Goal: Answer question/provide support

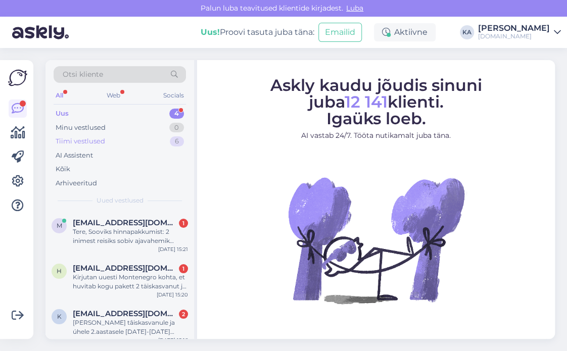
click at [89, 139] on div "Tiimi vestlused" at bounding box center [80, 141] width 49 height 10
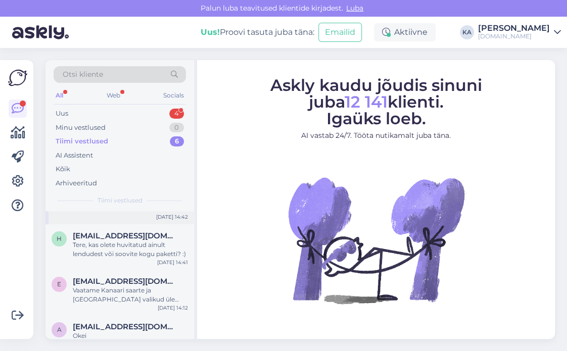
scroll to position [16, 0]
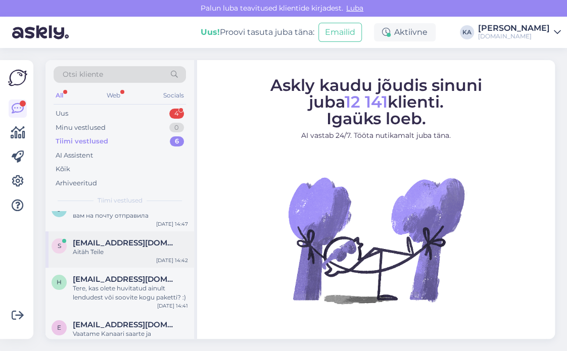
click at [95, 255] on div "Aitäh Teile" at bounding box center [130, 251] width 115 height 9
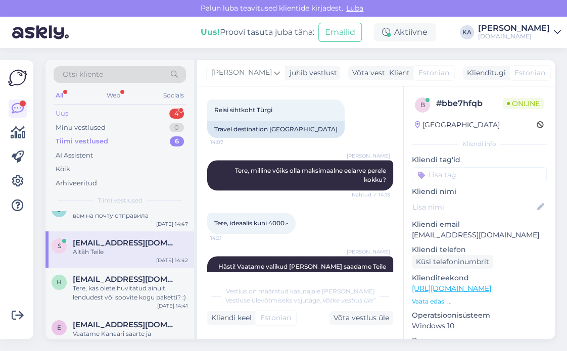
scroll to position [337, 0]
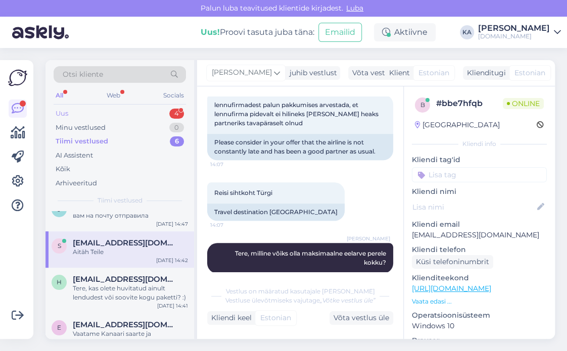
click at [101, 111] on div "Uus 4" at bounding box center [120, 114] width 132 height 14
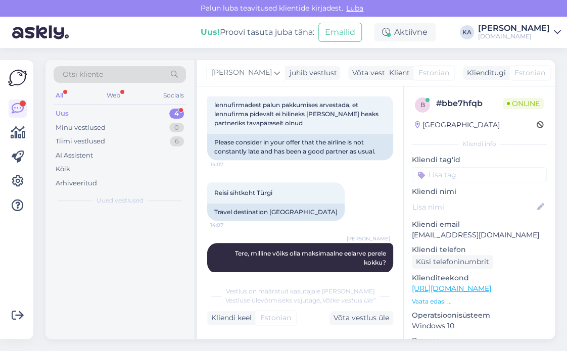
scroll to position [0, 0]
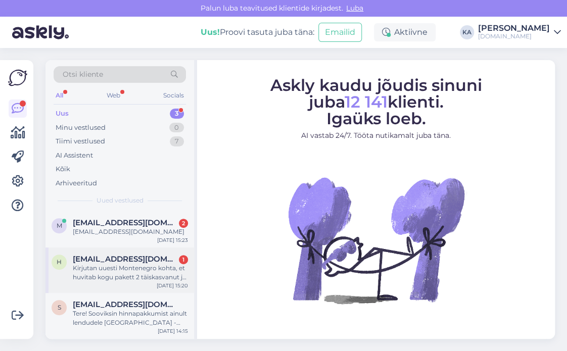
click at [82, 280] on div "Kirjutan uuesti Montenegro kohta, et huvitab kogu pakett 2 täiskasvanut ja 1 la…" at bounding box center [130, 273] width 115 height 18
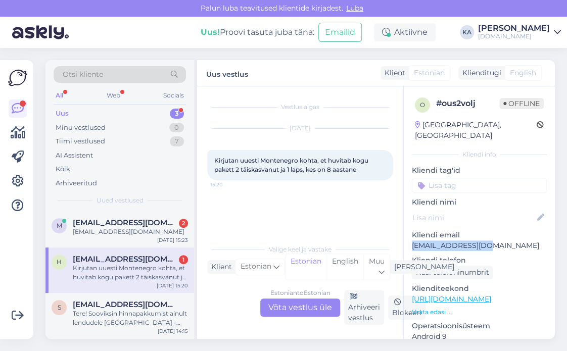
drag, startPoint x: 499, startPoint y: 234, endPoint x: 410, endPoint y: 236, distance: 89.4
click at [410, 236] on div "o # ous2volj Offline Estonia, Tallinn Kliendi info Kliendi tag'id Kliendi nimi …" at bounding box center [479, 299] width 151 height 426
copy p "[EMAIL_ADDRESS][DOMAIN_NAME]"
click at [86, 74] on span "Otsi kliente" at bounding box center [83, 74] width 40 height 11
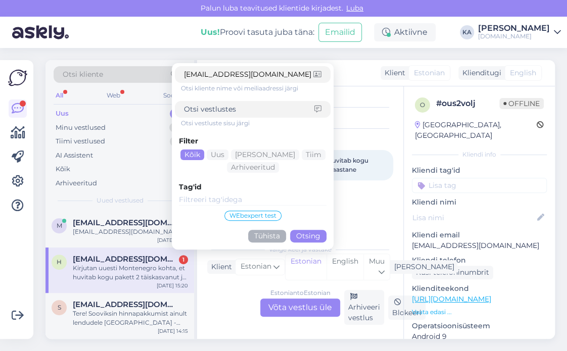
type input "[EMAIL_ADDRESS][DOMAIN_NAME]"
click at [317, 232] on button "Otsing" at bounding box center [308, 236] width 36 height 13
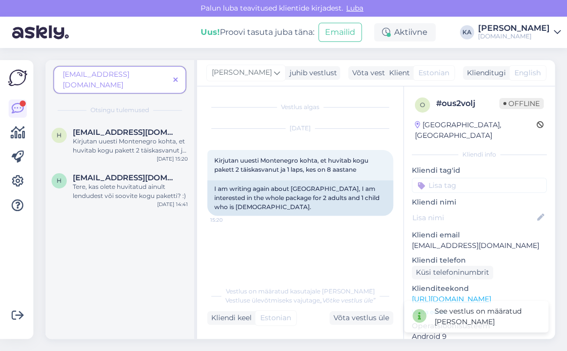
click at [173, 78] on span at bounding box center [175, 80] width 13 height 11
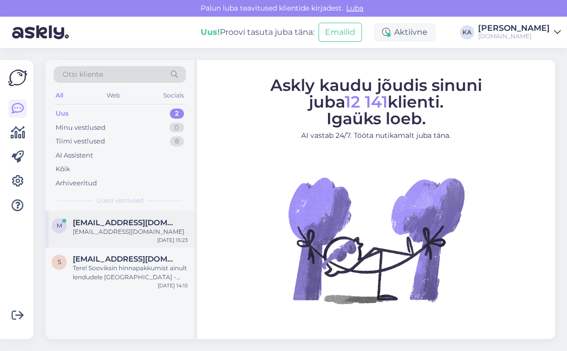
click at [104, 229] on div "[EMAIL_ADDRESS][DOMAIN_NAME]" at bounding box center [130, 231] width 115 height 9
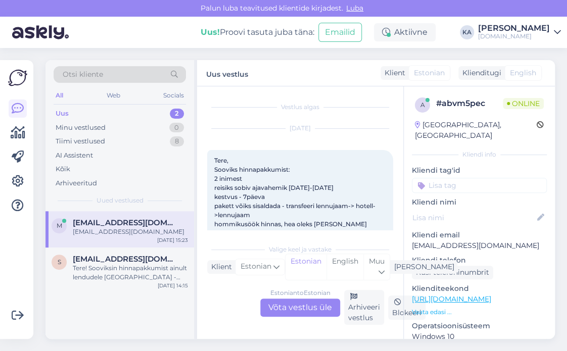
scroll to position [123, 0]
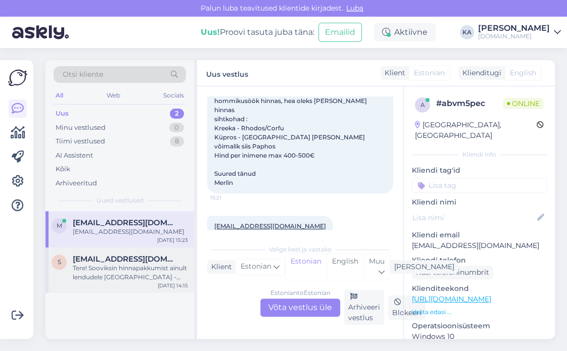
click at [111, 280] on div "Tere! Sooviksin hinnapakkumist ainult lendudele [GEOGRAPHIC_DATA] - [GEOGRAPHIC…" at bounding box center [130, 273] width 115 height 18
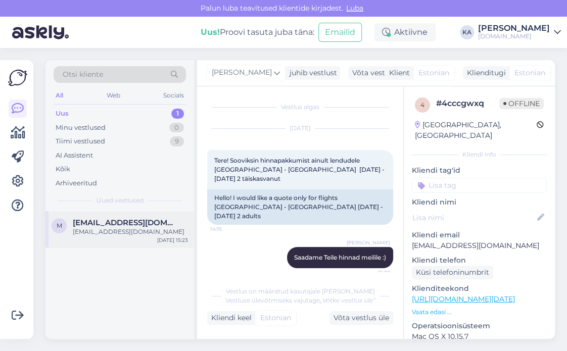
click at [123, 230] on div "[EMAIL_ADDRESS][DOMAIN_NAME]" at bounding box center [130, 231] width 115 height 9
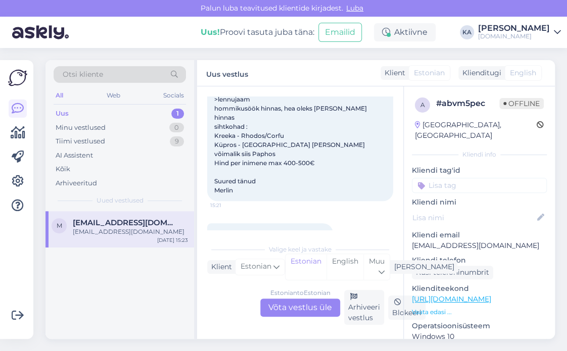
scroll to position [123, 0]
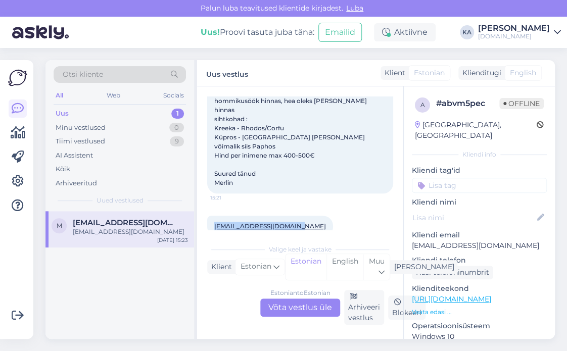
drag, startPoint x: 294, startPoint y: 208, endPoint x: 215, endPoint y: 211, distance: 79.3
click at [215, 216] on div "[EMAIL_ADDRESS][DOMAIN_NAME] 15:23" at bounding box center [270, 226] width 126 height 21
copy link "[EMAIL_ADDRESS][DOMAIN_NAME]"
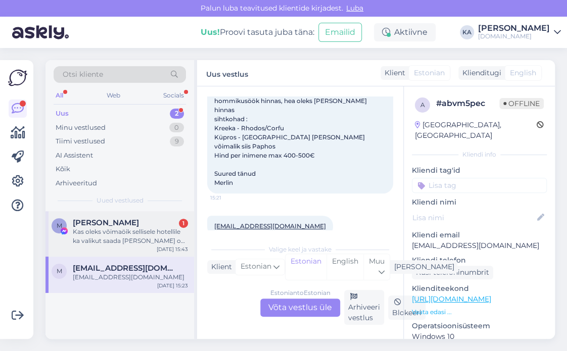
click at [105, 216] on div "M [PERSON_NAME] 1 Kas oleks võimaöik sellisele hotellile ka valikut saada [PERS…" at bounding box center [119, 233] width 148 height 45
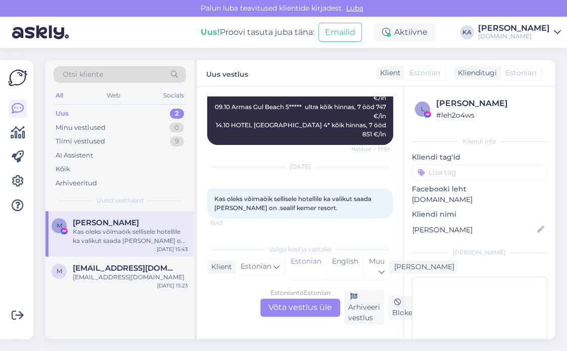
scroll to position [7040, 0]
click at [70, 272] on div "m [EMAIL_ADDRESS][DOMAIN_NAME] [EMAIL_ADDRESS][DOMAIN_NAME]" at bounding box center [120, 273] width 136 height 18
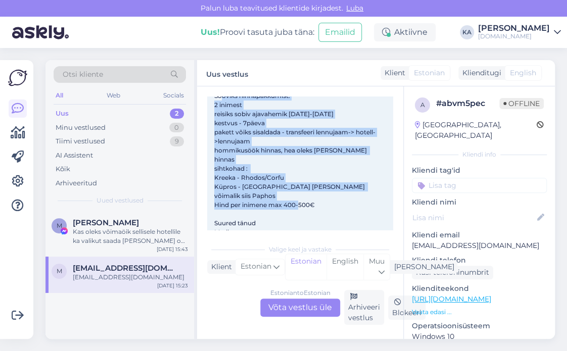
scroll to position [0, 0]
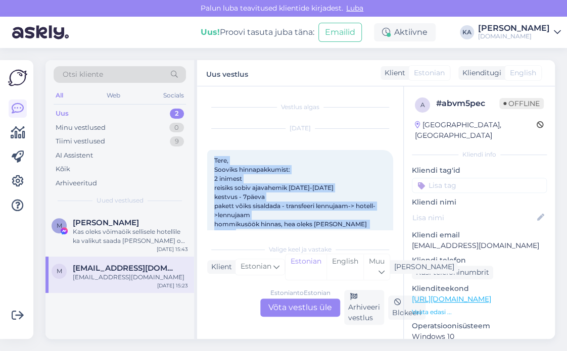
drag, startPoint x: 280, startPoint y: 179, endPoint x: 207, endPoint y: 156, distance: 76.8
click at [207, 156] on div "Tere, Sooviks hinnapakkumist: 2 inimest reisiks sobiv ajavahemik [DATE]-[DATE] …" at bounding box center [300, 233] width 186 height 167
copy span "Tere, Sooviks hinnapakkumist: 2 inimest reisiks sobiv ajavahemik [DATE]-[DATE] …"
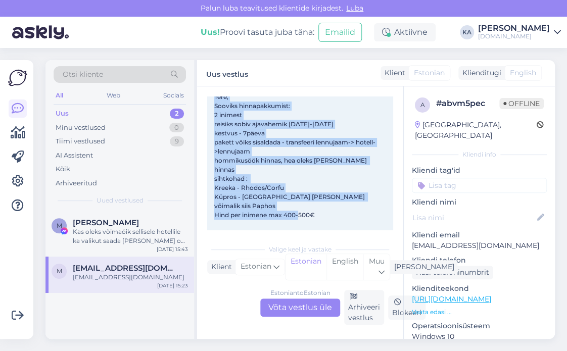
scroll to position [123, 0]
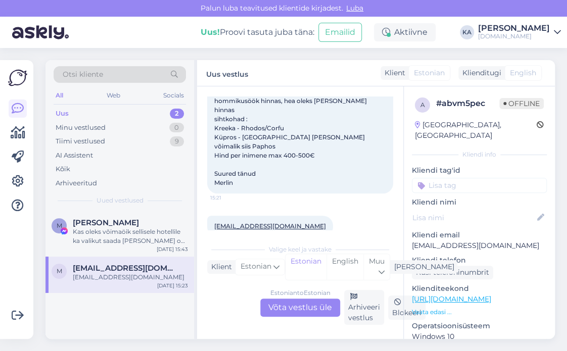
click at [297, 183] on div "[DATE] Tere, Sooviks hinnapakkumist: 2 inimest reisiks sobiv ajavahemik [DATE]-…" at bounding box center [300, 99] width 186 height 210
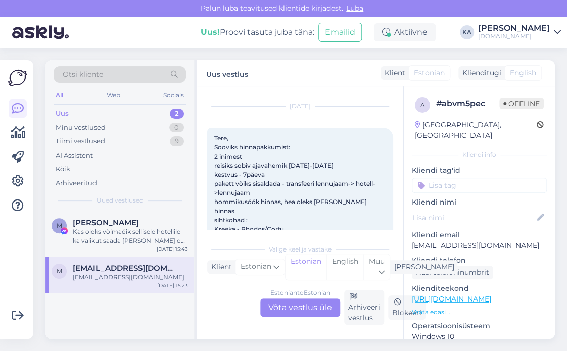
click at [300, 304] on div "Estonian to Estonian Võta vestlus üle" at bounding box center [300, 307] width 80 height 18
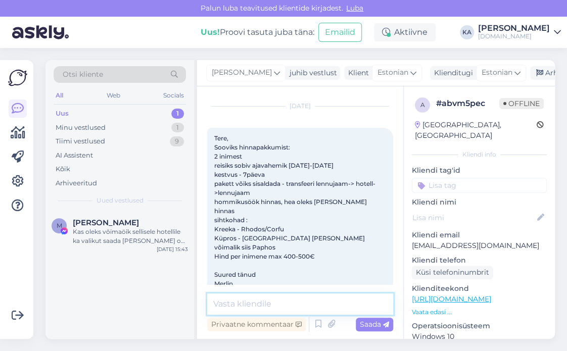
click at [219, 302] on textarea at bounding box center [300, 303] width 186 height 21
type textarea "Tere, kirjutasime Teile meilile :)"
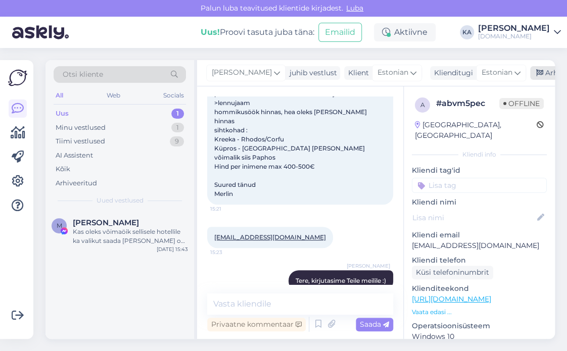
click at [538, 77] on div "Arhiveeri vestlus" at bounding box center [569, 73] width 78 height 14
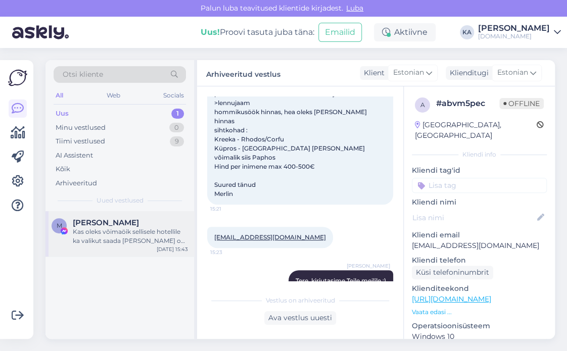
click at [121, 226] on span "[PERSON_NAME]" at bounding box center [106, 222] width 66 height 9
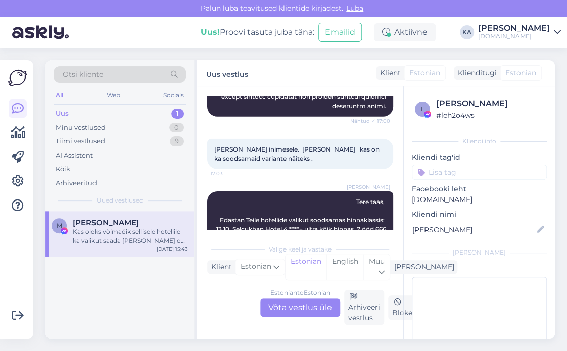
scroll to position [6637, 0]
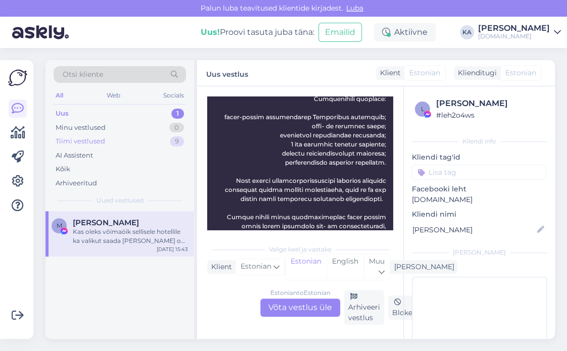
click at [99, 143] on div "Tiimi vestlused" at bounding box center [80, 141] width 49 height 10
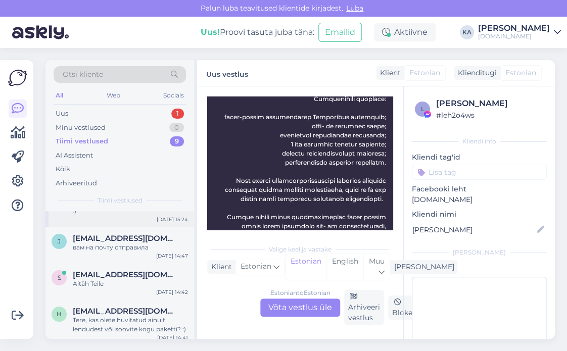
scroll to position [0, 0]
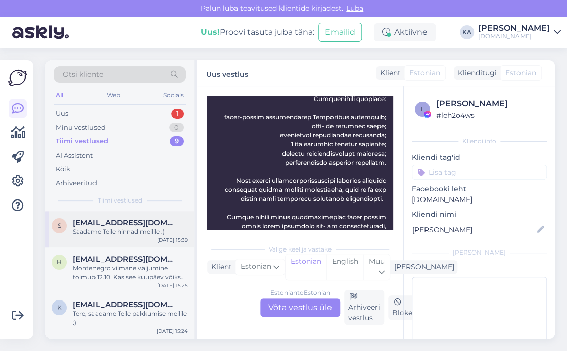
click at [121, 236] on div "s [EMAIL_ADDRESS][DOMAIN_NAME] Saadame Teile hinnad meilile :) [DATE] 15:39" at bounding box center [119, 229] width 148 height 36
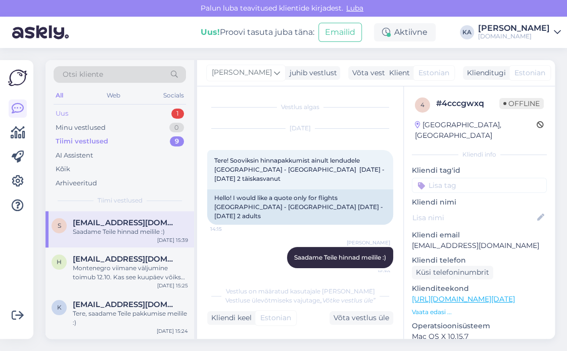
click at [82, 112] on div "Uus 1" at bounding box center [120, 114] width 132 height 14
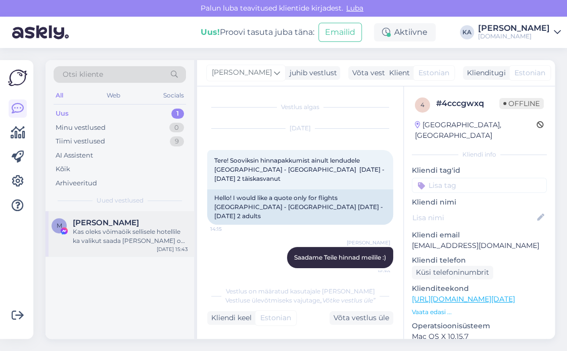
click at [109, 243] on div "Kas oleks võimaöik sellisele hotellile ka valikut saada [PERSON_NAME] on .seali…" at bounding box center [130, 236] width 115 height 18
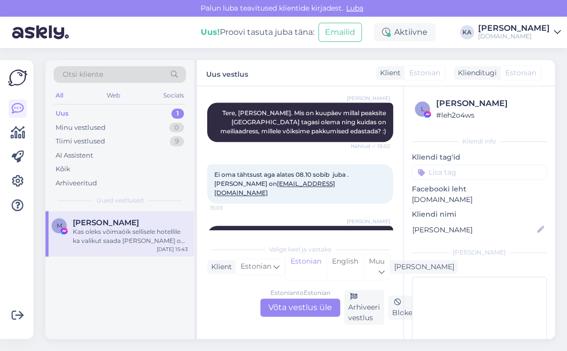
scroll to position [6030, 0]
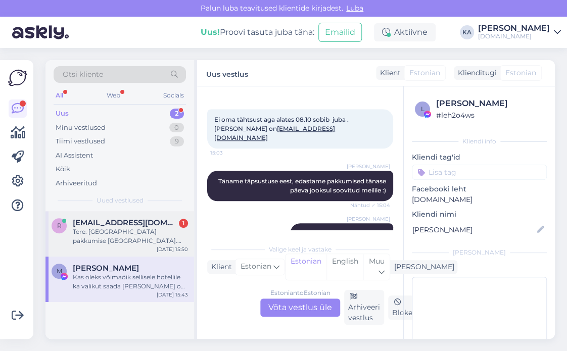
click at [131, 222] on span "[EMAIL_ADDRESS][DOMAIN_NAME]" at bounding box center [125, 222] width 105 height 9
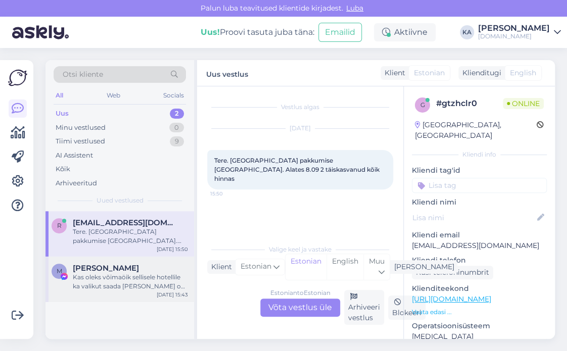
click at [119, 285] on div "Kas oleks võimaöik sellisele hotellile ka valikut saada [PERSON_NAME] on .seali…" at bounding box center [130, 282] width 115 height 18
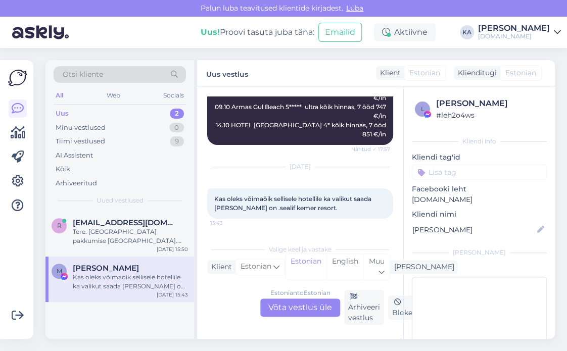
click at [280, 306] on div "Estonian to Estonian Võta vestlus üle" at bounding box center [300, 307] width 80 height 18
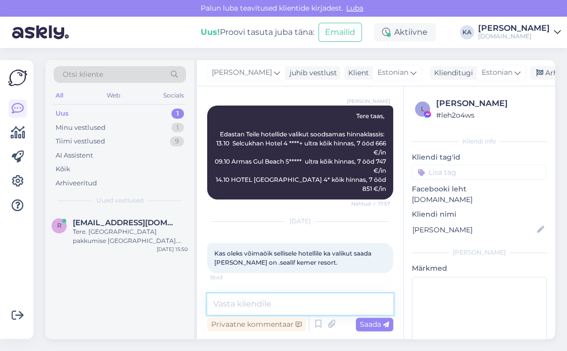
click at [257, 302] on textarea at bounding box center [300, 303] width 186 height 21
paste textarea "Sealife Kemer Resort 5*****"
click at [213, 308] on textarea "Sealife Kemer Resort 5*****" at bounding box center [300, 303] width 186 height 21
click at [361, 296] on textarea "22.10 Sealife Kemer Resort 5*****" at bounding box center [300, 303] width 186 height 21
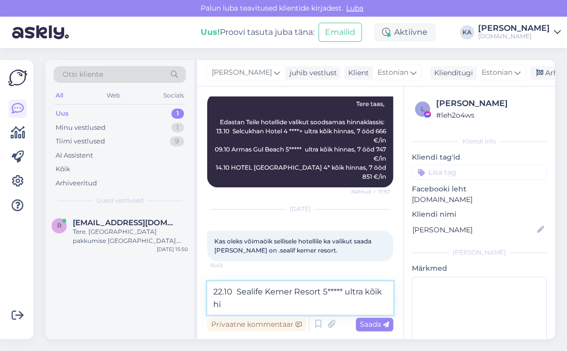
scroll to position [6998, 0]
paste textarea "Standard Room Land View"
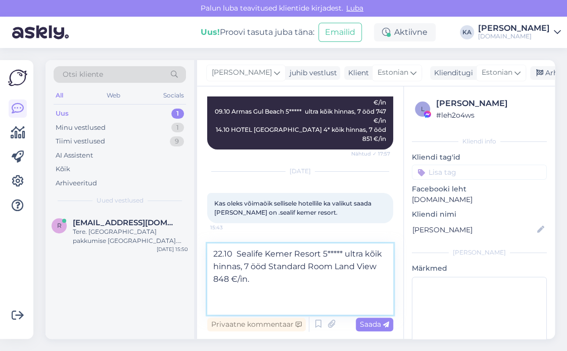
scroll to position [7036, 0]
type textarea "22.10 Sealife Kemer Resort 5***** ultra kõik hinnas, 7 ööd Standard Room Land V…"
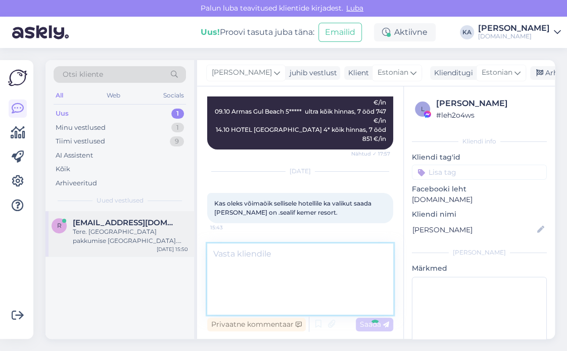
scroll to position [7057, 0]
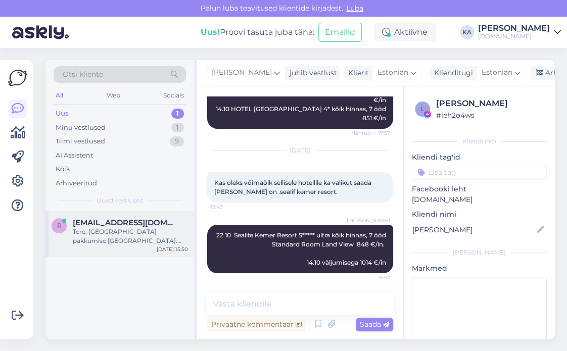
click at [102, 238] on div "Tere. [GEOGRAPHIC_DATA] pakkumise [GEOGRAPHIC_DATA]. Alates 8.09 2 täiskasvanud…" at bounding box center [130, 236] width 115 height 18
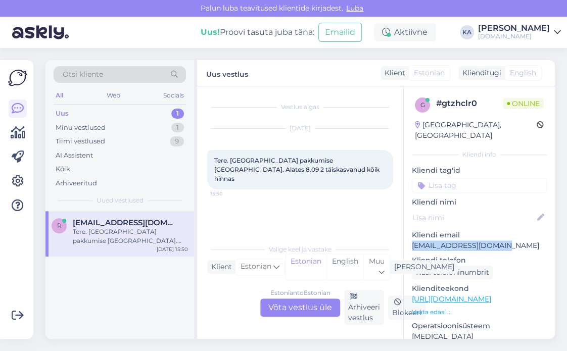
drag, startPoint x: 503, startPoint y: 235, endPoint x: 412, endPoint y: 240, distance: 91.0
click at [412, 240] on p "[EMAIL_ADDRESS][DOMAIN_NAME]" at bounding box center [479, 245] width 135 height 11
copy p "[EMAIL_ADDRESS][DOMAIN_NAME]"
click at [478, 240] on p "[EMAIL_ADDRESS][DOMAIN_NAME]" at bounding box center [479, 245] width 135 height 11
click at [98, 123] on div "Minu vestlused" at bounding box center [81, 128] width 50 height 10
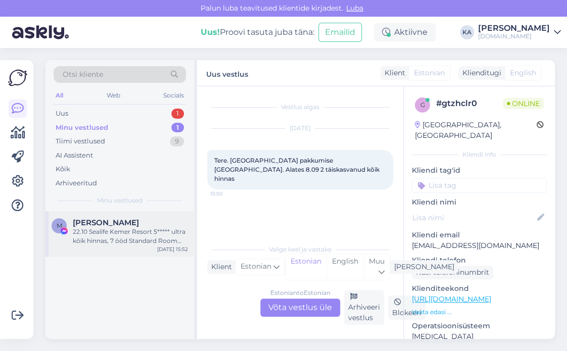
click at [88, 227] on div "22.10 Sealife Kemer Resort 5***** ultra kõik hinnas, 7 ööd Standard Room Land V…" at bounding box center [130, 236] width 115 height 18
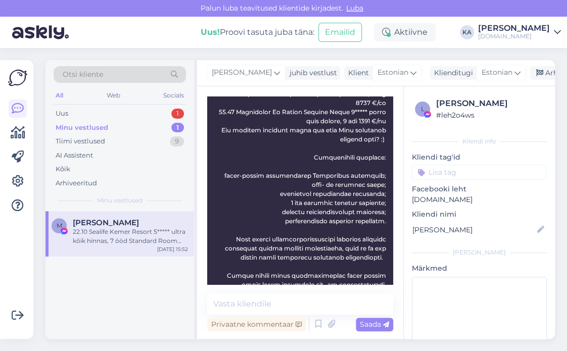
scroll to position [6482, 0]
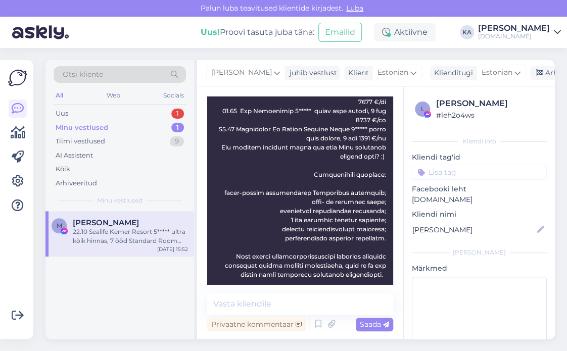
click at [61, 105] on div "Otsi kliente All Web Socials Uus 1 Minu vestlused 1 Tiimi vestlused 9 AI Assist…" at bounding box center [119, 135] width 148 height 151
click at [60, 115] on div "Uus" at bounding box center [62, 114] width 13 height 10
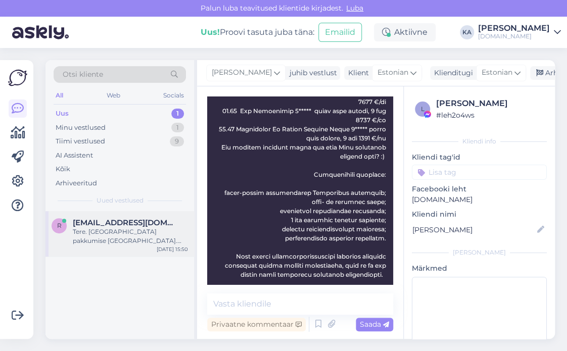
click at [123, 238] on div "Tere. [GEOGRAPHIC_DATA] pakkumise [GEOGRAPHIC_DATA]. Alates 8.09 2 täiskasvanud…" at bounding box center [130, 236] width 115 height 18
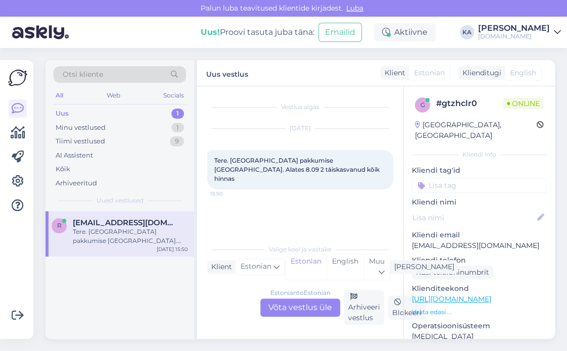
click at [283, 313] on div "Estonian to Estonian Võta vestlus üle" at bounding box center [300, 307] width 80 height 18
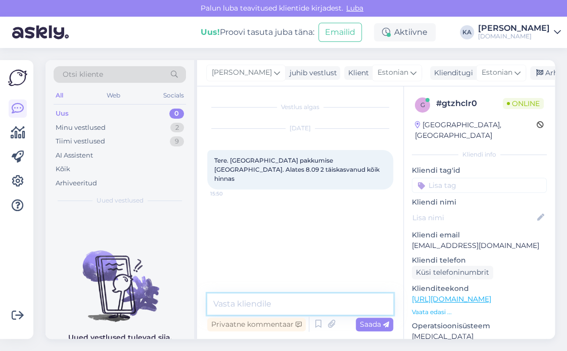
click at [266, 304] on textarea at bounding box center [300, 303] width 186 height 21
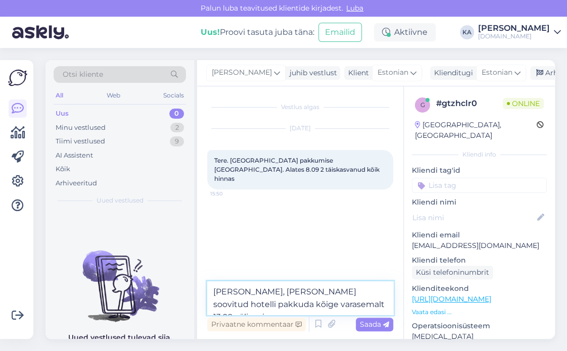
paste textarea "Standard Land View"
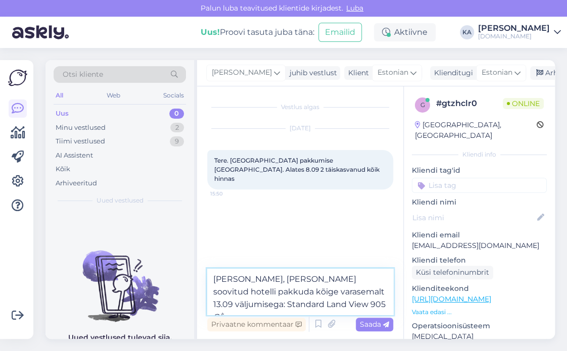
click at [371, 304] on textarea "[PERSON_NAME], [PERSON_NAME] soovitud hotelli pakkuda kõige varasemalt 13.09 vä…" at bounding box center [300, 292] width 186 height 46
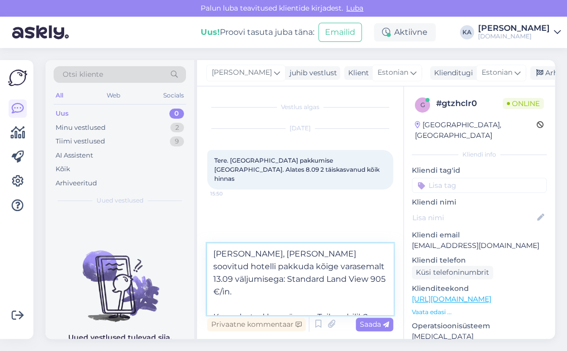
click at [306, 265] on textarea "[PERSON_NAME], [PERSON_NAME] soovitud hotelli pakkuda kõige varasemalt 13.09 vä…" at bounding box center [300, 278] width 186 height 71
click at [282, 265] on textarea "[PERSON_NAME], [PERSON_NAME] soovitud hotelli pakkuda kõige varasemalt 13.09 vä…" at bounding box center [300, 278] width 186 height 71
click at [303, 265] on textarea "[PERSON_NAME], [PERSON_NAME] soovitud hotelli pakkuda kõige varasemalt 13.09 vä…" at bounding box center [300, 278] width 186 height 71
paste textarea "Kaila Beach (5)"
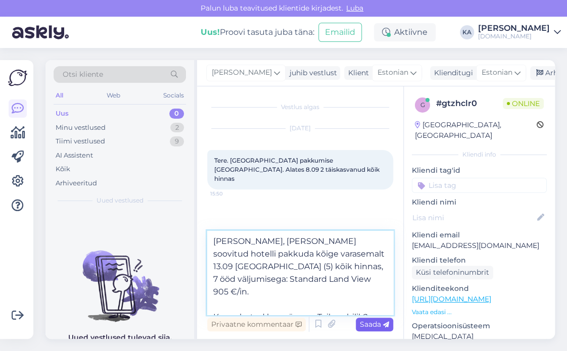
type textarea "[PERSON_NAME], [PERSON_NAME] soovitud hotelli pakkuda kõige varasemalt 13.09 [G…"
click at [372, 328] on span "Saada" at bounding box center [374, 324] width 29 height 9
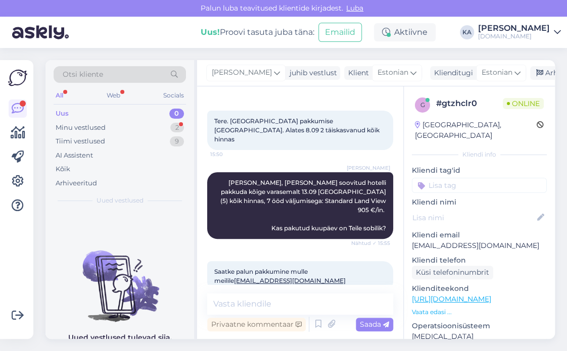
scroll to position [39, 0]
click at [125, 131] on div "Minu vestlused 2" at bounding box center [120, 128] width 132 height 14
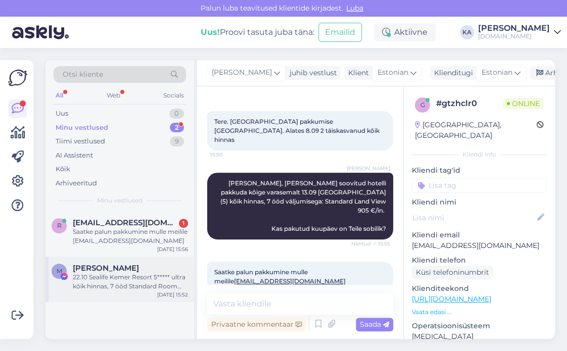
click at [143, 270] on div "[PERSON_NAME]" at bounding box center [130, 268] width 115 height 9
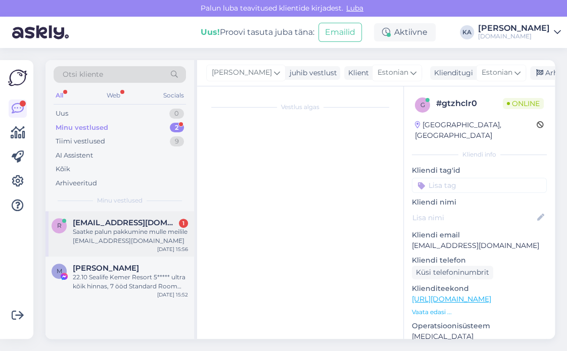
scroll to position [6987, 0]
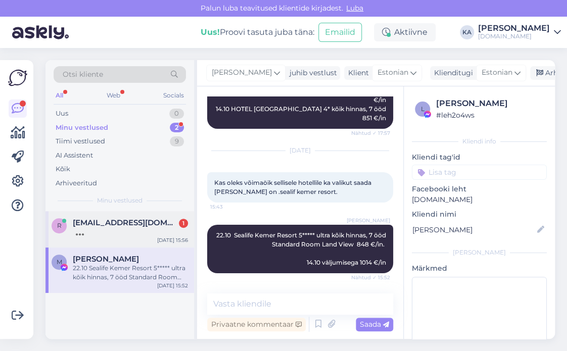
click at [119, 211] on div "Otsi kliente All Web Socials Uus 0 Minu vestlused 2 Tiimi vestlused 9 AI Assist…" at bounding box center [121, 199] width 152 height 279
click at [120, 224] on span "[EMAIL_ADDRESS][DOMAIN_NAME]" at bounding box center [125, 222] width 105 height 9
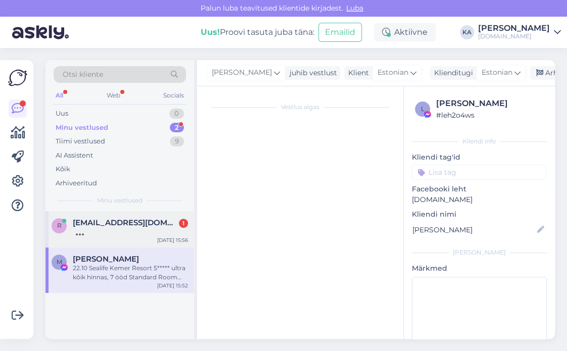
scroll to position [39, 0]
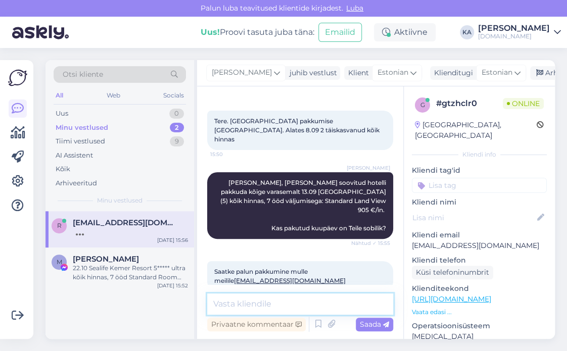
click at [221, 300] on textarea at bounding box center [300, 303] width 186 height 21
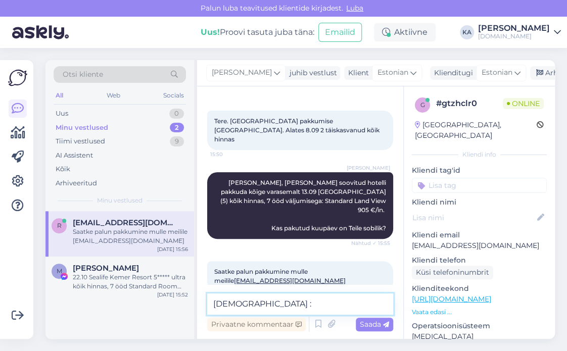
type textarea "Saadame :)"
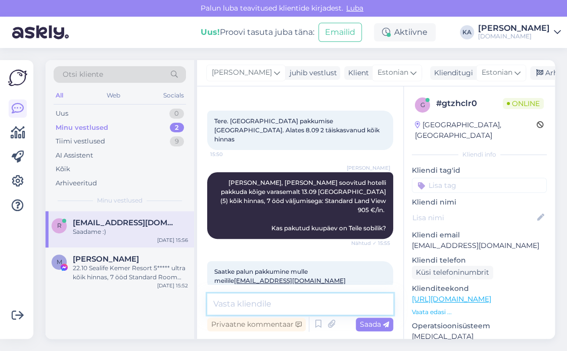
scroll to position [83, 0]
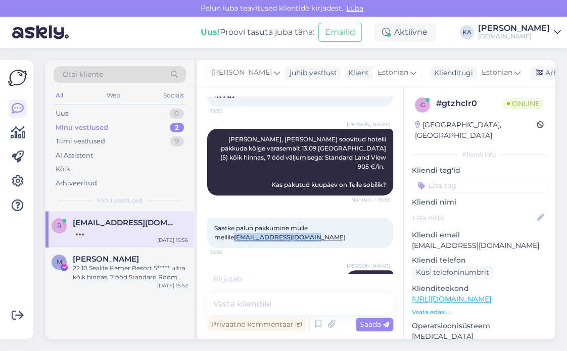
drag, startPoint x: 304, startPoint y: 220, endPoint x: 208, endPoint y: 220, distance: 95.4
click at [208, 220] on div "Saatke palun pakkumine mulle meilile [EMAIL_ADDRESS][DOMAIN_NAME] 15:56" at bounding box center [300, 233] width 186 height 30
copy link "[EMAIL_ADDRESS][DOMAIN_NAME]"
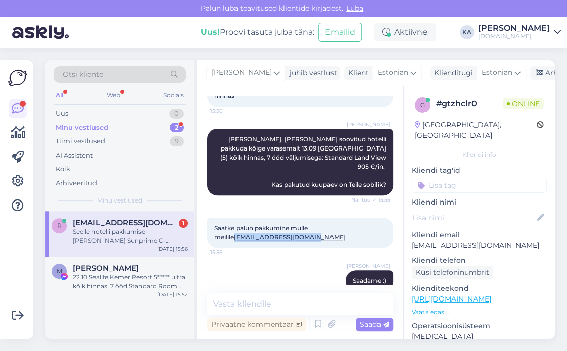
scroll to position [135, 0]
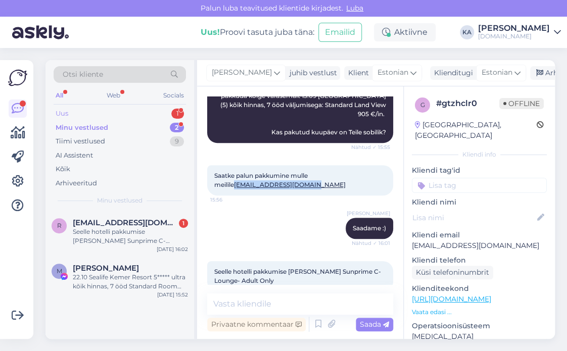
click at [79, 111] on div "Uus 1" at bounding box center [120, 114] width 132 height 14
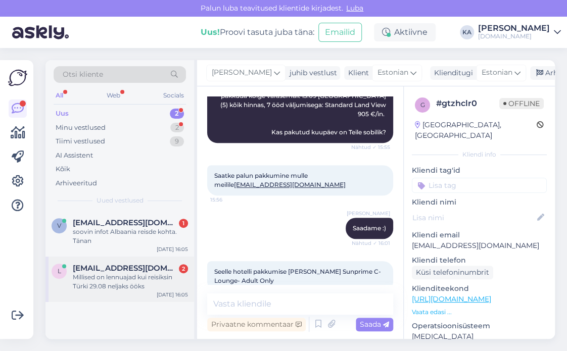
click at [131, 294] on div "l [EMAIL_ADDRESS][DOMAIN_NAME] 2 Millised on lennuajad kui reisiksin Türki 29.0…" at bounding box center [119, 279] width 148 height 45
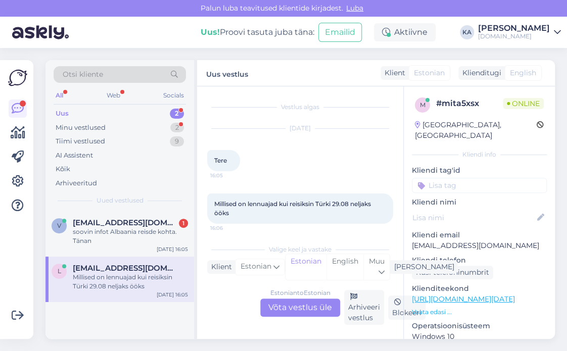
scroll to position [5, 0]
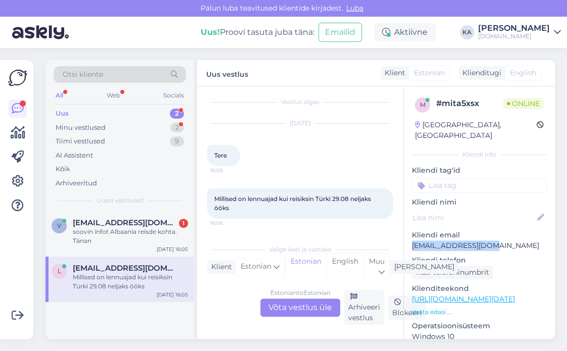
drag, startPoint x: 425, startPoint y: 238, endPoint x: 410, endPoint y: 238, distance: 15.2
click at [410, 238] on div "m # mita5xsx Online [GEOGRAPHIC_DATA], [GEOGRAPHIC_DATA] Kliendi info Kliendi t…" at bounding box center [479, 299] width 151 height 426
copy p "[EMAIL_ADDRESS][DOMAIN_NAME]"
click at [283, 304] on div "Estonian to Estonian Võta vestlus üle" at bounding box center [300, 307] width 80 height 18
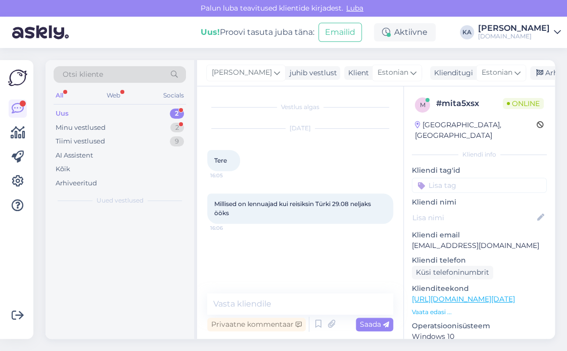
scroll to position [0, 0]
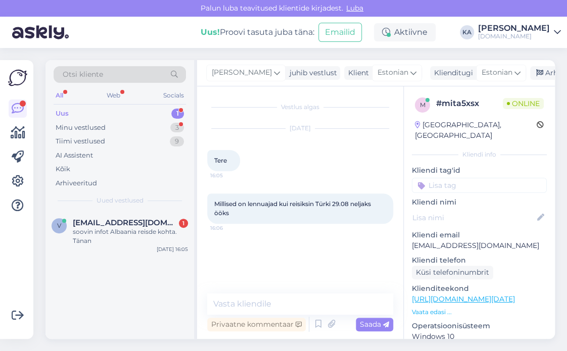
click at [262, 292] on div "Vestlus algas [DATE] Tere 16:05 Millised on lennuajad kui reisiksin Türki 29.08…" at bounding box center [300, 212] width 206 height 253
click at [259, 296] on textarea at bounding box center [300, 303] width 186 height 21
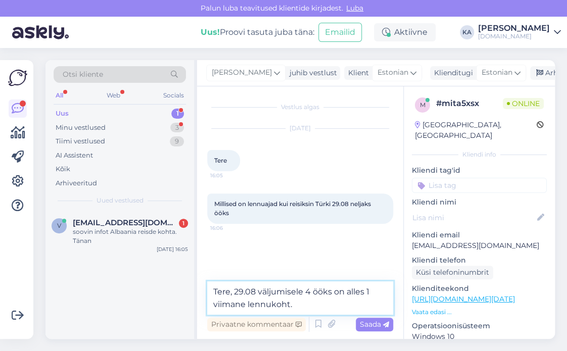
paste textarea "Reisi lennuajad on allolevad (võivad muutuda): [DATE] 12:05 - 16:10 02.09 [GEOG…"
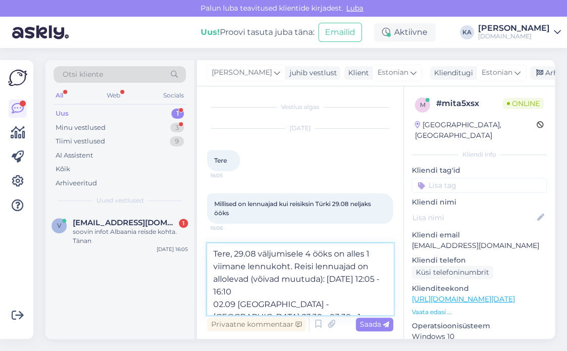
click at [214, 301] on textarea "Tere, 29.08 väljumisele 4 ööks on alles 1 viimane lennukoht. Reisi lennuajad on…" at bounding box center [300, 278] width 186 height 71
click at [210, 294] on textarea "Tere, 29.08 väljumisele 4 ööks on alles 1 viimane lennukoht. Reisi lennuajad on…" at bounding box center [300, 278] width 186 height 71
click at [295, 269] on textarea "Tere, 29.08 väljumisele 4 ööks on alles 1 viimane lennukoht. Reisi lennuajad on…" at bounding box center [300, 278] width 186 height 71
click at [259, 292] on textarea "Tere, 29.08 väljumisele 4 ööks on alles 1 viimane lennukoht. Reisi lennuajad on…" at bounding box center [300, 278] width 186 height 71
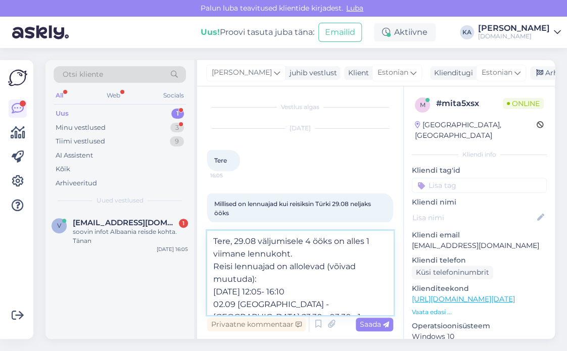
click at [238, 290] on textarea "Tere, 29.08 väljumisele 4 ööks on alles 1 viimane lennukoht. Reisi lennuajad on…" at bounding box center [300, 273] width 186 height 84
click at [236, 291] on textarea "Tere, 29.08 väljumisele 4 ööks on alles 1 viimane lennukoht. Reisi lennuajad on…" at bounding box center [300, 273] width 186 height 84
type textarea "Tere, 29.08 väljumisele 4 ööks on alles 1 viimane lennukoht. Reisi lennuajad on…"
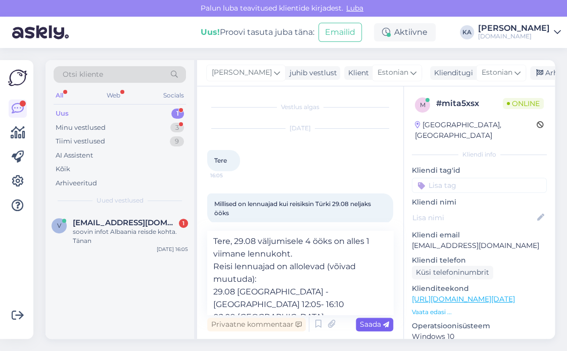
click at [362, 322] on span "Saada" at bounding box center [374, 324] width 29 height 9
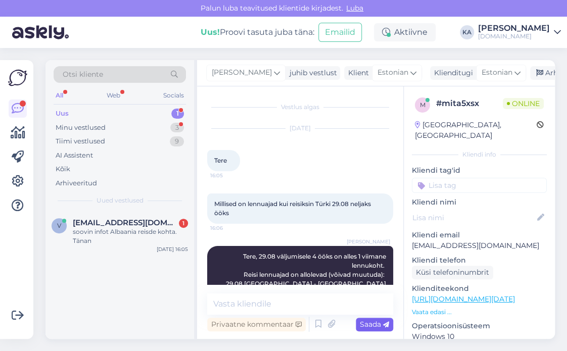
scroll to position [30, 0]
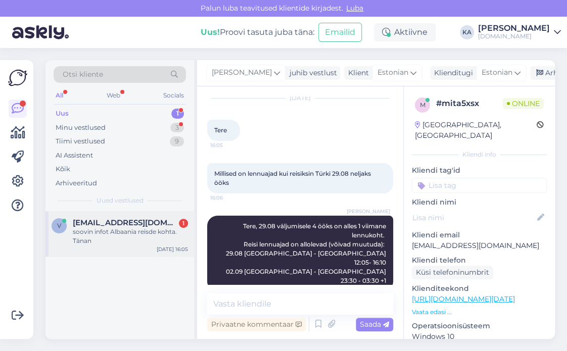
click at [89, 226] on span "[EMAIL_ADDRESS][DOMAIN_NAME]" at bounding box center [125, 222] width 105 height 9
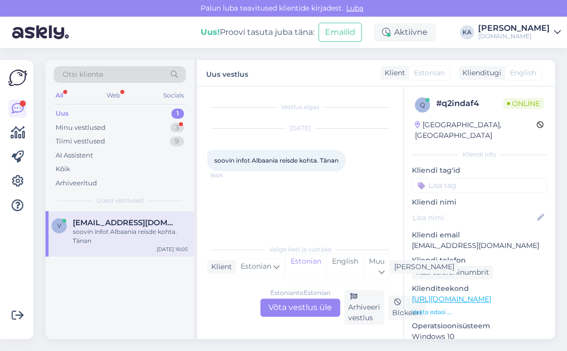
click at [278, 306] on div "Estonian to Estonian Võta vestlus üle" at bounding box center [300, 307] width 80 height 18
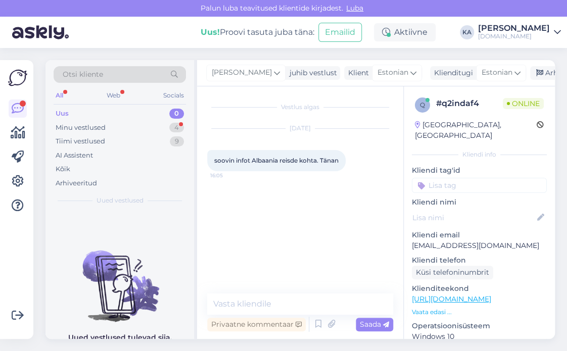
click at [263, 291] on div "Vestlus algas [DATE] soovin infot [GEOGRAPHIC_DATA] reisde kohta. Tänan 16:05 P…" at bounding box center [300, 212] width 206 height 253
click at [261, 300] on textarea at bounding box center [300, 303] width 186 height 21
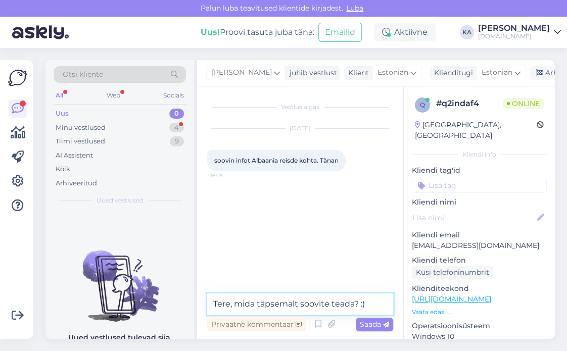
type textarea "Tere, mida täpsemalt soovite teada? :)"
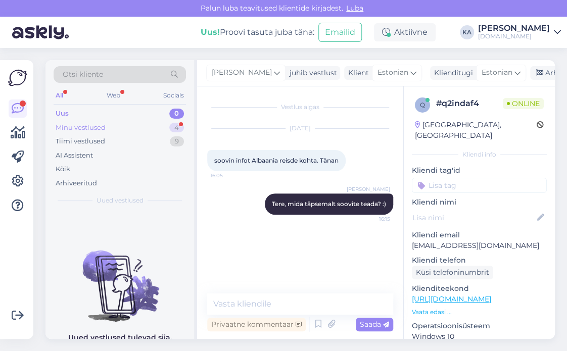
click at [82, 131] on div "Minu vestlused" at bounding box center [81, 128] width 50 height 10
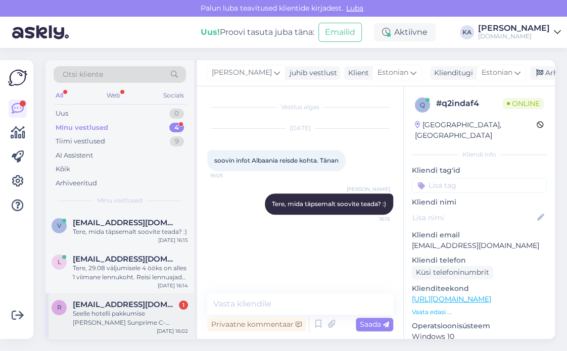
click at [139, 309] on div "Seelle hotelli pakkumise [PERSON_NAME] Sunprime C- Lounge- Adult Only" at bounding box center [130, 318] width 115 height 18
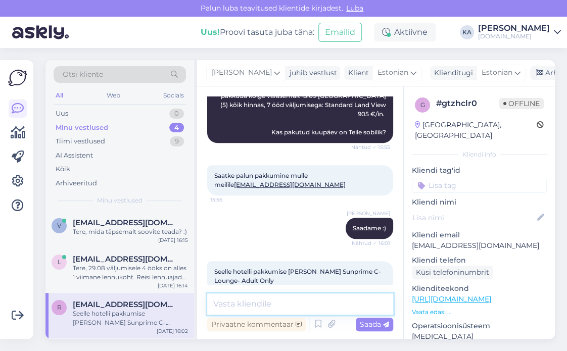
click at [239, 303] on textarea at bounding box center [300, 303] width 186 height 21
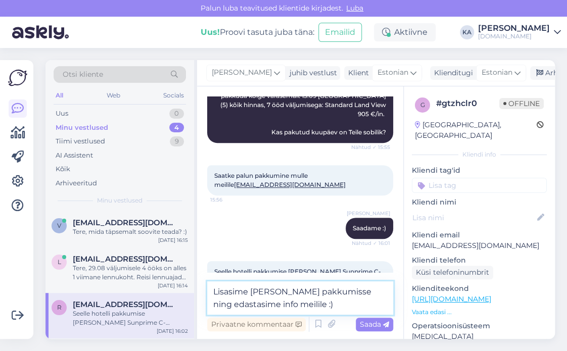
type textarea "Lisasime [PERSON_NAME] pakkumisse ning edastasime info meilile :)"
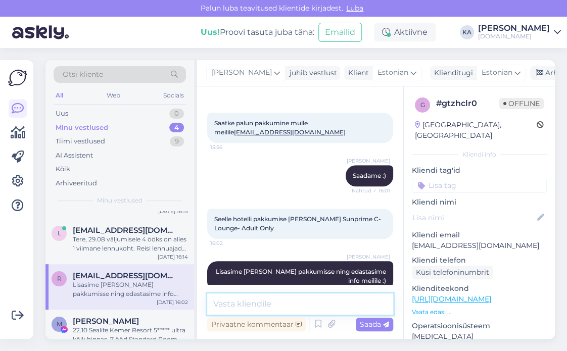
scroll to position [44, 0]
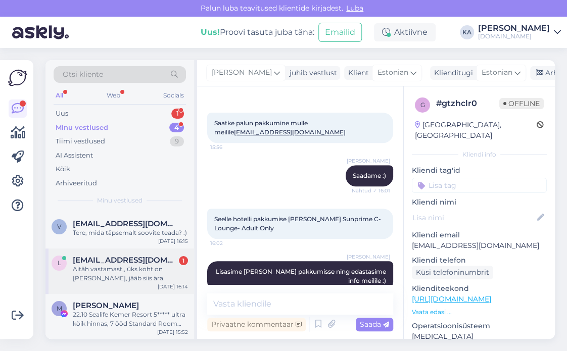
click at [117, 270] on div "Aitäh vastamast,, üks koht on [PERSON_NAME], jääb siis ära." at bounding box center [130, 274] width 115 height 18
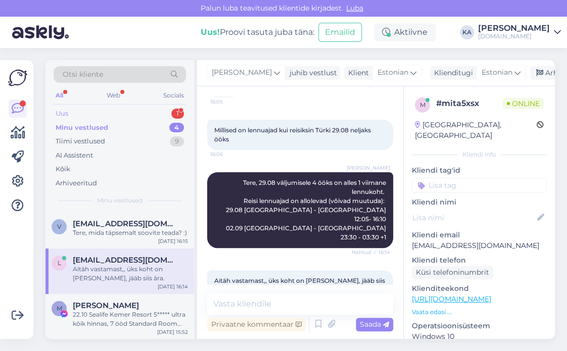
click at [81, 111] on div "Uus 1" at bounding box center [120, 114] width 132 height 14
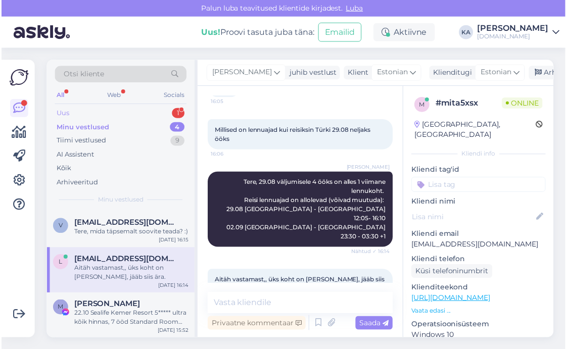
scroll to position [0, 0]
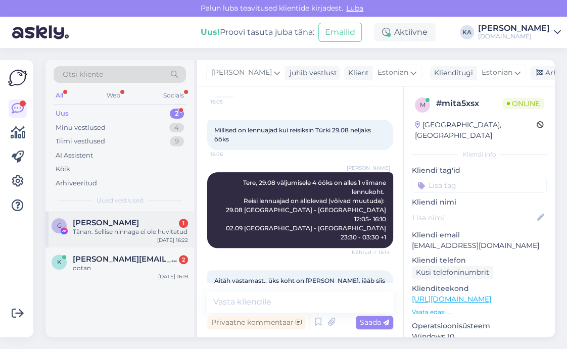
click at [109, 247] on div "G [PERSON_NAME] 1 Tänan. Sellise hinnaga ei ole huvitatud [DATE] 16:22" at bounding box center [119, 229] width 148 height 36
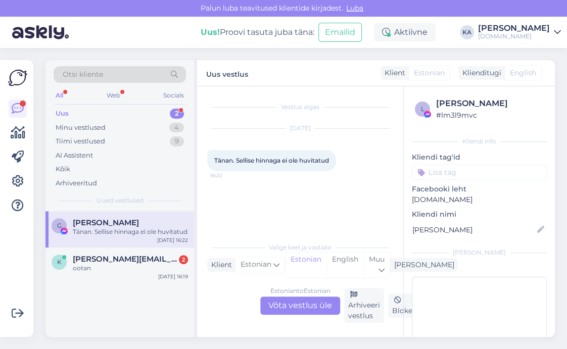
click at [277, 305] on div "Estonian to Estonian Võta vestlus üle" at bounding box center [300, 305] width 80 height 18
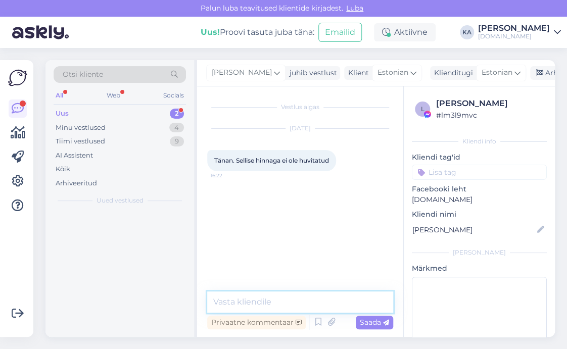
click at [254, 300] on textarea at bounding box center [300, 301] width 186 height 21
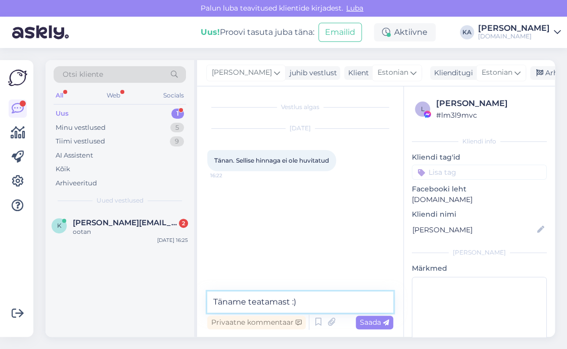
type textarea "Täname teatamast :)"
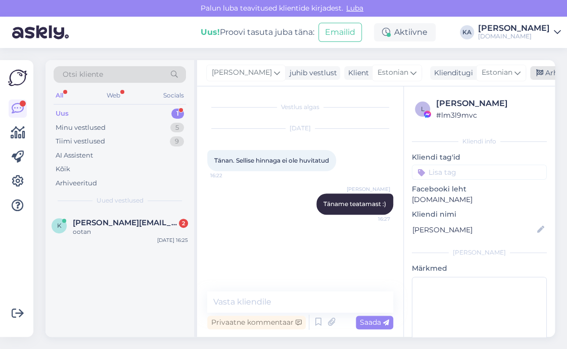
click at [537, 72] on div "Arhiveeri vestlus" at bounding box center [569, 73] width 78 height 14
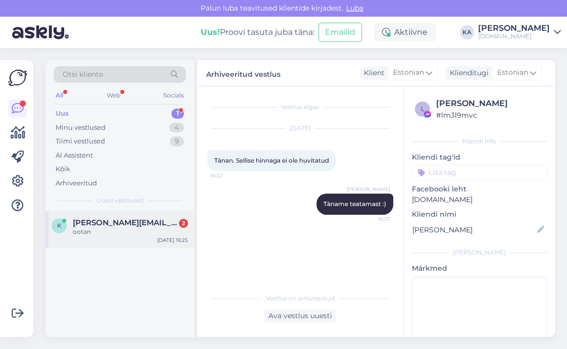
click at [142, 219] on span "[PERSON_NAME][EMAIL_ADDRESS][DOMAIN_NAME]" at bounding box center [125, 222] width 105 height 9
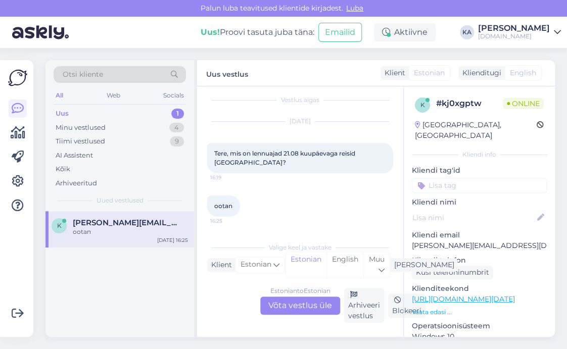
click at [299, 298] on div "Estonian to Estonian Võta vestlus üle" at bounding box center [300, 305] width 80 height 18
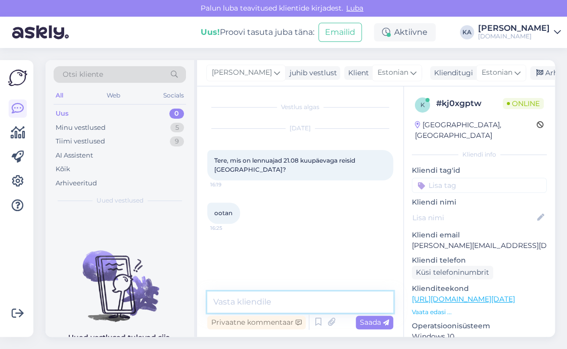
click at [273, 297] on textarea at bounding box center [300, 301] width 186 height 21
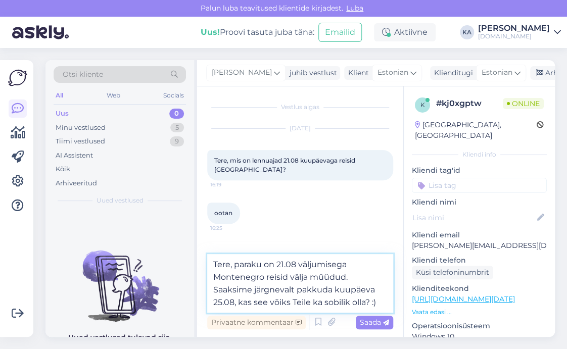
type textarea "Tere, paraku on 21.08 väljumisega Montenegro reisid välja müüdud. Saaksime järg…"
click at [376, 327] on div "Saada" at bounding box center [374, 323] width 37 height 14
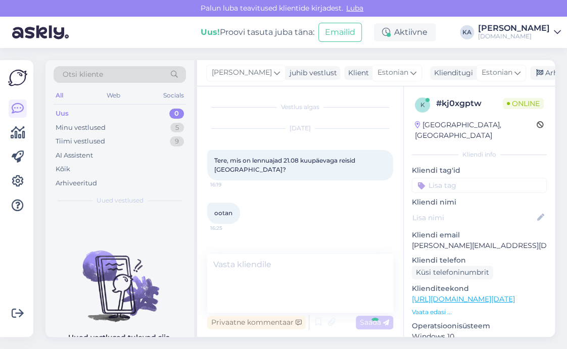
scroll to position [14, 0]
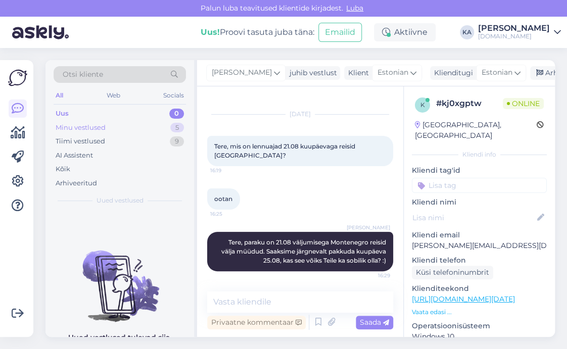
click at [79, 126] on div "Minu vestlused" at bounding box center [81, 128] width 50 height 10
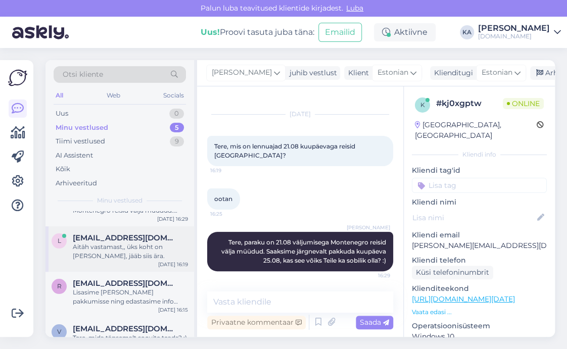
scroll to position [0, 0]
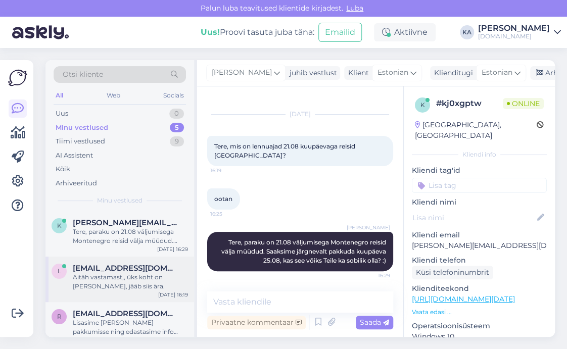
click at [133, 283] on div "Aitäh vastamast,, üks koht on [PERSON_NAME], jääb siis ära." at bounding box center [130, 282] width 115 height 18
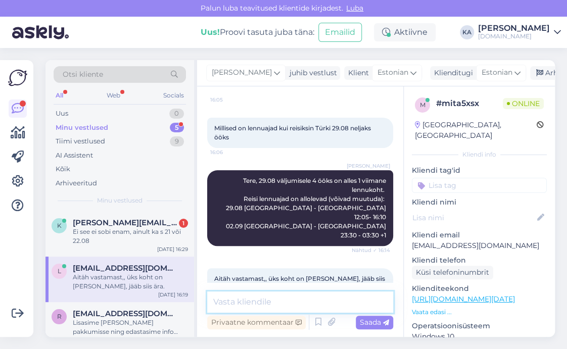
click at [270, 299] on textarea at bounding box center [300, 301] width 186 height 21
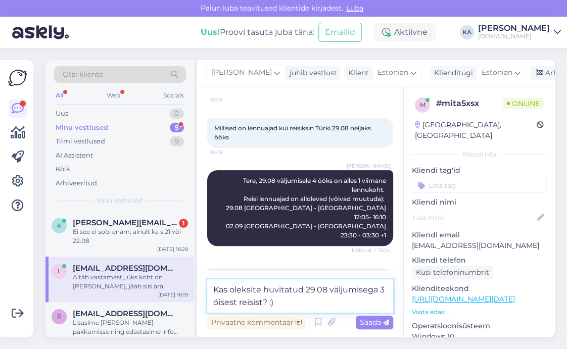
type textarea "Kas oleksite huvitatud 29.08 väljumisega 3 öisest reisist? :)"
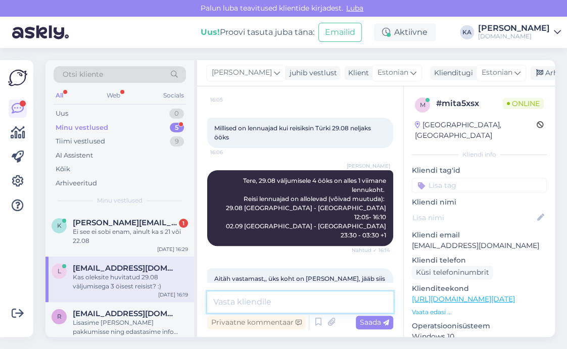
scroll to position [128, 0]
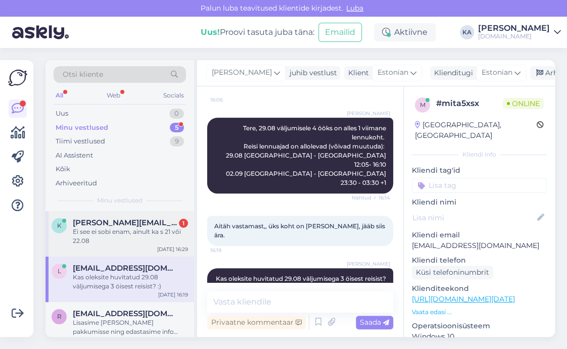
click at [115, 227] on div "Ei see ei sobi enam, ainult ka s 21 või 22.08" at bounding box center [130, 236] width 115 height 18
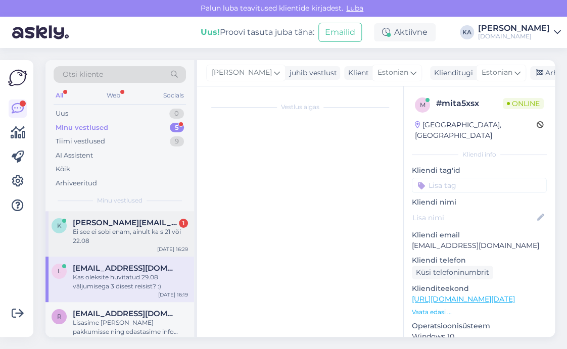
scroll to position [58, 0]
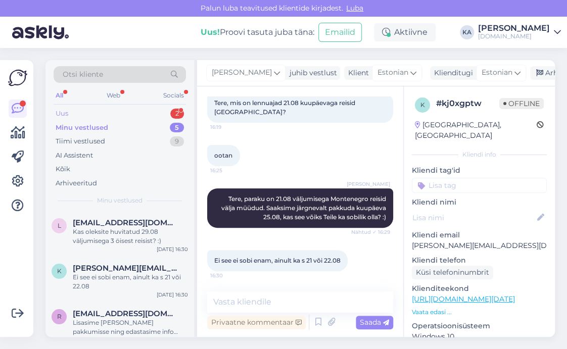
click at [77, 113] on div "Uus 2" at bounding box center [120, 114] width 132 height 14
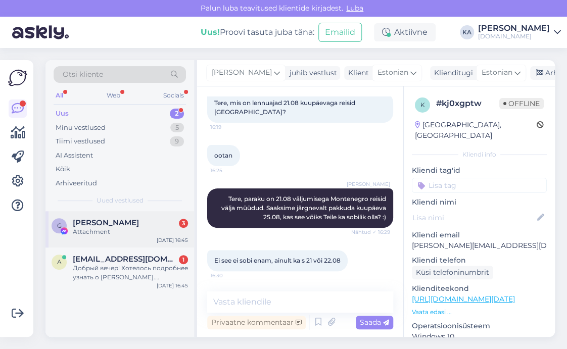
click at [133, 225] on div "[PERSON_NAME] 3" at bounding box center [130, 222] width 115 height 9
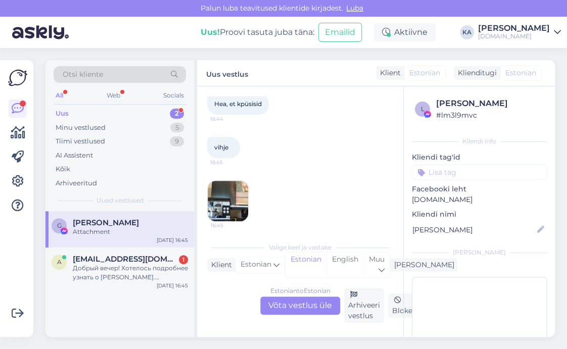
scroll to position [148, 0]
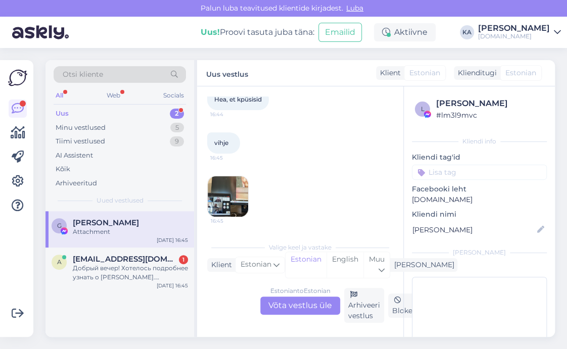
click at [224, 195] on img at bounding box center [228, 196] width 40 height 40
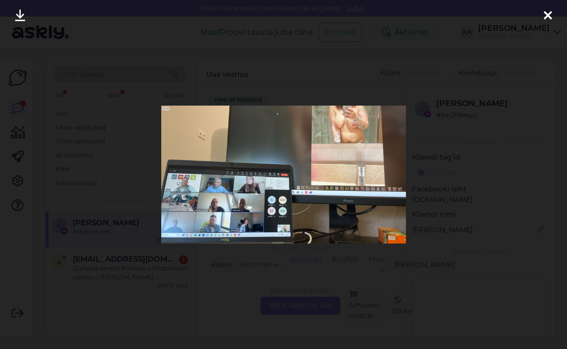
click at [477, 184] on div at bounding box center [283, 174] width 567 height 349
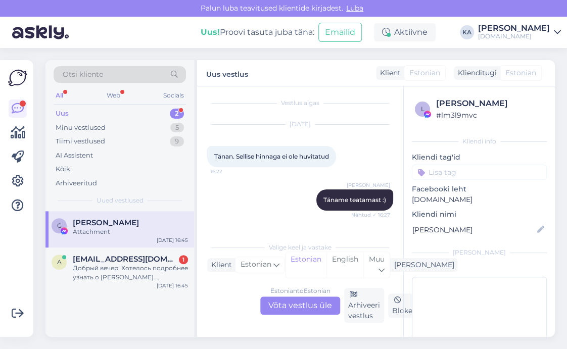
scroll to position [0, 0]
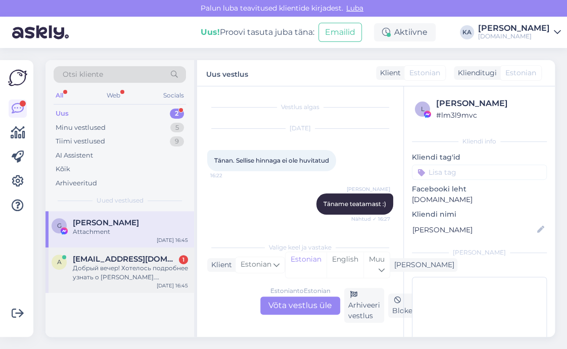
click at [67, 280] on div "a [EMAIL_ADDRESS][DOMAIN_NAME] 1 Добрый вечер! Хотелось подробнее узнать о [PER…" at bounding box center [120, 268] width 136 height 27
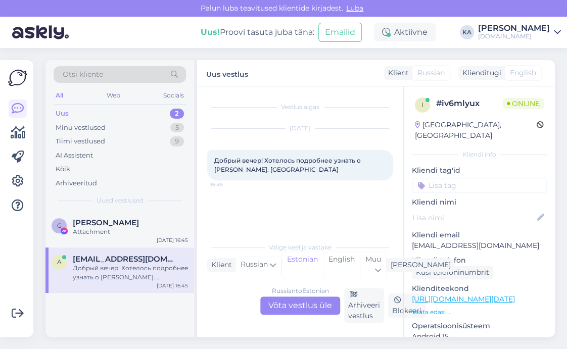
click at [279, 310] on div "Russian to Estonian Võta vestlus üle" at bounding box center [300, 305] width 80 height 18
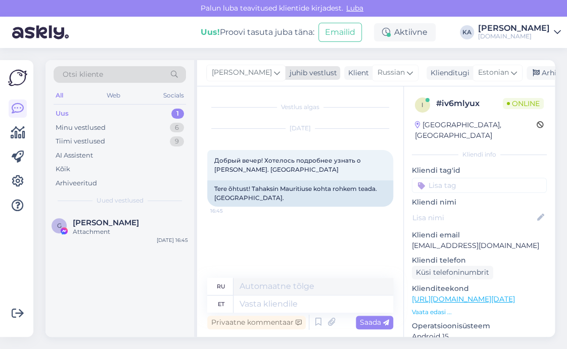
click at [230, 69] on span "[PERSON_NAME]" at bounding box center [242, 72] width 60 height 11
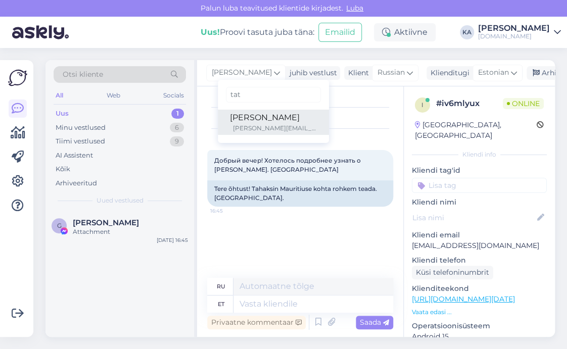
type input "tat"
click at [246, 130] on div "[PERSON_NAME][EMAIL_ADDRESS][DOMAIN_NAME]" at bounding box center [275, 128] width 84 height 9
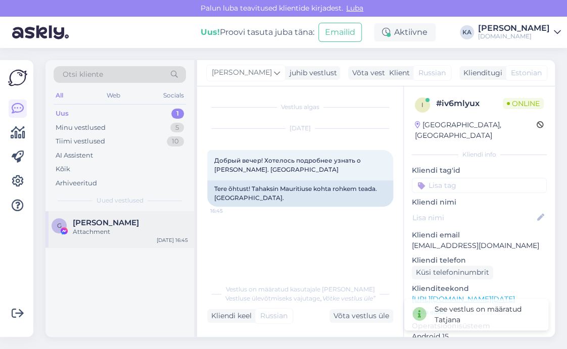
click at [118, 235] on div "Attachment" at bounding box center [130, 231] width 115 height 9
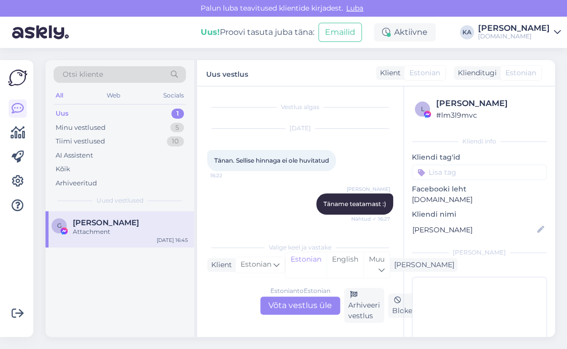
scroll to position [148, 0]
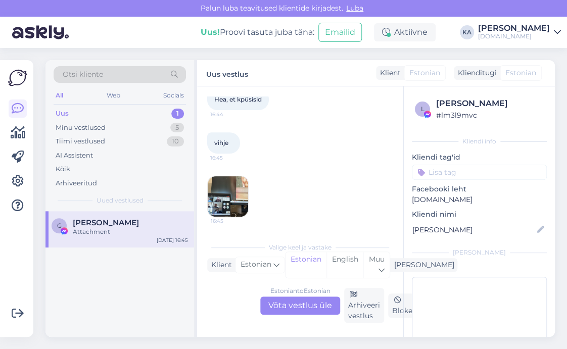
click at [228, 183] on img at bounding box center [228, 196] width 40 height 40
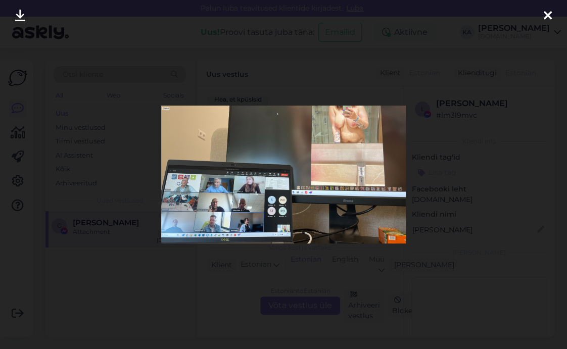
click at [483, 157] on div at bounding box center [283, 174] width 567 height 349
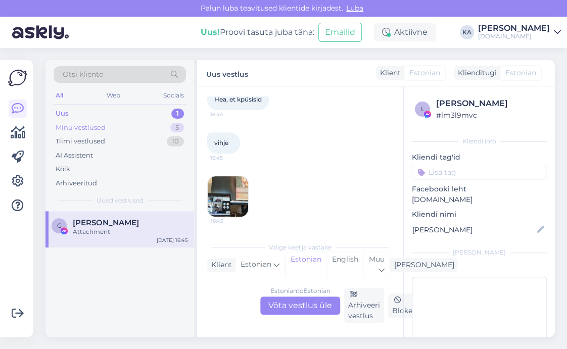
click at [86, 133] on div "Minu vestlused 5" at bounding box center [120, 128] width 132 height 14
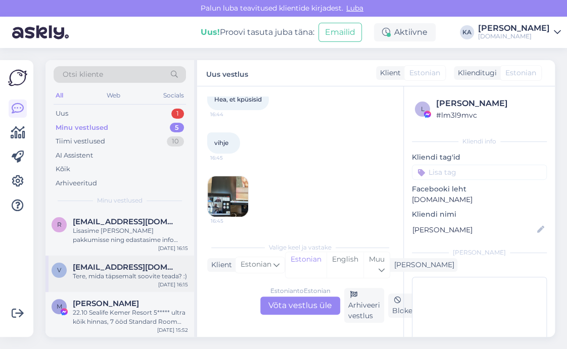
scroll to position [0, 0]
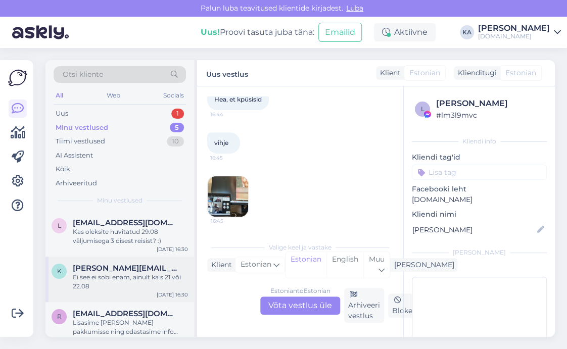
click at [106, 272] on span "[PERSON_NAME][EMAIL_ADDRESS][DOMAIN_NAME]" at bounding box center [125, 268] width 105 height 9
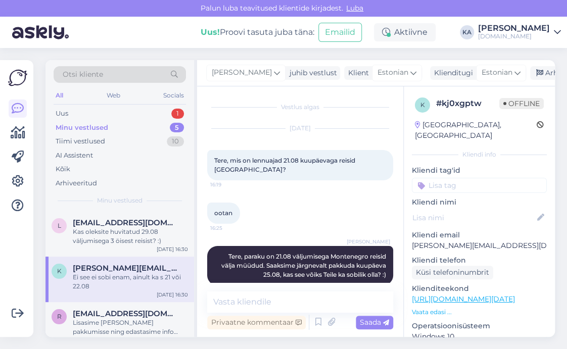
scroll to position [58, 0]
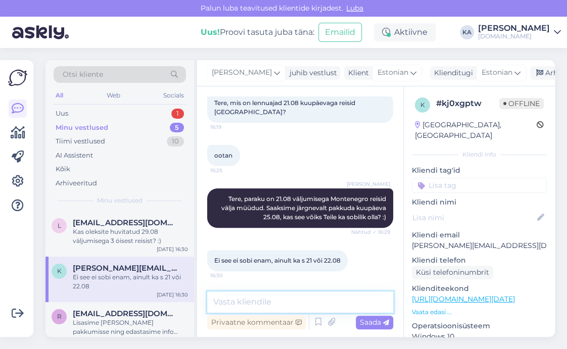
click at [313, 298] on textarea at bounding box center [300, 301] width 186 height 21
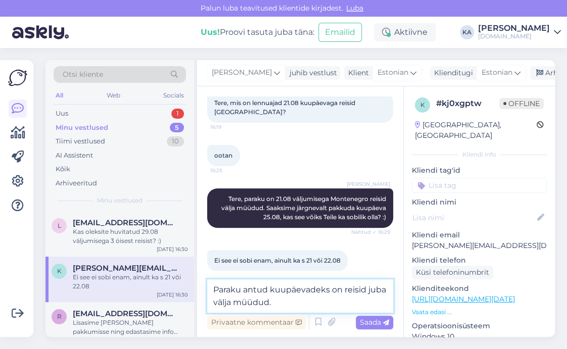
type textarea "Paraku antud kuupäevadeks on reisid juba välja müüdud."
click at [78, 113] on div "Uus 1" at bounding box center [120, 114] width 132 height 14
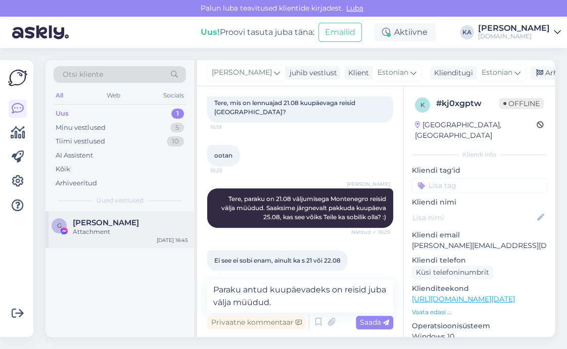
click at [144, 234] on div "Attachment" at bounding box center [130, 231] width 115 height 9
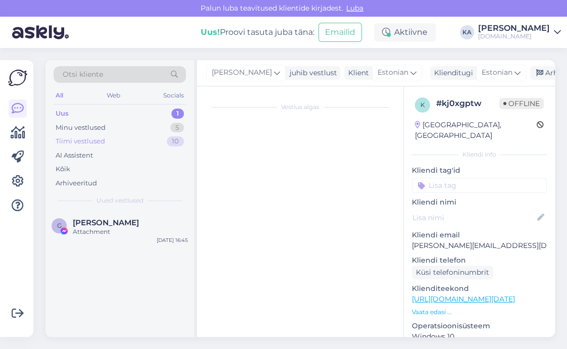
scroll to position [148, 0]
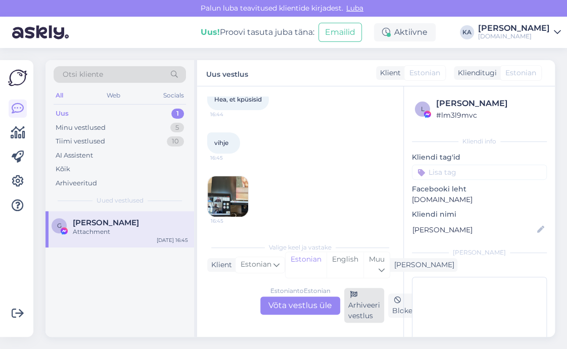
click at [362, 315] on div "Arhiveeri vestlus" at bounding box center [364, 305] width 40 height 35
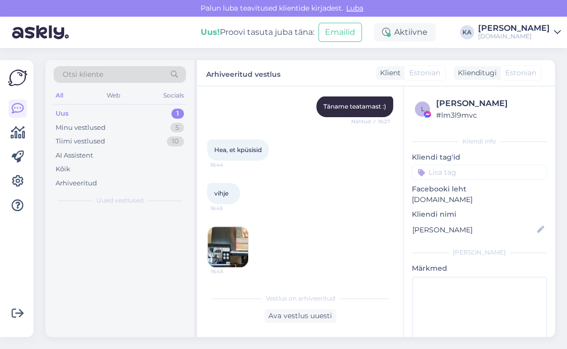
scroll to position [97, 0]
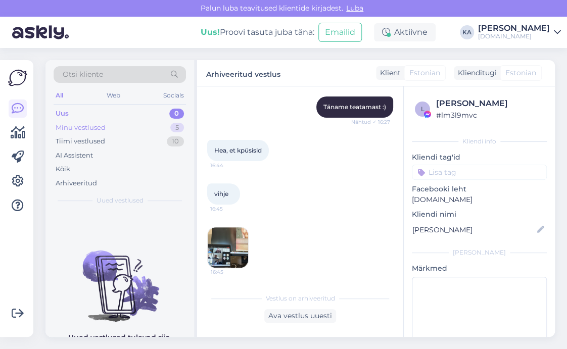
click at [71, 131] on div "Minu vestlused" at bounding box center [81, 128] width 50 height 10
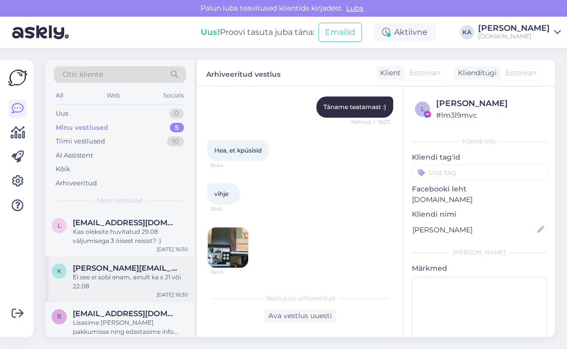
click at [100, 283] on div "Ei see ei sobi enam, ainult ka s 21 või 22.08" at bounding box center [130, 282] width 115 height 18
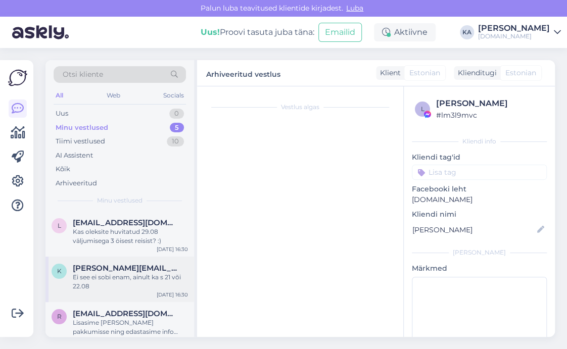
scroll to position [58, 0]
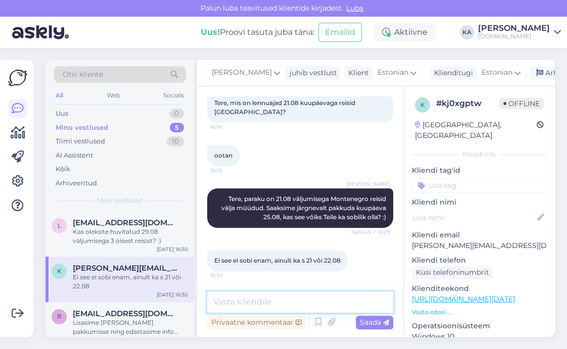
click at [289, 293] on textarea at bounding box center [300, 301] width 186 height 21
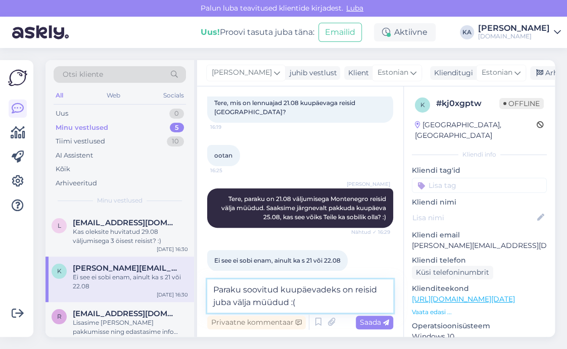
type textarea "Paraku soovitud kuupäevadeks on reisid juba välja müüdud :("
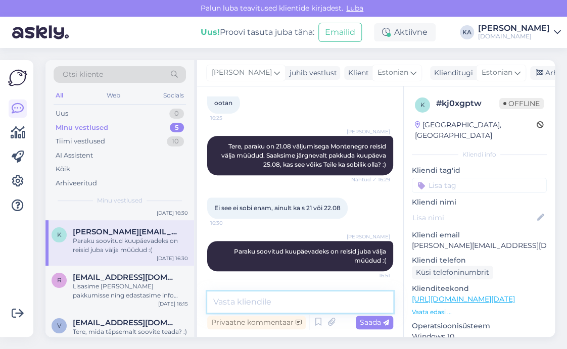
scroll to position [0, 0]
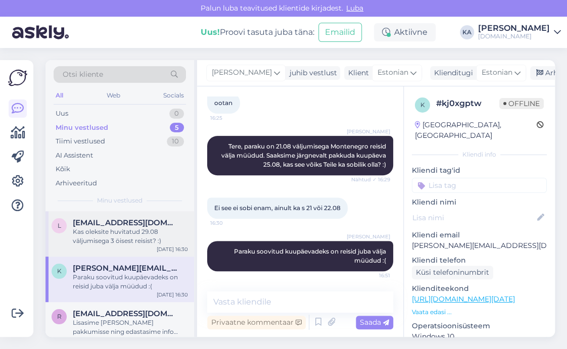
click at [101, 239] on div "Kas oleksite huvitatud 29.08 väljumisega 3 öisest reisist? :)" at bounding box center [130, 236] width 115 height 18
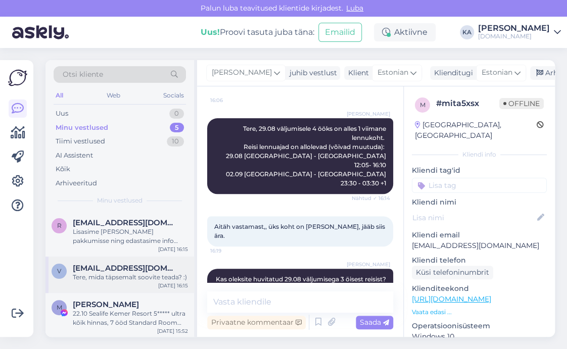
scroll to position [92, 0]
click at [99, 306] on span "[PERSON_NAME]" at bounding box center [106, 303] width 66 height 9
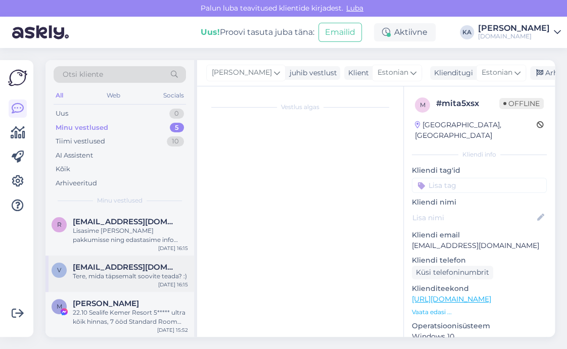
scroll to position [6989, 0]
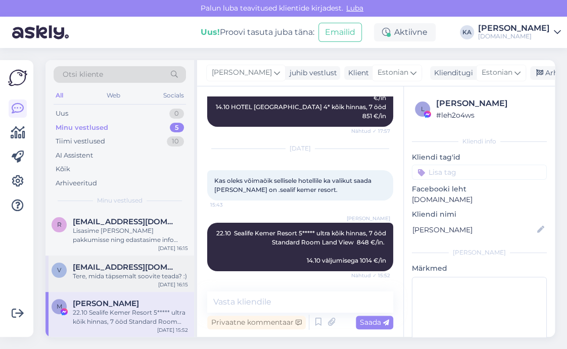
click at [97, 264] on span "[EMAIL_ADDRESS][DOMAIN_NAME]" at bounding box center [125, 267] width 105 height 9
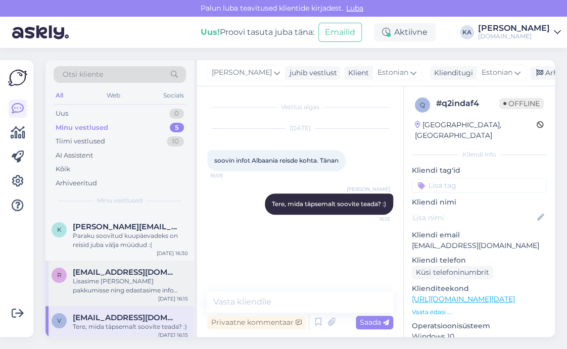
scroll to position [92, 0]
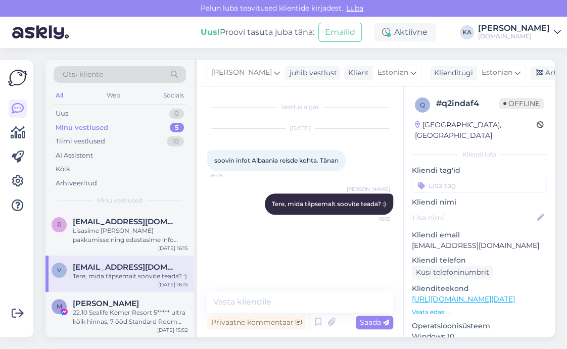
click at [103, 282] on div "v [EMAIL_ADDRESS][DOMAIN_NAME] Tere, mida täpsemalt soovite teada? :) [DATE] 16…" at bounding box center [119, 274] width 148 height 36
click at [102, 233] on div "Lisasime [PERSON_NAME] pakkumisse ning edastasime info meilile :)" at bounding box center [130, 235] width 115 height 18
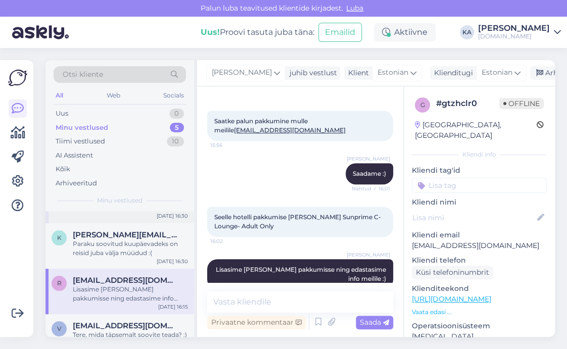
scroll to position [0, 0]
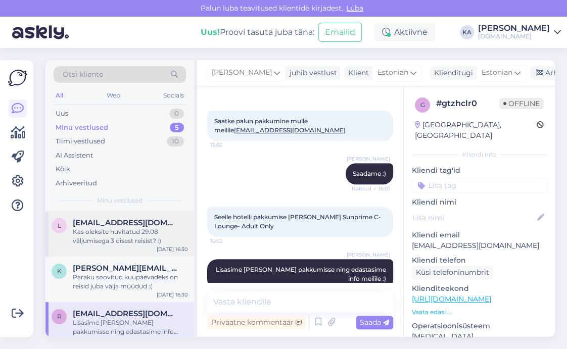
click at [103, 248] on div "l [EMAIL_ADDRESS][DOMAIN_NAME] Kas oleksite huvitatud 29.08 väljumisega 3 öises…" at bounding box center [119, 233] width 148 height 45
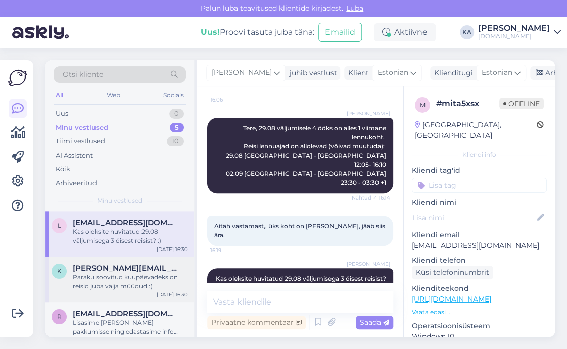
click at [102, 267] on span "[PERSON_NAME][EMAIL_ADDRESS][DOMAIN_NAME]" at bounding box center [125, 268] width 105 height 9
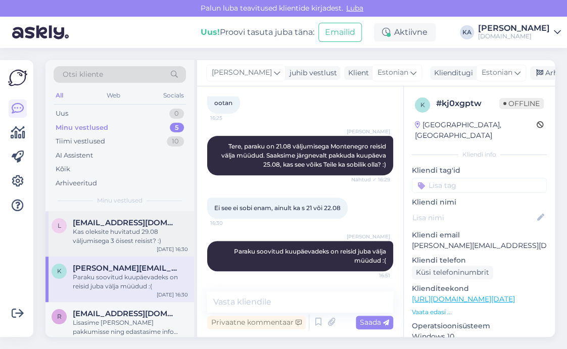
click at [103, 242] on div "Kas oleksite huvitatud 29.08 väljumisega 3 öisest reisist? :)" at bounding box center [130, 236] width 115 height 18
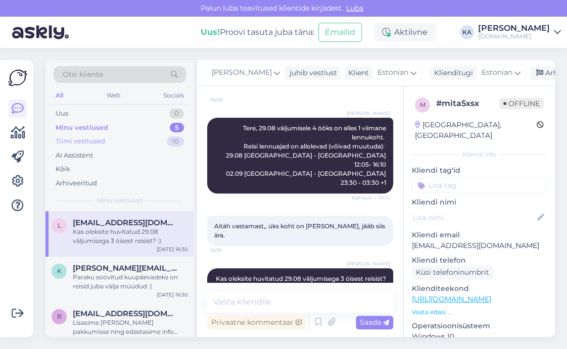
click at [88, 135] on div "Tiimi vestlused 10" at bounding box center [120, 141] width 132 height 14
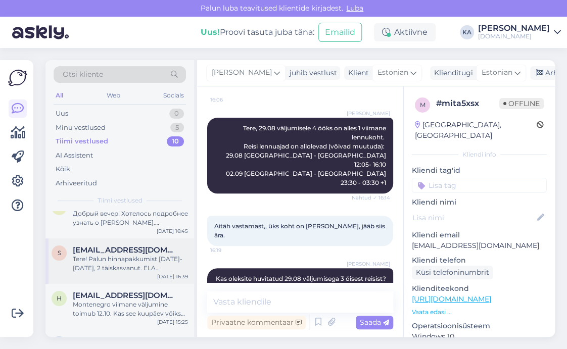
scroll to position [0, 0]
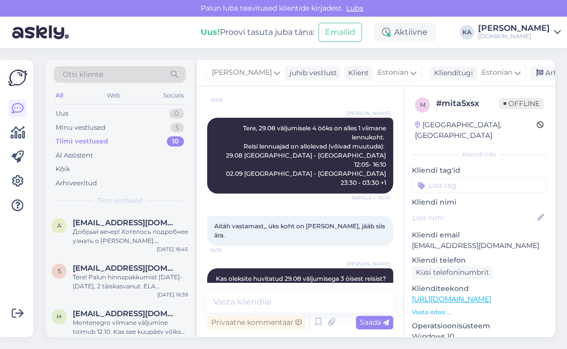
click at [94, 74] on span "Otsi kliente" at bounding box center [83, 74] width 40 height 11
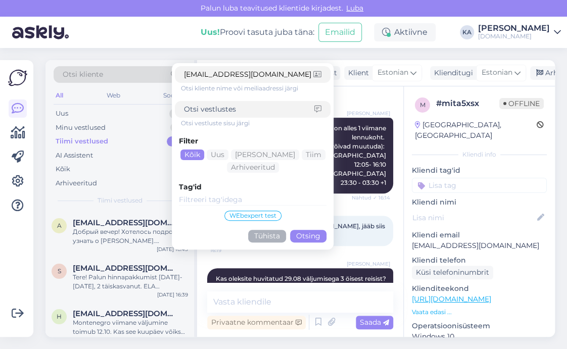
type input "[EMAIL_ADDRESS][DOMAIN_NAME]"
click at [303, 234] on button "Otsing" at bounding box center [308, 236] width 36 height 13
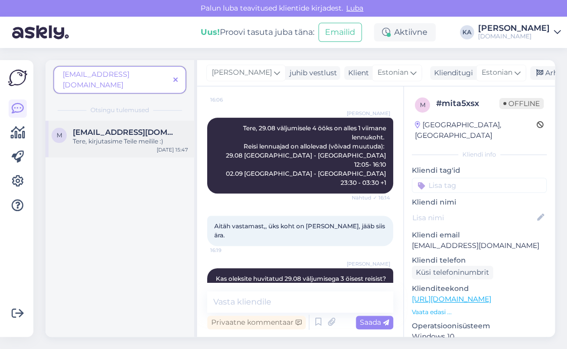
click at [134, 128] on span "[EMAIL_ADDRESS][DOMAIN_NAME]" at bounding box center [125, 132] width 105 height 9
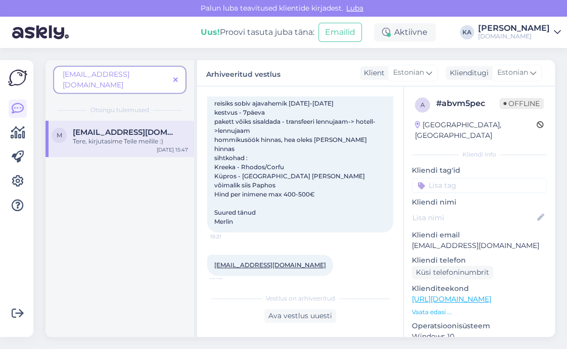
scroll to position [67, 0]
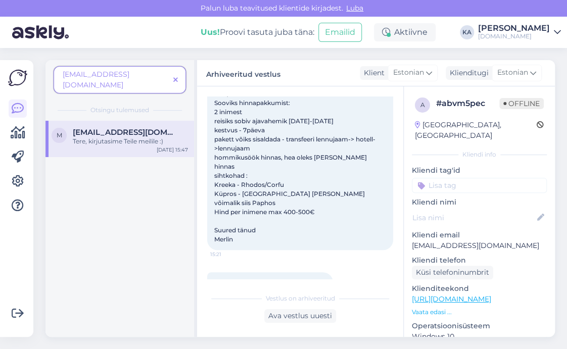
click at [178, 78] on span at bounding box center [175, 80] width 13 height 11
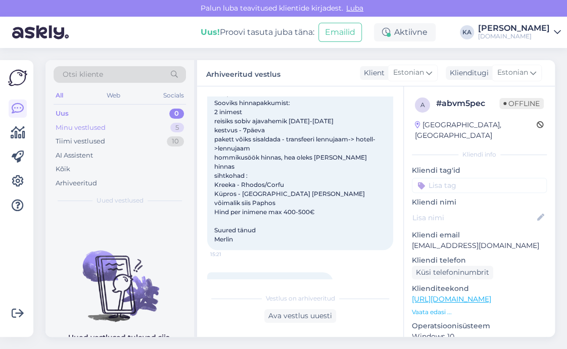
click at [122, 123] on div "Minu vestlused 5" at bounding box center [120, 128] width 132 height 14
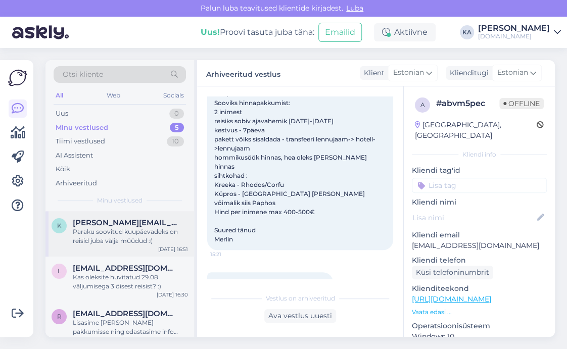
click at [109, 246] on div "k [PERSON_NAME][EMAIL_ADDRESS][DOMAIN_NAME] Paraku soovitud kuupäevadeks on rei…" at bounding box center [119, 233] width 148 height 45
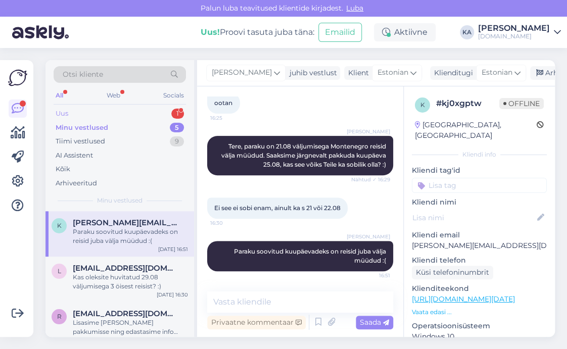
click at [89, 117] on div "Uus 1" at bounding box center [120, 114] width 132 height 14
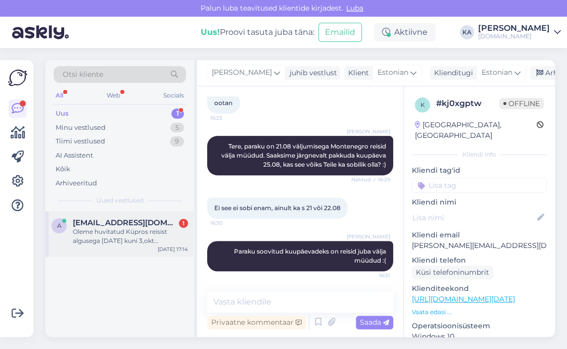
click at [135, 251] on div "a [EMAIL_ADDRESS][DOMAIN_NAME] 1 Oleme huvitatud Küpros reisist algusega [DATE]…" at bounding box center [119, 233] width 148 height 45
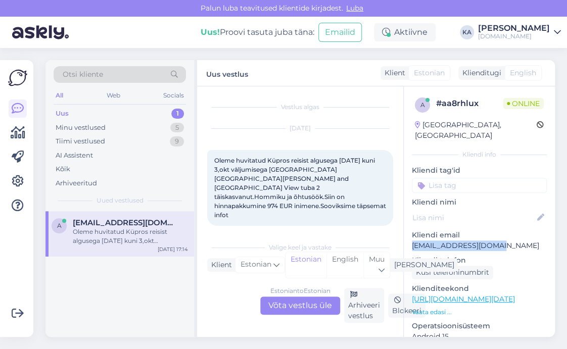
drag, startPoint x: 495, startPoint y: 234, endPoint x: 411, endPoint y: 237, distance: 84.4
click at [411, 237] on div "a # aa8rhlux Online [GEOGRAPHIC_DATA], [GEOGRAPHIC_DATA] Kliendi info Kliendi t…" at bounding box center [479, 299] width 151 height 426
copy p "[EMAIL_ADDRESS][DOMAIN_NAME]"
click at [453, 240] on p "[EMAIL_ADDRESS][DOMAIN_NAME]" at bounding box center [479, 245] width 135 height 11
click at [93, 69] on span "Otsi kliente" at bounding box center [83, 74] width 40 height 11
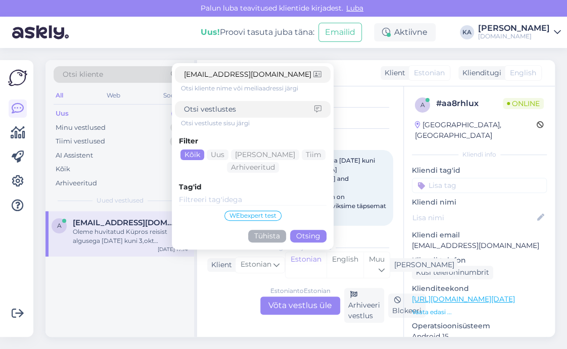
type input "[EMAIL_ADDRESS][DOMAIN_NAME]"
click at [316, 233] on button "Otsing" at bounding box center [308, 236] width 36 height 13
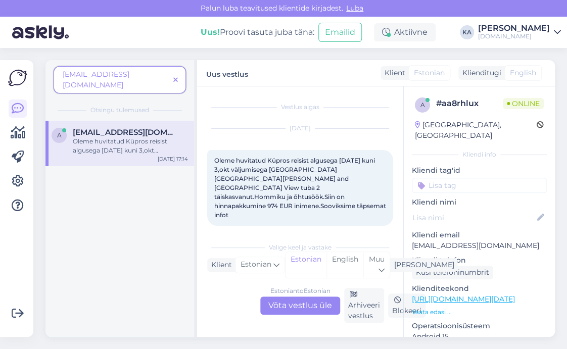
click at [95, 137] on div "Oleme huvitatud Küpros reisist algusega [DATE] kuni 3,okt väljumisega [GEOGRAPH…" at bounding box center [130, 146] width 115 height 18
click at [334, 204] on div "Oleme huvitatud Küpros reisist algusega [DATE] kuni 3,okt väljumisega [GEOGRAPH…" at bounding box center [300, 188] width 186 height 76
click at [173, 77] on icon at bounding box center [175, 80] width 5 height 7
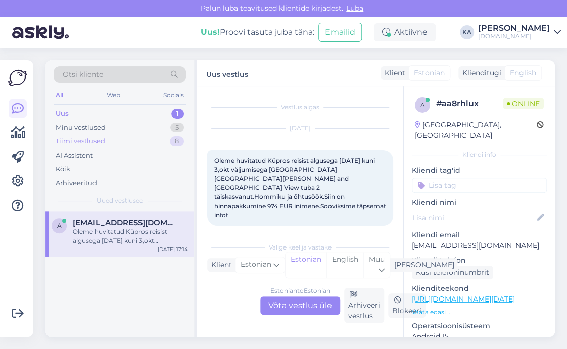
click at [101, 135] on div "Tiimi vestlused 8" at bounding box center [120, 141] width 132 height 14
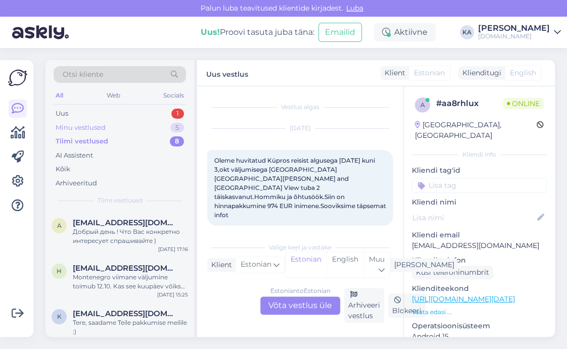
click at [101, 125] on div "Minu vestlused" at bounding box center [81, 128] width 50 height 10
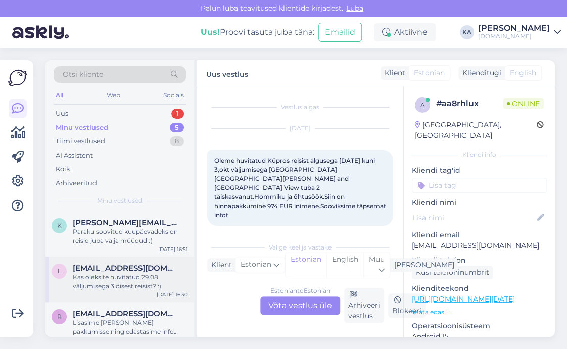
click at [122, 284] on div "Kas oleksite huvitatud 29.08 väljumisega 3 öisest reisist? :)" at bounding box center [130, 282] width 115 height 18
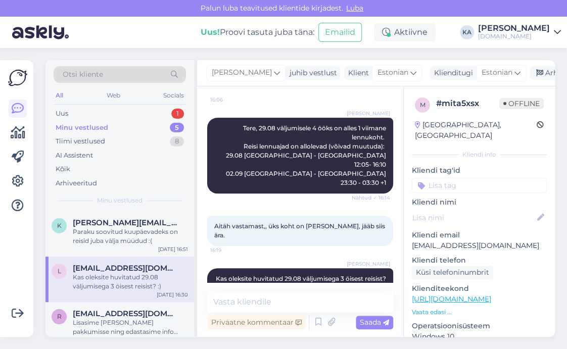
scroll to position [128, 0]
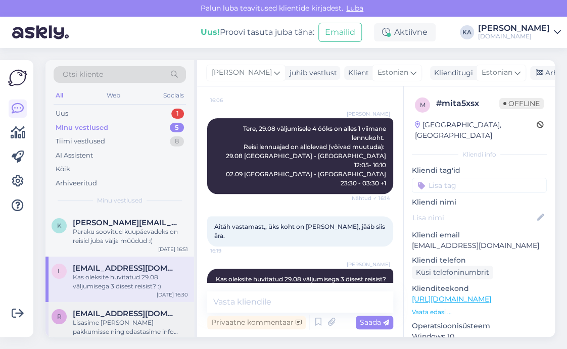
click at [121, 312] on span "[EMAIL_ADDRESS][DOMAIN_NAME]" at bounding box center [125, 313] width 105 height 9
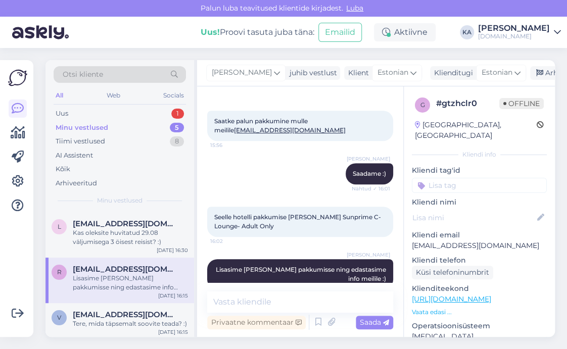
scroll to position [92, 0]
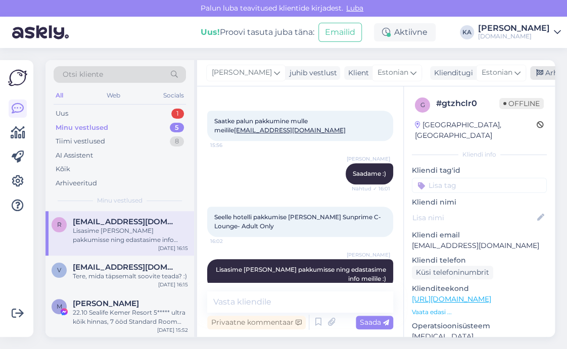
click at [534, 70] on div "Arhiveeri vestlus" at bounding box center [569, 73] width 78 height 14
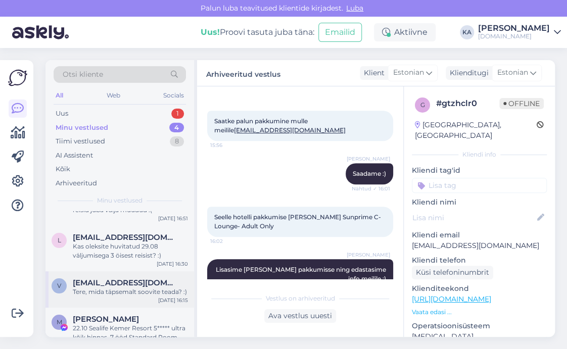
scroll to position [46, 0]
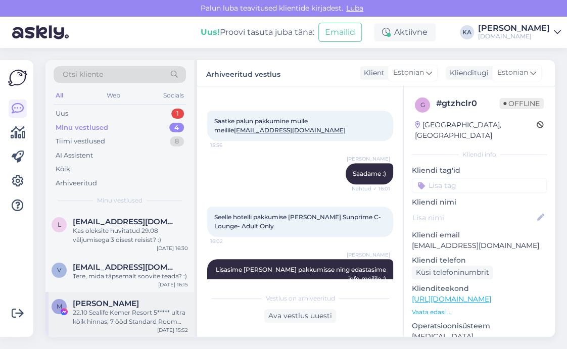
click at [112, 316] on div "22.10 Sealife Kemer Resort 5***** ultra kõik hinnas, 7 ööd Standard Room Land V…" at bounding box center [130, 317] width 115 height 18
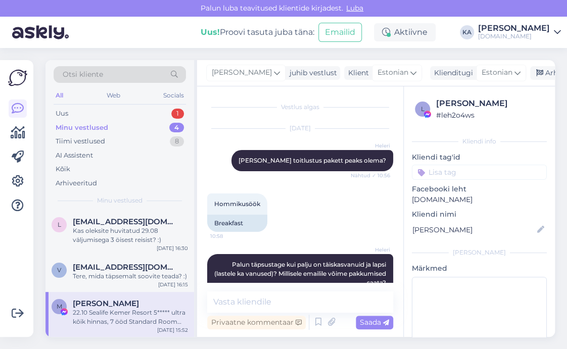
scroll to position [6989, 0]
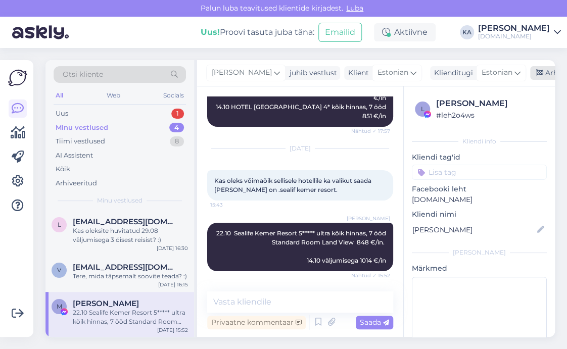
click at [537, 70] on div "Arhiveeri vestlus" at bounding box center [569, 73] width 78 height 14
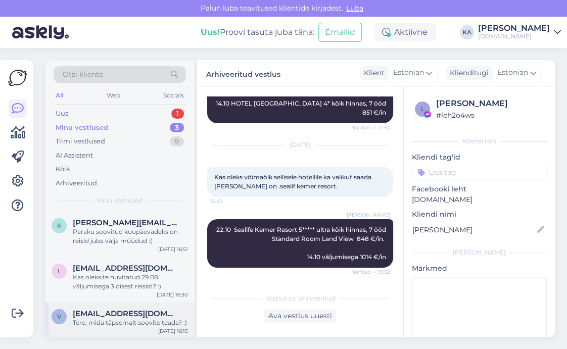
click at [95, 319] on div "Tere, mida täpsemalt soovite teada? :)" at bounding box center [130, 322] width 115 height 9
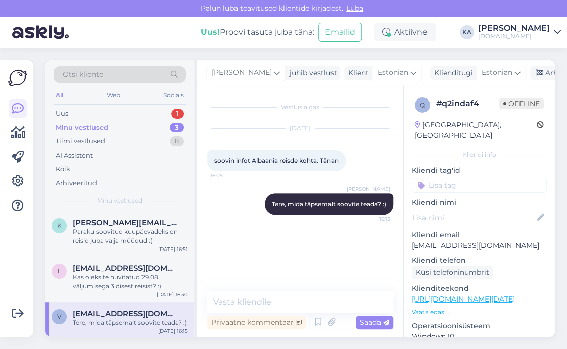
scroll to position [1, 0]
click at [540, 76] on div "Arhiveeri vestlus" at bounding box center [569, 73] width 78 height 14
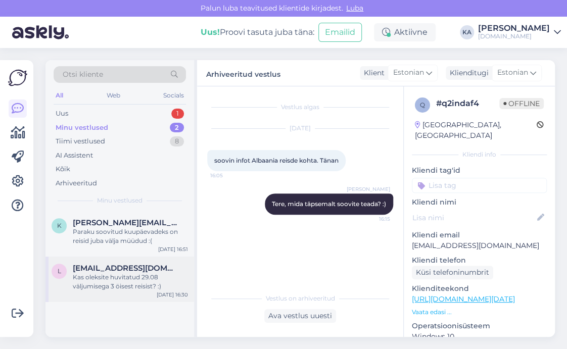
click at [92, 282] on div "Kas oleksite huvitatud 29.08 väljumisega 3 öisest reisist? :)" at bounding box center [130, 282] width 115 height 18
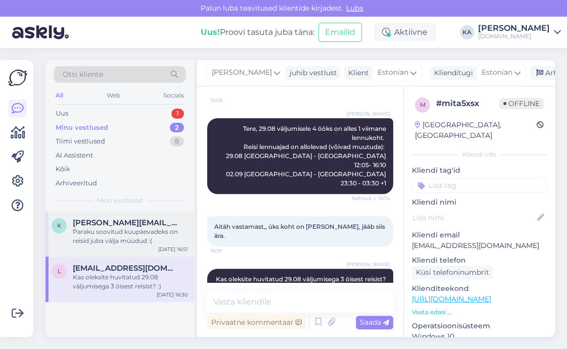
click at [101, 231] on div "Paraku soovitud kuupäevadeks on reisid juba välja müüdud :(" at bounding box center [130, 236] width 115 height 18
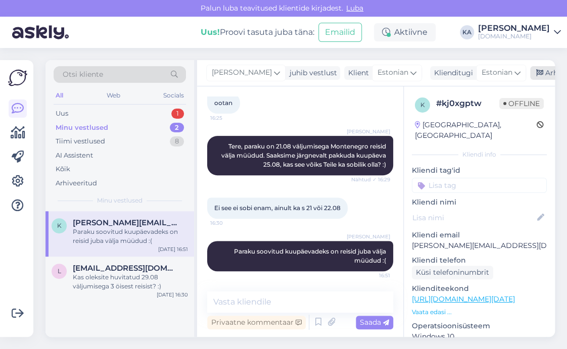
click at [536, 70] on icon at bounding box center [539, 73] width 7 height 7
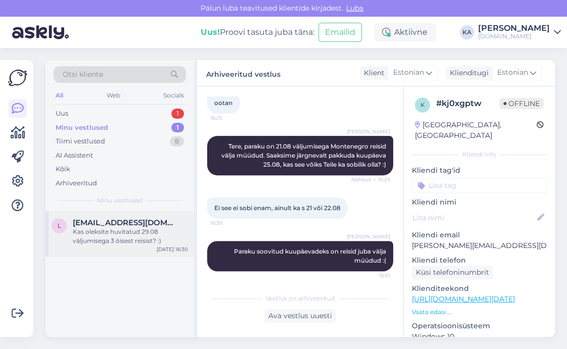
click at [95, 217] on div "l [EMAIL_ADDRESS][DOMAIN_NAME] Kas oleksite huvitatud 29.08 väljumisega 3 öises…" at bounding box center [119, 233] width 148 height 45
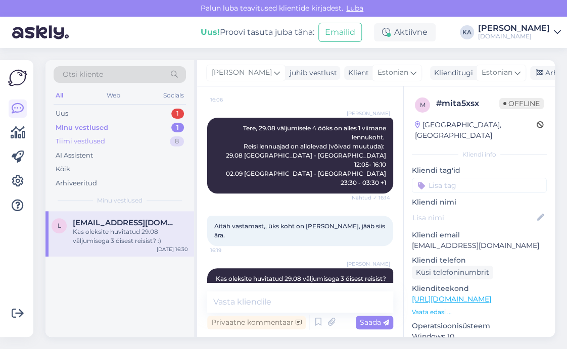
click at [98, 142] on div "Tiimi vestlused" at bounding box center [80, 141] width 49 height 10
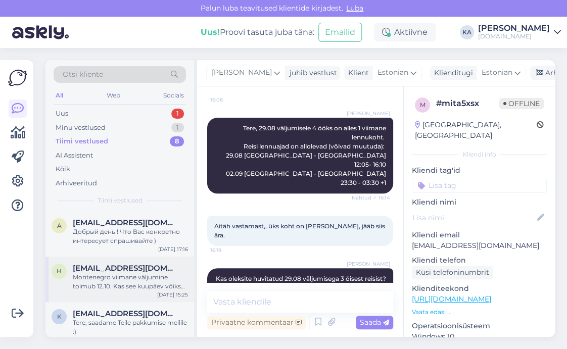
scroll to position [51, 0]
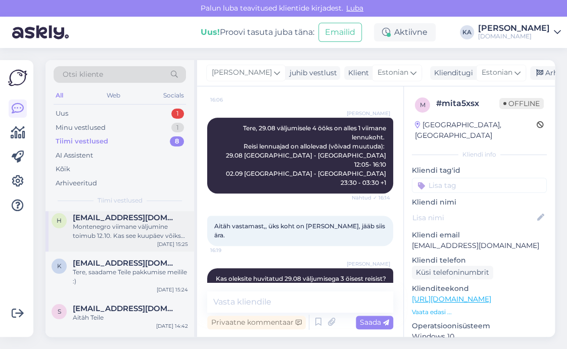
click at [125, 239] on div "Montenegro viimane väljumine toimub 12.10. Kas see kuupäev võiks Teile ka sobid…" at bounding box center [130, 231] width 115 height 18
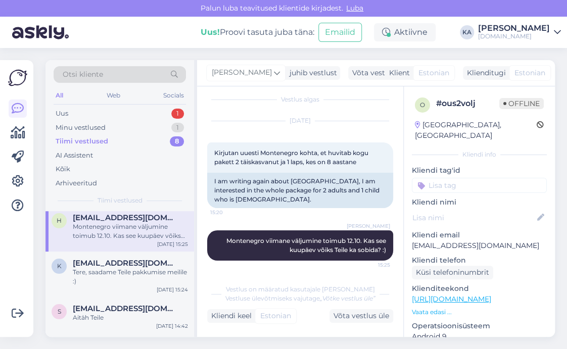
scroll to position [9, 0]
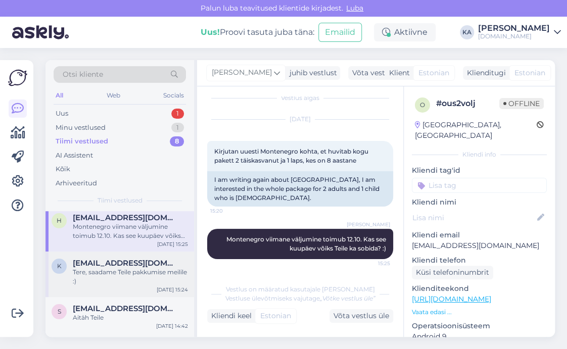
click at [129, 285] on div "Tere, saadame Teile pakkumise meilile :)" at bounding box center [130, 277] width 115 height 18
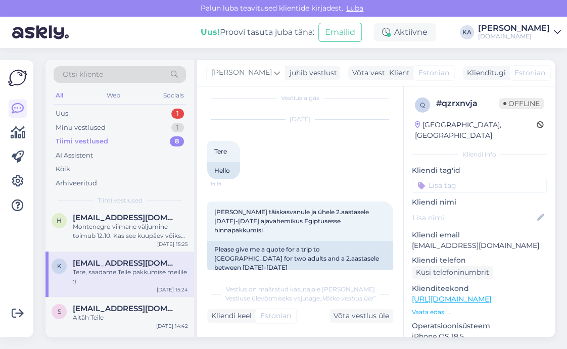
scroll to position [52, 0]
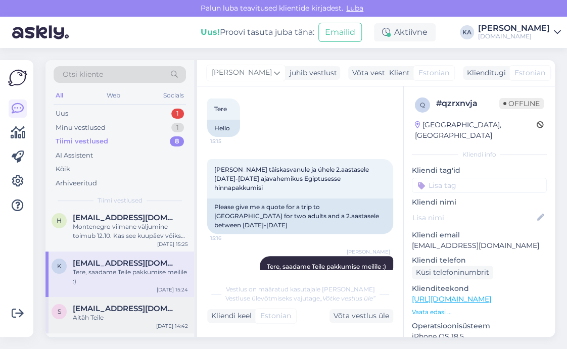
click at [133, 302] on div "s [EMAIL_ADDRESS][DOMAIN_NAME] Aitäh Teile [DATE] 14:42" at bounding box center [119, 315] width 148 height 36
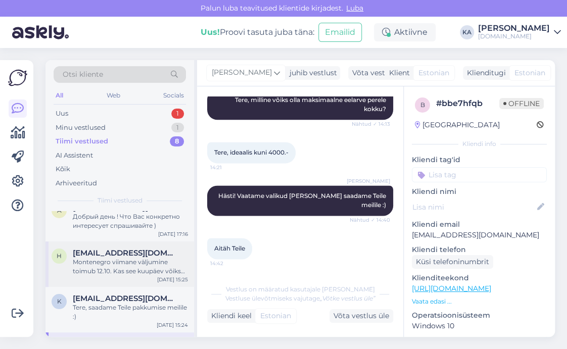
scroll to position [0, 0]
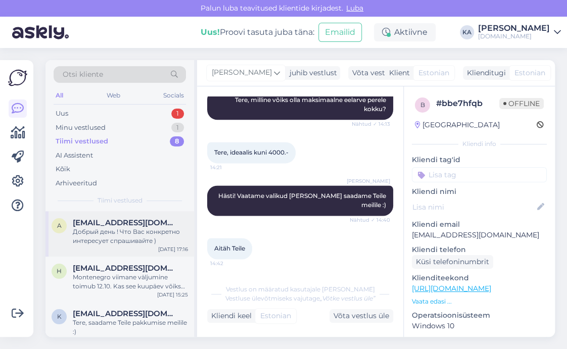
click at [115, 230] on div "Добрый день ! Что Вас конкретно интересует спрашивайте )" at bounding box center [130, 236] width 115 height 18
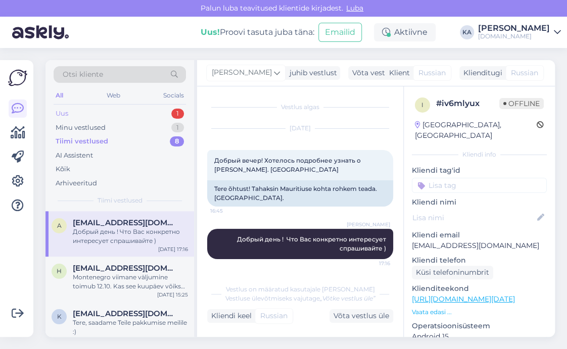
click at [83, 113] on div "Uus 1" at bounding box center [120, 114] width 132 height 14
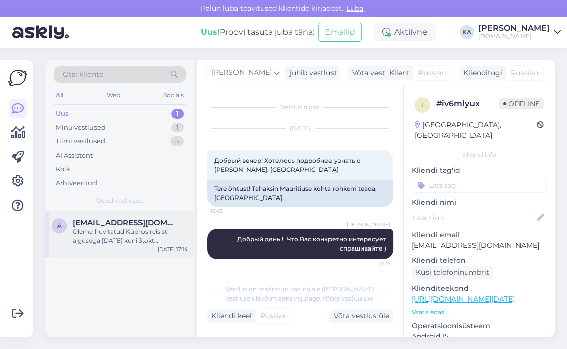
click at [103, 216] on div "a [EMAIL_ADDRESS][DOMAIN_NAME] Oleme huvitatud Küpros reisist algusega [DATE] k…" at bounding box center [119, 233] width 148 height 45
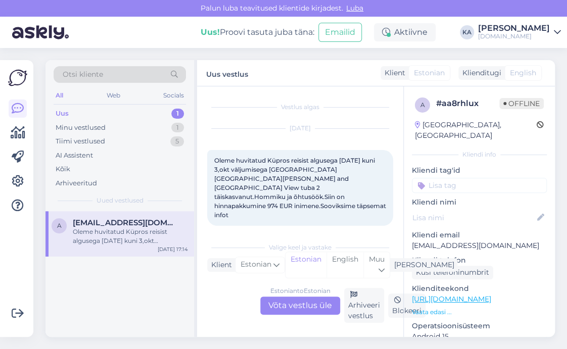
click at [277, 308] on div "Estonian to Estonian Võta vestlus üle" at bounding box center [300, 305] width 80 height 18
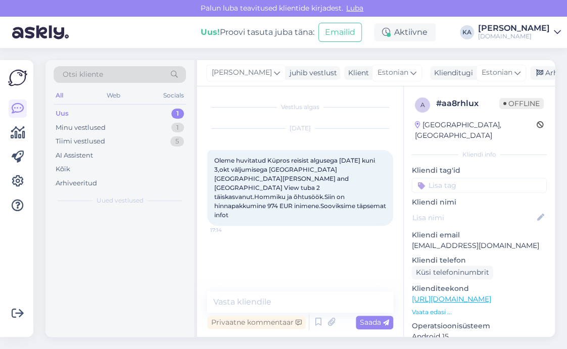
click at [249, 284] on div "Vestlus algas [DATE] Oleme huvitatud Küpros reisist algusega [DATE] kuni 3,okt …" at bounding box center [300, 211] width 206 height 250
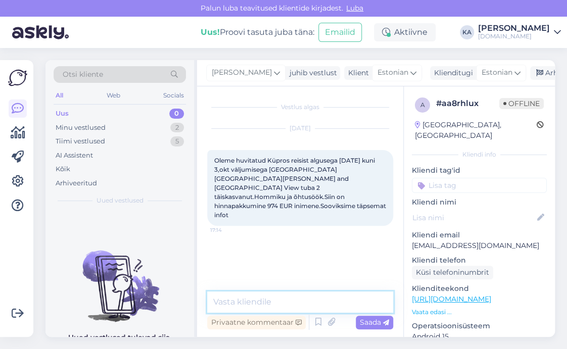
click at [248, 294] on textarea at bounding box center [300, 301] width 186 height 21
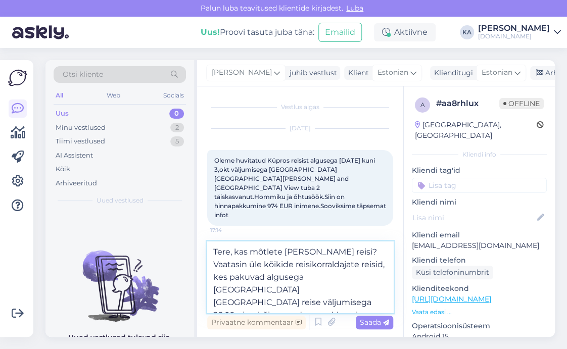
paste textarea "Elegant Room Inland View"
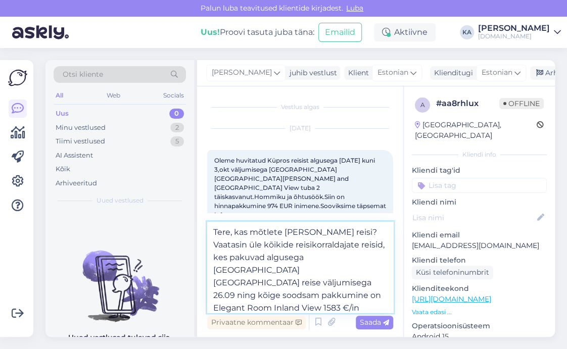
paste textarea "[PERSON_NAME][GEOGRAPHIC_DATA] 5*"
drag, startPoint x: 361, startPoint y: 235, endPoint x: 235, endPoint y: 239, distance: 125.8
click at [234, 238] on textarea "Tere, kas mõtlete [PERSON_NAME] reisi? Vaatasin üle kõikide reisikorraldajate r…" at bounding box center [300, 267] width 186 height 91
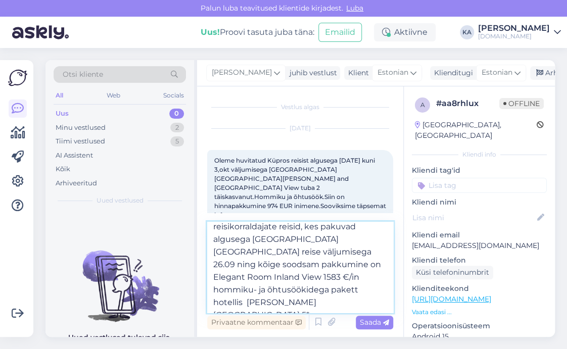
scroll to position [15, 0]
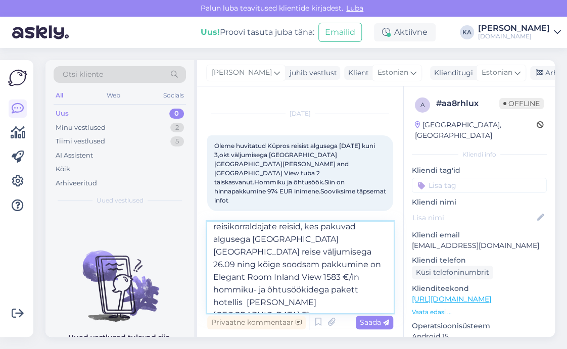
type textarea "Tere, [PERSON_NAME] üle kõikide reisikorraldajate reisid, kes pakuvad algusega …"
click at [368, 322] on span "Saada" at bounding box center [374, 322] width 29 height 9
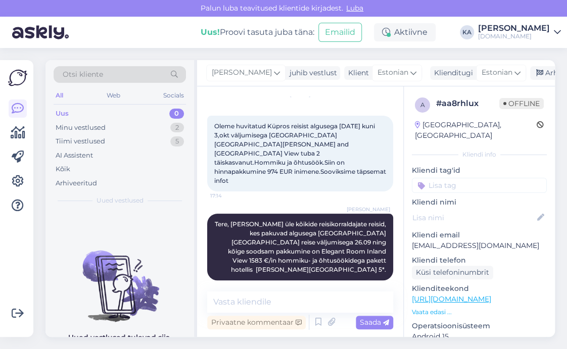
scroll to position [0, 0]
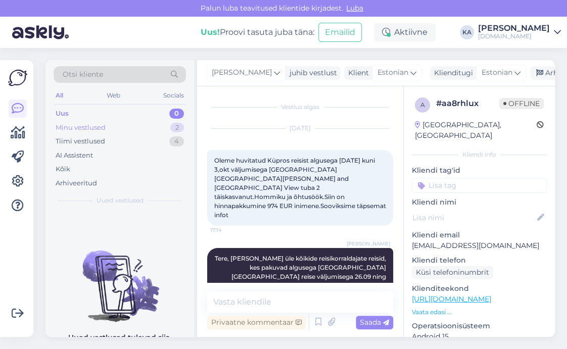
click at [75, 121] on div "Minu vestlused 2" at bounding box center [120, 128] width 132 height 14
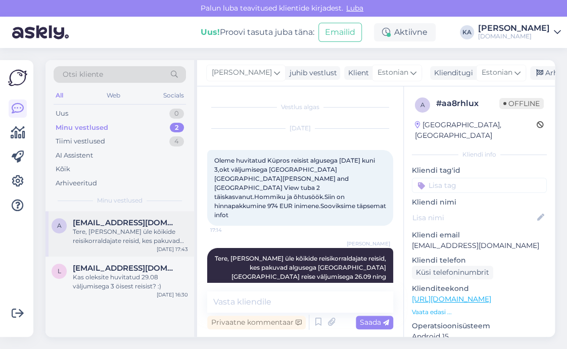
click at [115, 247] on div "a [EMAIL_ADDRESS][DOMAIN_NAME] Tere, [PERSON_NAME] üle kõikide reisikorraldajat…" at bounding box center [119, 233] width 148 height 45
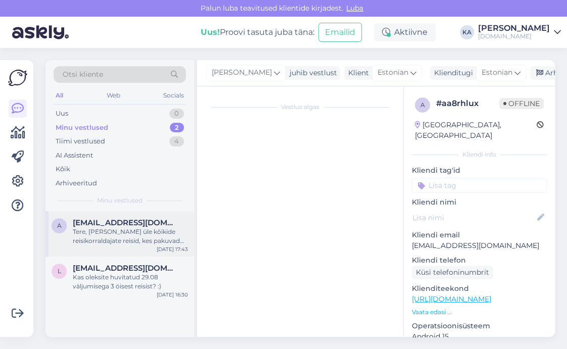
scroll to position [34, 0]
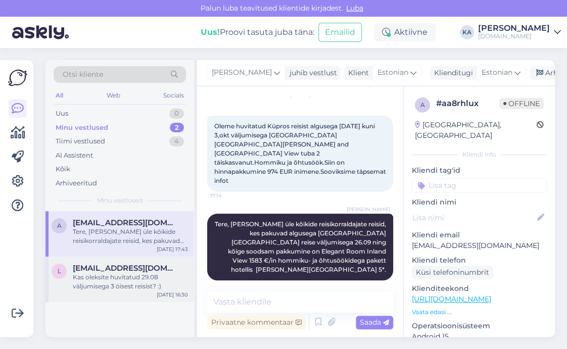
click at [135, 279] on div "Kas oleksite huvitatud 29.08 väljumisega 3 öisest reisist? :)" at bounding box center [130, 282] width 115 height 18
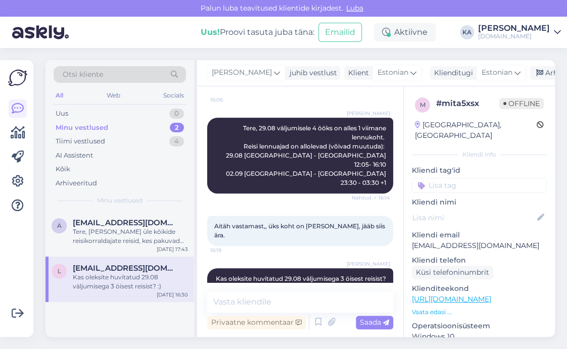
scroll to position [128, 0]
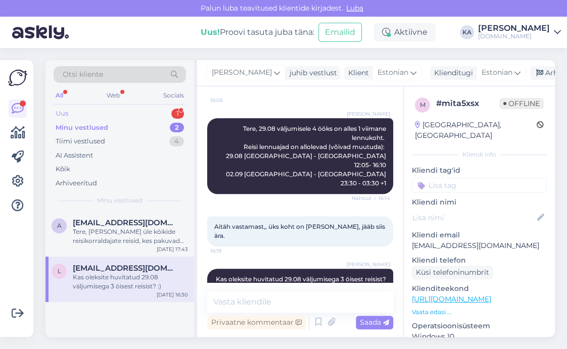
click at [85, 114] on div "Uus 1" at bounding box center [120, 114] width 132 height 14
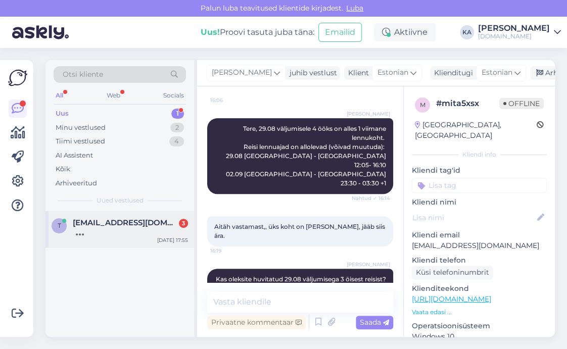
click at [119, 234] on div at bounding box center [130, 231] width 115 height 9
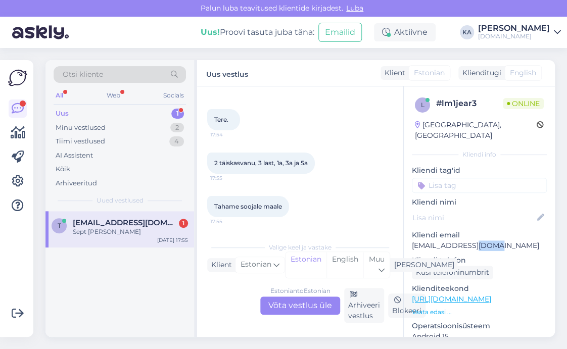
scroll to position [85, 0]
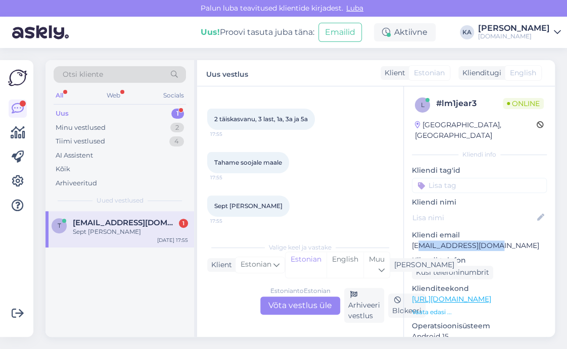
drag, startPoint x: 485, startPoint y: 234, endPoint x: 416, endPoint y: 231, distance: 69.3
click at [416, 240] on p "[EMAIL_ADDRESS][DOMAIN_NAME]" at bounding box center [479, 245] width 135 height 11
drag, startPoint x: 426, startPoint y: 231, endPoint x: 498, endPoint y: 234, distance: 72.3
click at [426, 240] on p "[EMAIL_ADDRESS][DOMAIN_NAME]" at bounding box center [479, 245] width 135 height 11
click at [514, 240] on p "[EMAIL_ADDRESS][DOMAIN_NAME]" at bounding box center [479, 245] width 135 height 11
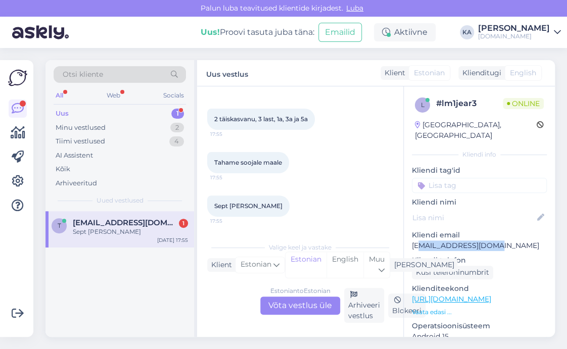
click at [493, 240] on p "[EMAIL_ADDRESS][DOMAIN_NAME]" at bounding box center [479, 245] width 135 height 11
click at [501, 240] on p "[EMAIL_ADDRESS][DOMAIN_NAME]" at bounding box center [479, 245] width 135 height 11
drag, startPoint x: 496, startPoint y: 233, endPoint x: 410, endPoint y: 238, distance: 86.0
click at [410, 238] on div "l # lm1jear3 Online [GEOGRAPHIC_DATA], [GEOGRAPHIC_DATA] Kliendi info Kliendi t…" at bounding box center [479, 299] width 151 height 426
copy p "[EMAIL_ADDRESS][DOMAIN_NAME]"
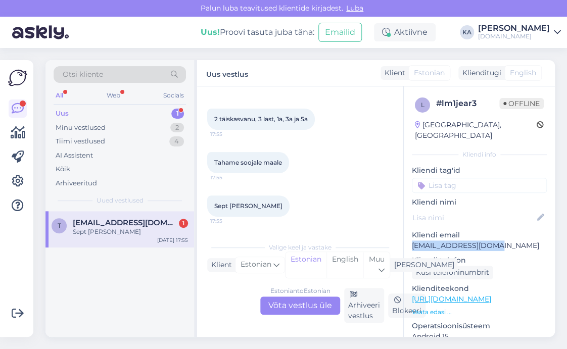
click at [453, 240] on p "[EMAIL_ADDRESS][DOMAIN_NAME]" at bounding box center [479, 245] width 135 height 11
click at [467, 215] on div "l # lm1jear3 Offline [GEOGRAPHIC_DATA], [GEOGRAPHIC_DATA] Kliendi info Kliendi …" at bounding box center [479, 299] width 151 height 426
click at [287, 301] on div "Estonian to Estonian Võta vestlus üle" at bounding box center [300, 305] width 80 height 18
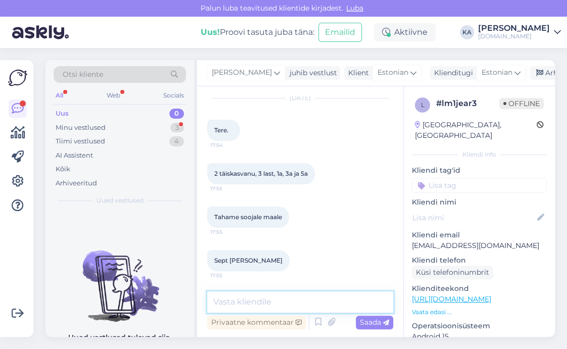
click at [221, 302] on textarea at bounding box center [300, 301] width 186 height 21
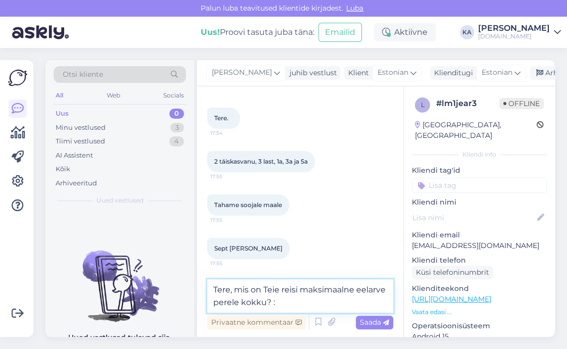
type textarea "Tere, mis on Teie reisi maksimaalne eelarve perele kokku? :)"
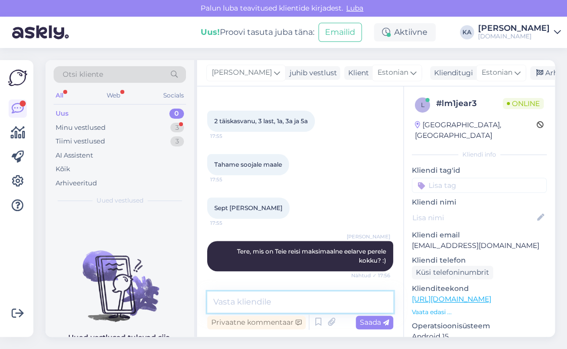
scroll to position [170, 0]
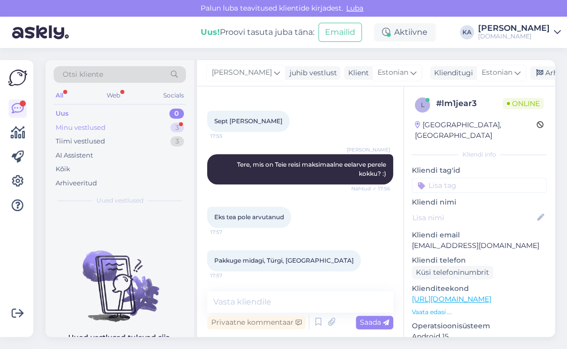
click at [126, 128] on div "Minu vestlused 3" at bounding box center [120, 128] width 132 height 14
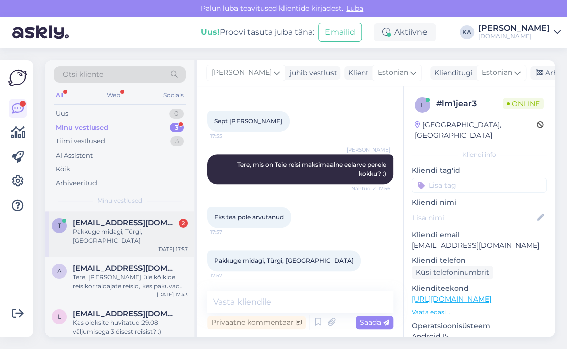
click at [111, 214] on div "t [EMAIL_ADDRESS][DOMAIN_NAME] 2 Pakkuge midagi, [GEOGRAPHIC_DATA], [GEOGRAPHIC…" at bounding box center [119, 233] width 148 height 45
click at [225, 304] on textarea at bounding box center [300, 301] width 186 height 21
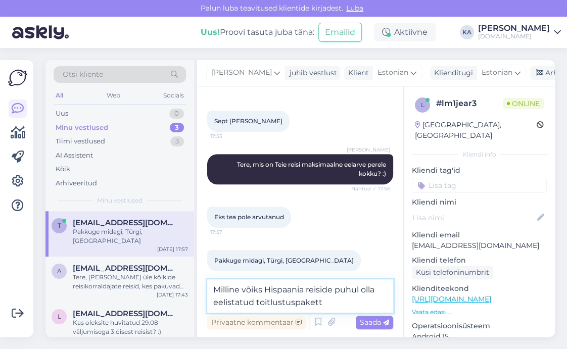
type textarea "Milline võiks Hispaania reiside puhul olla eelistatud toitlustuspakett?"
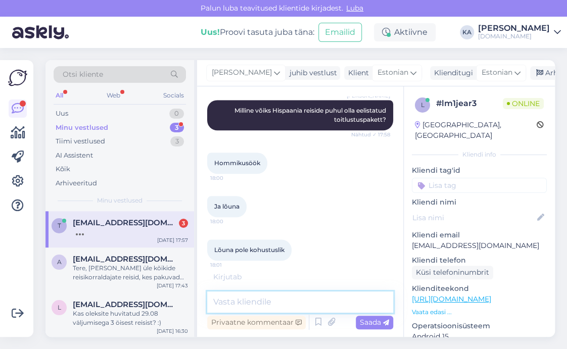
scroll to position [396, 0]
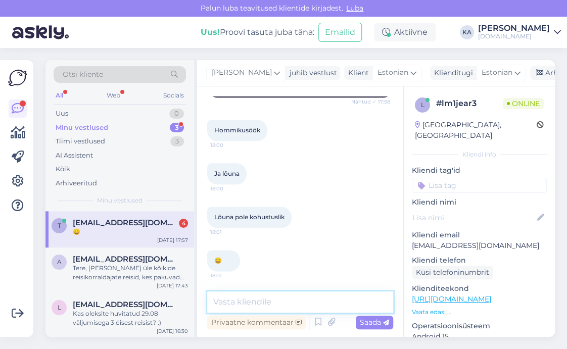
click at [356, 294] on textarea at bounding box center [300, 301] width 186 height 21
type textarea "R"
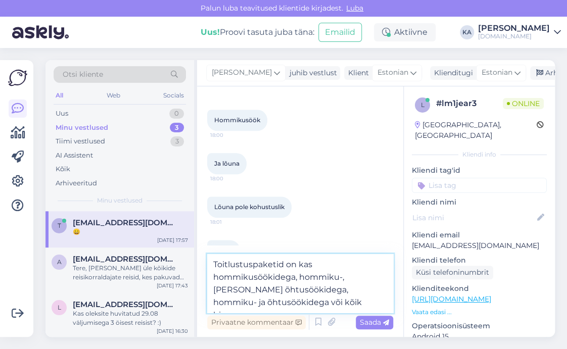
type textarea "Toitlustuspaketid on kas hommikusöökidega, hommiku-, [PERSON_NAME] õhtusöökideg…"
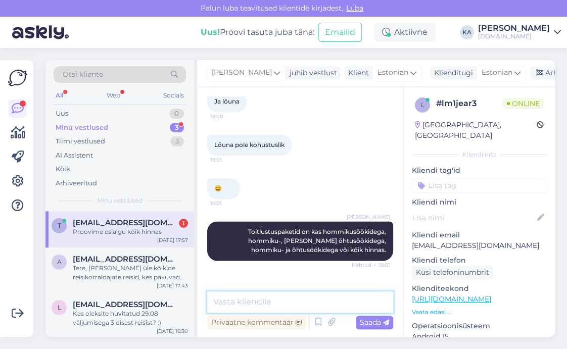
scroll to position [501, 0]
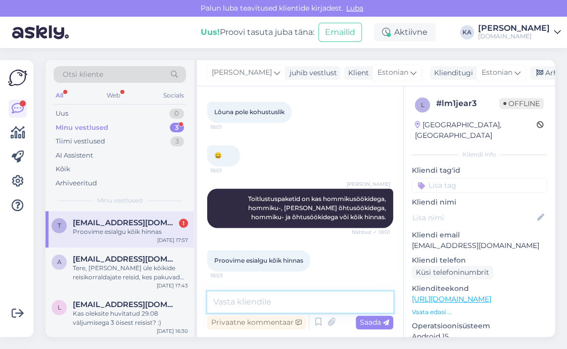
click at [261, 299] on textarea at bounding box center [300, 301] width 186 height 21
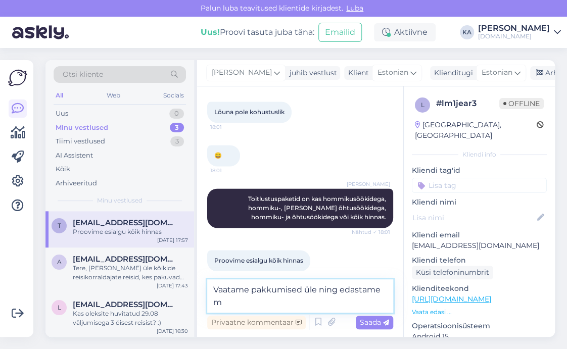
scroll to position [511, 0]
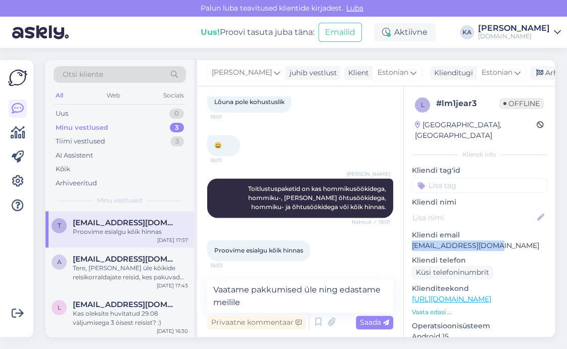
drag, startPoint x: 499, startPoint y: 234, endPoint x: 412, endPoint y: 236, distance: 87.9
click at [412, 240] on p "[EMAIL_ADDRESS][DOMAIN_NAME]" at bounding box center [479, 245] width 135 height 11
copy p "[EMAIL_ADDRESS][DOMAIN_NAME]"
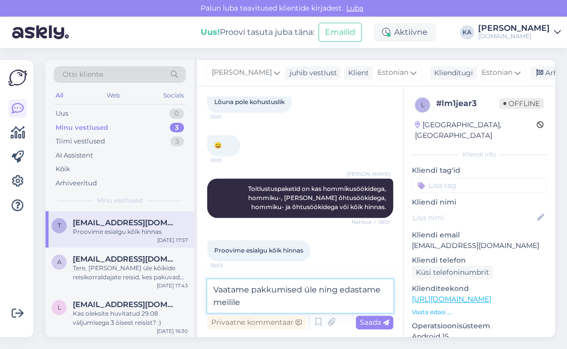
click at [307, 308] on textarea "Vaatame pakkumised üle ning edastame meilile" at bounding box center [300, 295] width 186 height 33
paste textarea "[EMAIL_ADDRESS][DOMAIN_NAME]"
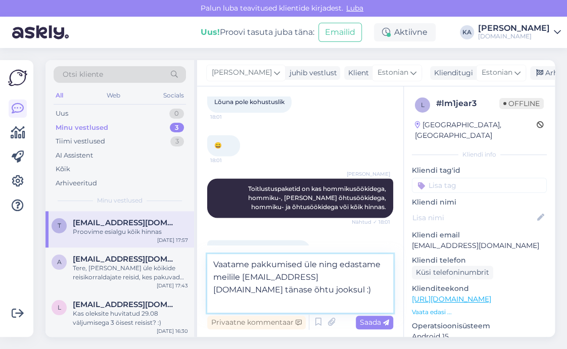
type textarea "Vaatame pakkumised üle ning edastame meilile [EMAIL_ADDRESS][DOMAIN_NAME] tänas…"
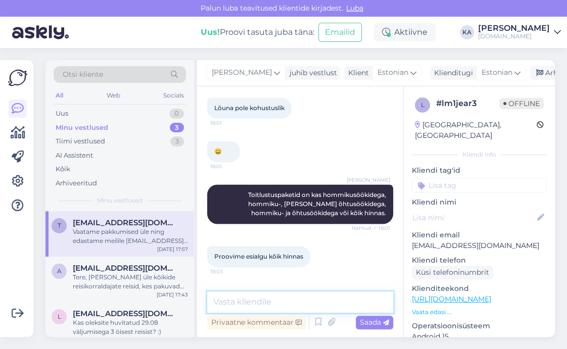
scroll to position [553, 0]
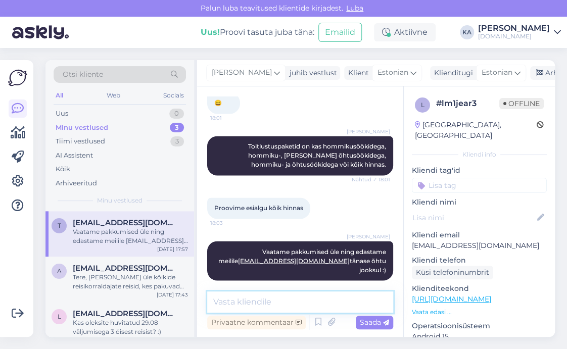
click at [262, 300] on textarea at bounding box center [300, 301] width 186 height 21
type textarea "K"
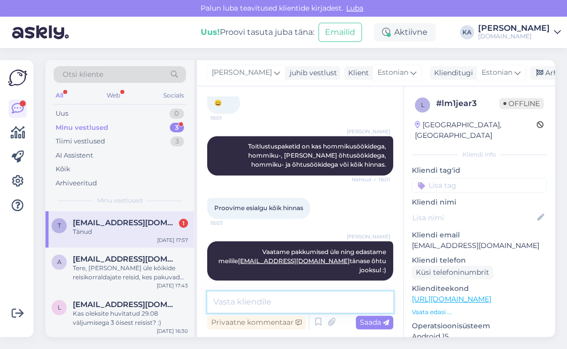
scroll to position [597, 0]
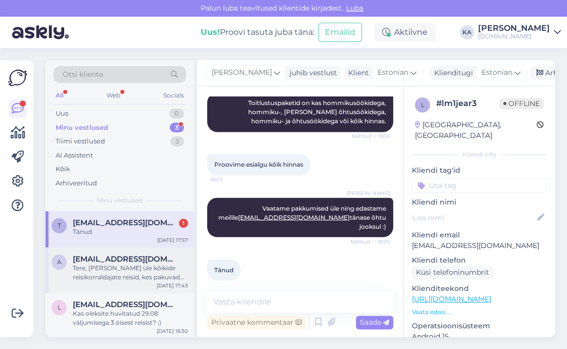
click at [118, 271] on div "Tere, [PERSON_NAME] üle kõikide reisikorraldajate reisid, kes pakuvad algusega …" at bounding box center [130, 273] width 115 height 18
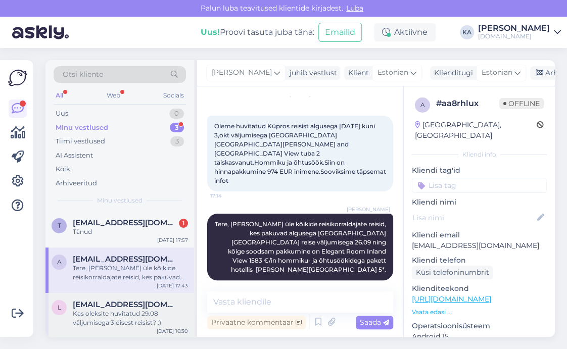
click at [126, 315] on div "Kas oleksite huvitatud 29.08 väljumisega 3 öisest reisist? :)" at bounding box center [130, 318] width 115 height 18
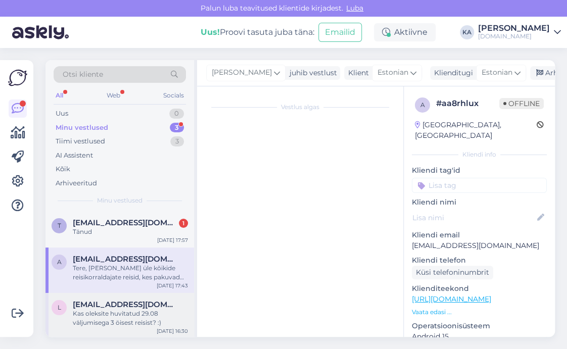
scroll to position [128, 0]
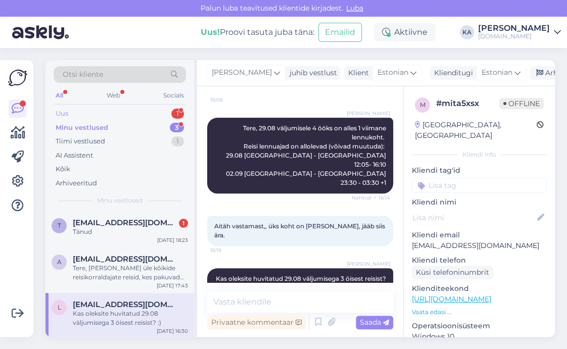
click at [130, 111] on div "Uus 1" at bounding box center [120, 114] width 132 height 14
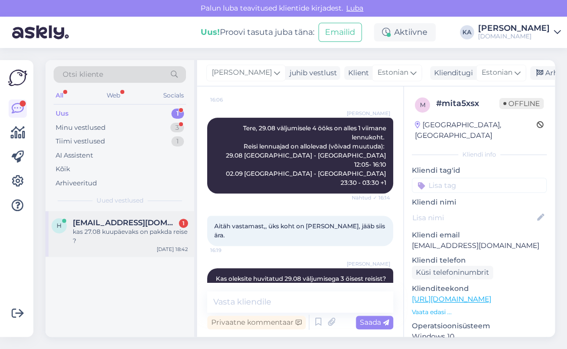
click at [103, 222] on span "[EMAIL_ADDRESS][DOMAIN_NAME]" at bounding box center [125, 222] width 105 height 9
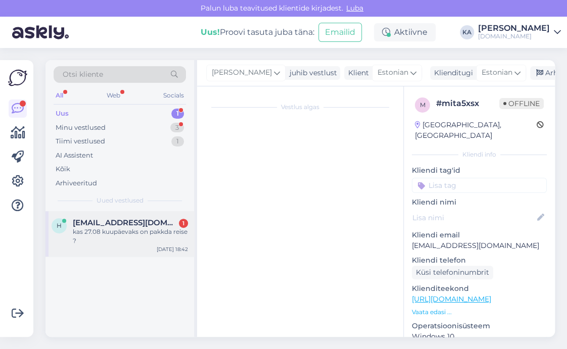
scroll to position [0, 0]
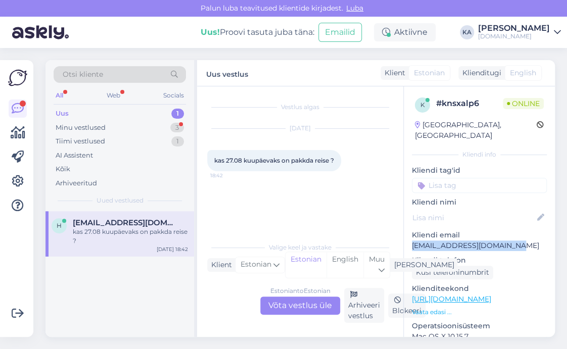
drag, startPoint x: 487, startPoint y: 237, endPoint x: 408, endPoint y: 240, distance: 78.8
click at [408, 240] on div "k # knsxalp6 Online [GEOGRAPHIC_DATA], [GEOGRAPHIC_DATA] Kliendi info Kliendi t…" at bounding box center [479, 299] width 151 height 426
copy p "[EMAIL_ADDRESS][DOMAIN_NAME]"
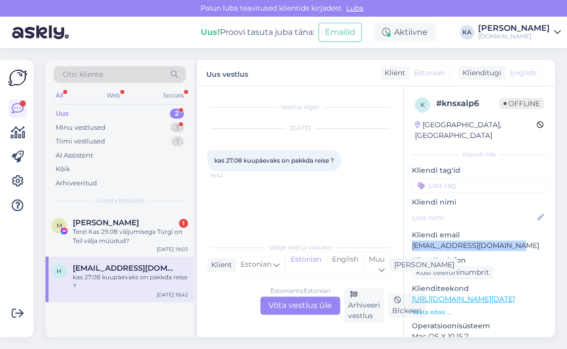
click at [89, 111] on div "Uus 2" at bounding box center [120, 114] width 132 height 14
click at [93, 235] on div "Tere! Kas 29.08 väljumisega Türgi on Teil välja müüdud?" at bounding box center [130, 236] width 115 height 18
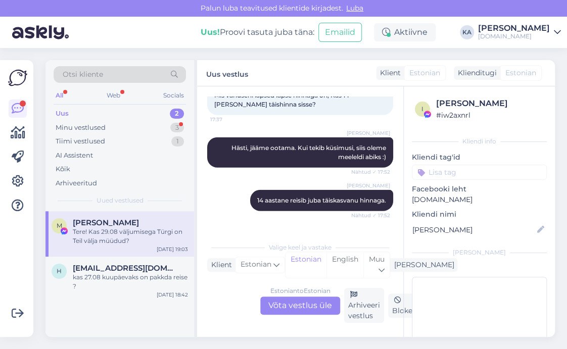
scroll to position [6727, 0]
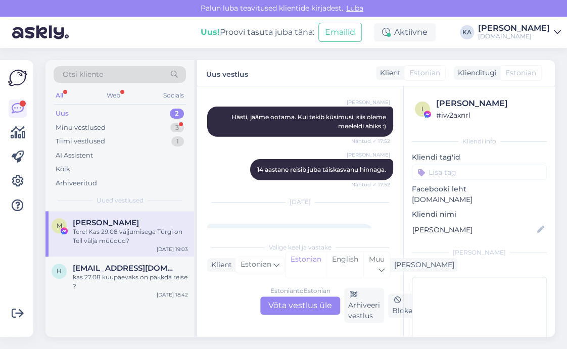
click at [277, 302] on div "Estonian to Estonian Võta vestlus üle" at bounding box center [300, 305] width 80 height 18
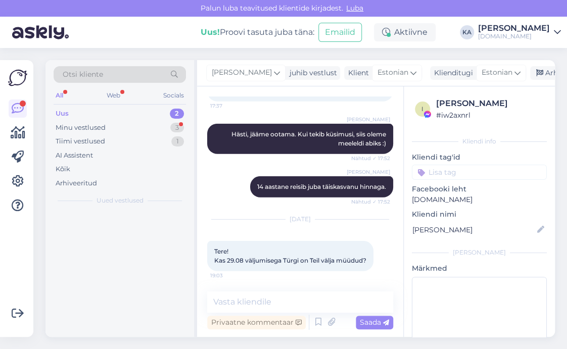
scroll to position [6672, 0]
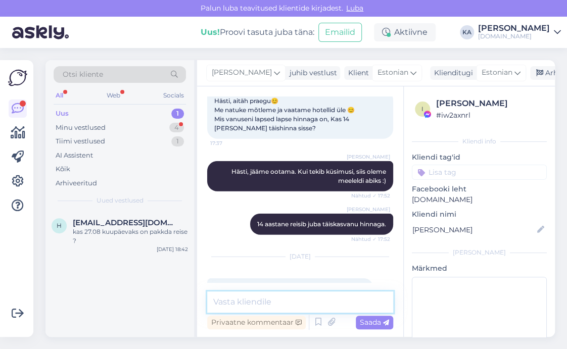
click at [243, 300] on textarea at bounding box center [300, 301] width 186 height 21
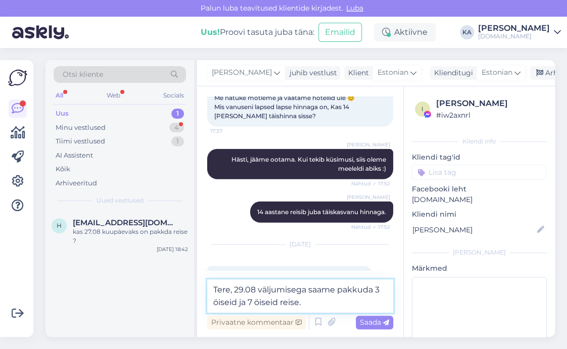
click at [336, 289] on textarea "Tere, 29.08 väljumisega saame pakkuda 3 öiseid ja 7 öiseid reise." at bounding box center [300, 295] width 186 height 33
type textarea "Tere, 29.08 väljumisega saame veel pakkuda 3 öiseid ja 7 öiseid reise."
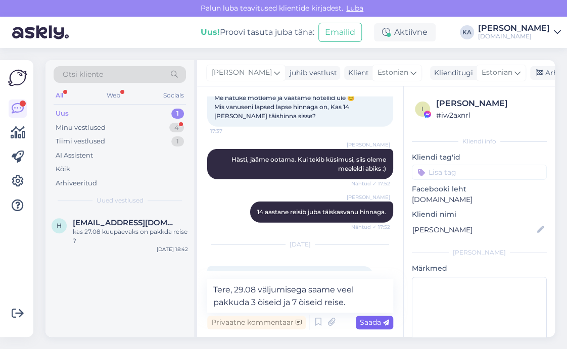
click at [371, 325] on span "Saada" at bounding box center [374, 322] width 29 height 9
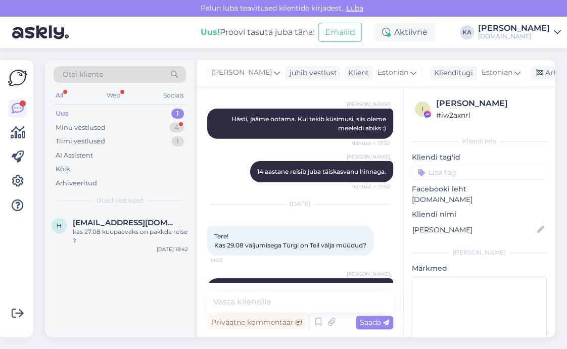
scroll to position [6725, 0]
click at [97, 123] on div "Minu vestlused" at bounding box center [81, 128] width 50 height 10
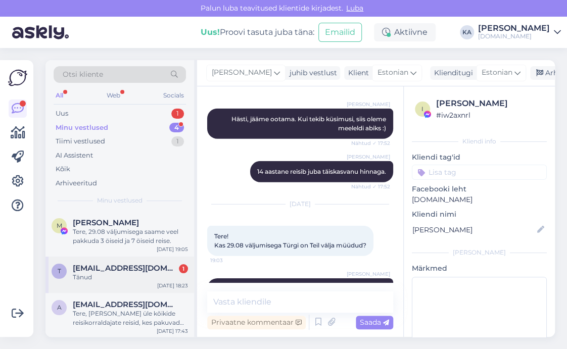
click at [108, 281] on div "Tänud" at bounding box center [130, 277] width 115 height 9
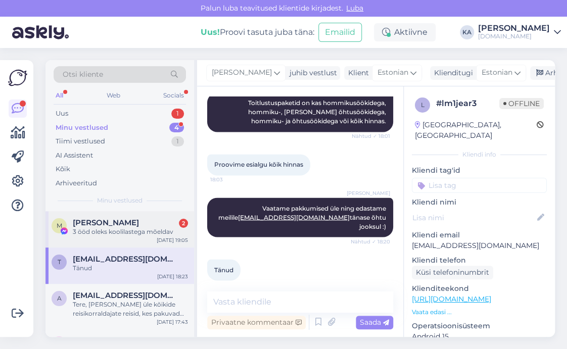
click at [98, 231] on div "3 ööd oleks koolilastega mõeldav" at bounding box center [130, 231] width 115 height 9
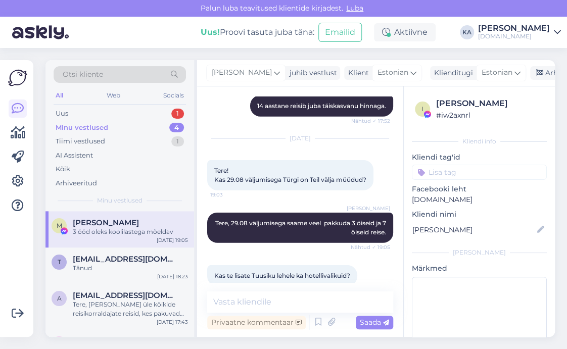
scroll to position [6626, 0]
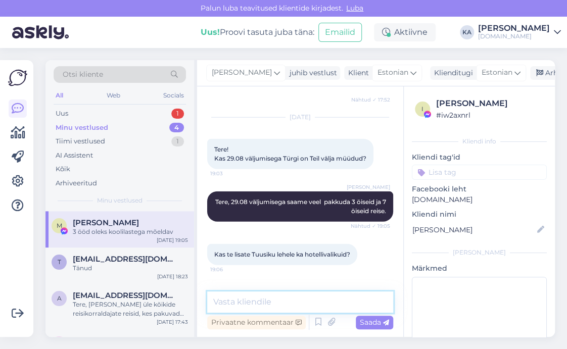
click at [274, 294] on textarea at bounding box center [300, 301] width 186 height 21
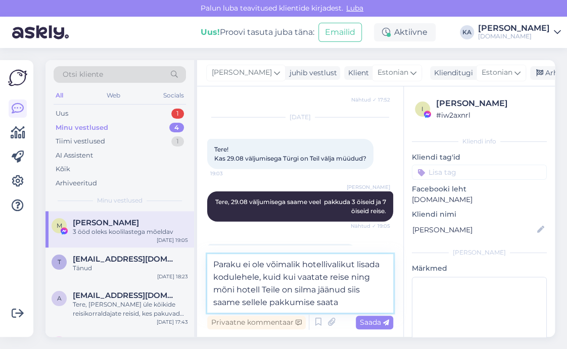
type textarea "Paraku ei ole võimalik hotellivalikut lisada kodulehele, kuid kui vaatate reise…"
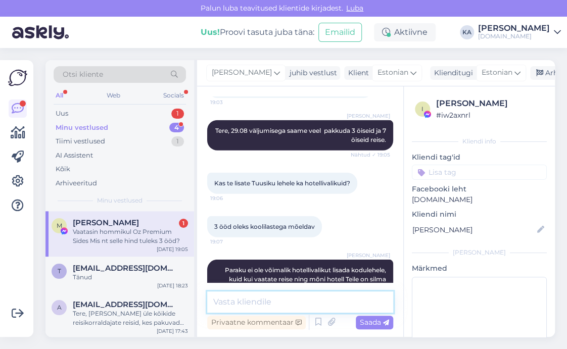
scroll to position [6749, 0]
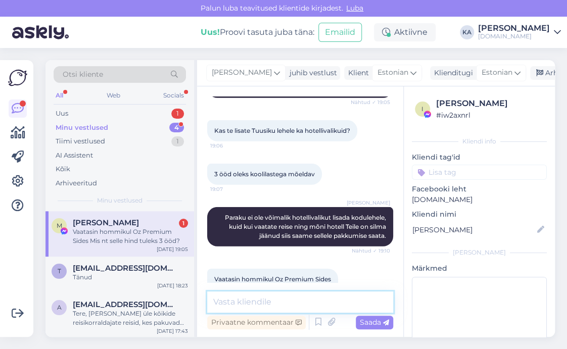
click at [226, 300] on textarea at bounding box center [300, 301] width 186 height 21
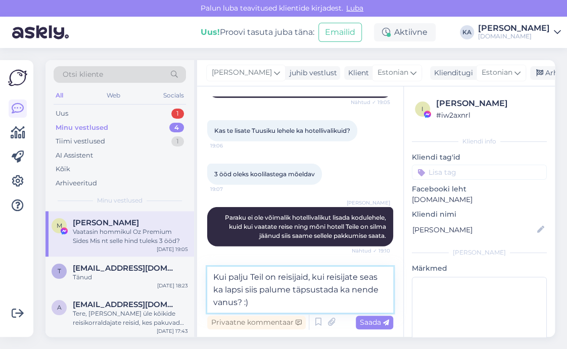
type textarea "Kui palju Teil on reisijaid, kui reisijate seas ka lapsi siis palume täpsustada…"
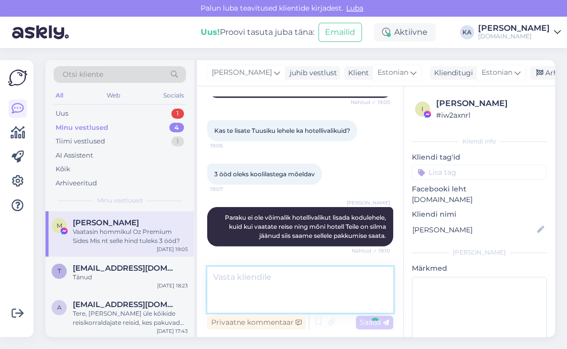
scroll to position [6802, 0]
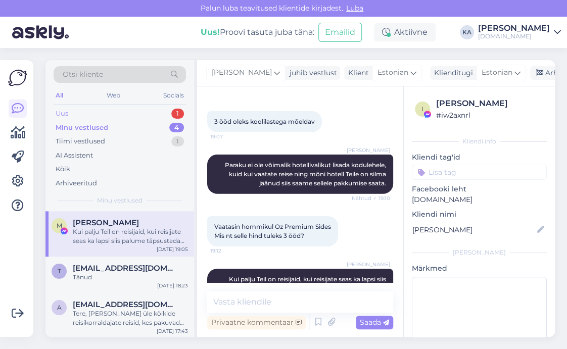
click at [81, 112] on div "Uus 1" at bounding box center [120, 114] width 132 height 14
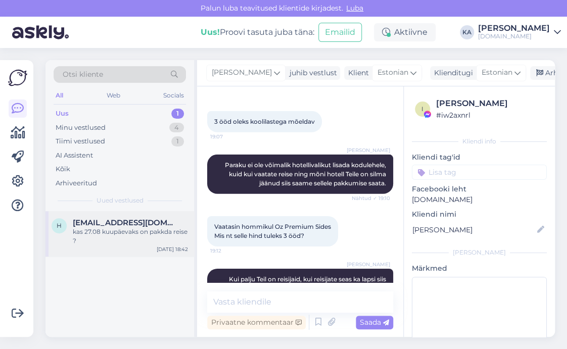
click at [111, 228] on div "kas 27.08 kuupäevaks on pakkda reise ?" at bounding box center [130, 236] width 115 height 18
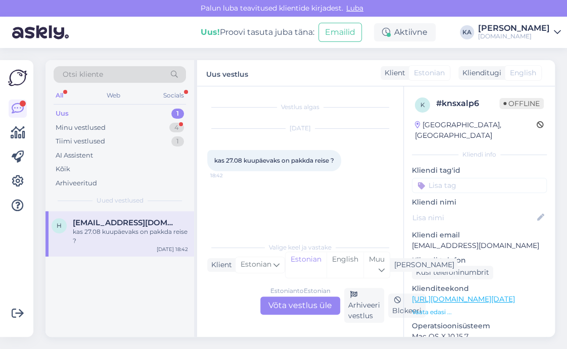
click at [272, 303] on div "Estonian to Estonian Võta vestlus üle" at bounding box center [300, 305] width 80 height 18
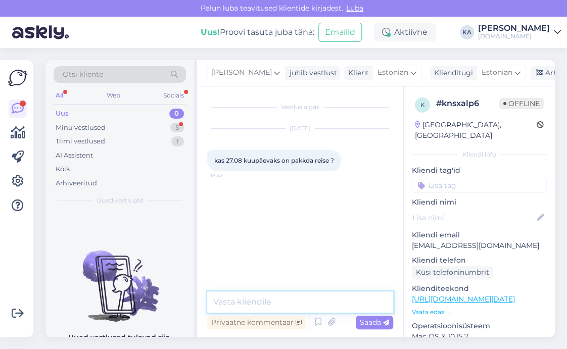
click at [263, 305] on textarea at bounding box center [300, 301] width 186 height 21
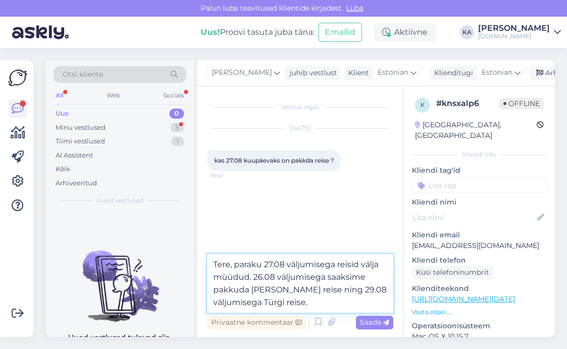
drag, startPoint x: 321, startPoint y: 288, endPoint x: 301, endPoint y: 289, distance: 20.2
click at [301, 289] on textarea "Tere, paraku 27.08 väljumisega reisid välja müüdud. 26.08 väljumisega saaksime …" at bounding box center [300, 283] width 186 height 59
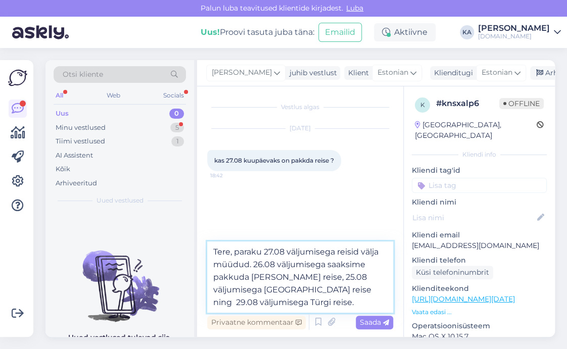
type textarea "Tere, paraku 27.08 väljumisega reisid välja müüdud. 26.08 väljumisega saaksime …"
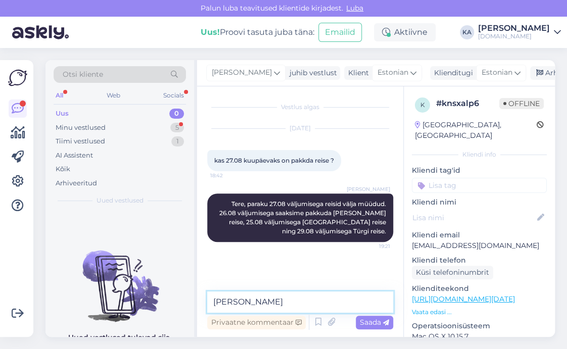
type textarea "J"
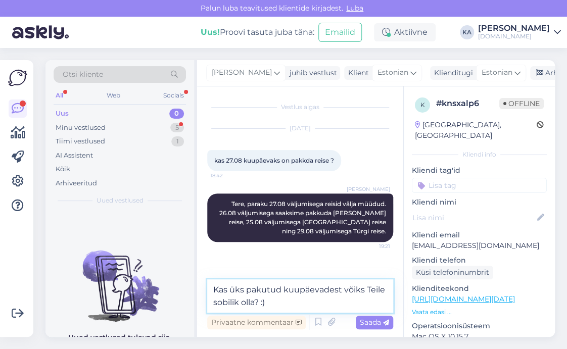
type textarea "Kas üks pakutud kuupäevadest võiks Teile sobilik olla? :)"
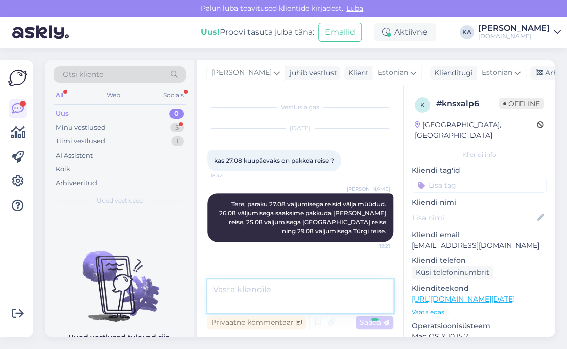
scroll to position [23, 0]
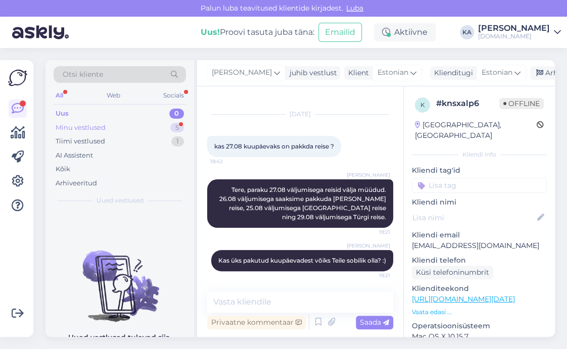
click at [149, 130] on div "Minu vestlused 5" at bounding box center [120, 128] width 132 height 14
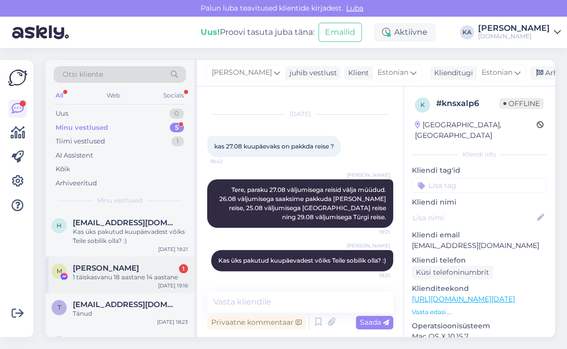
click at [120, 276] on div "1 täiskasvanu 18 aastane 14 aastane" at bounding box center [130, 277] width 115 height 9
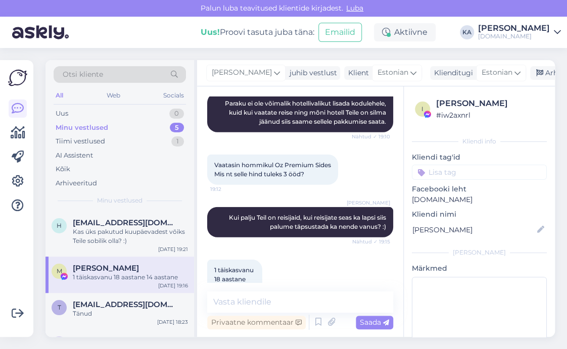
scroll to position [6616, 0]
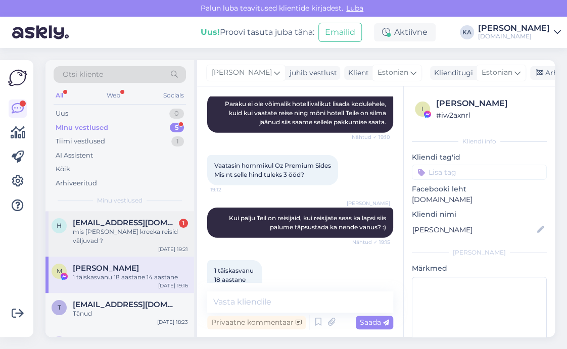
click at [102, 237] on div "h [EMAIL_ADDRESS][DOMAIN_NAME] 1 mis [PERSON_NAME] kreeka reisid väljuvad ? [DA…" at bounding box center [119, 233] width 148 height 45
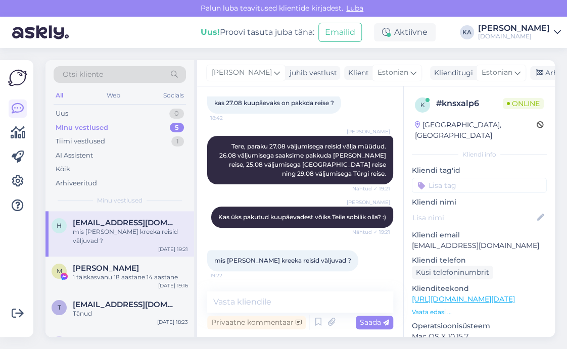
click at [252, 288] on div "Vestlus algas [DATE] kas 27.08 kuupäevaks on pakkda reise ? 18:42 [PERSON_NAME]…" at bounding box center [300, 211] width 206 height 250
click at [251, 295] on textarea at bounding box center [300, 301] width 186 height 21
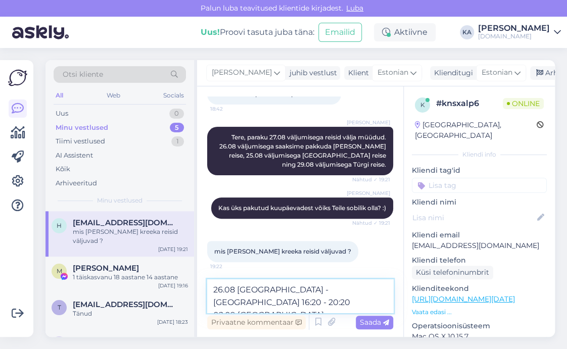
type textarea "26.08 [GEOGRAPHIC_DATA] - [GEOGRAPHIC_DATA] 16:20 - 20:20 02.09 [GEOGRAPHIC_DAT…"
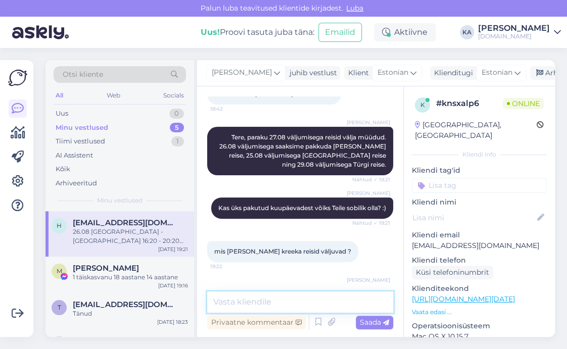
scroll to position [119, 0]
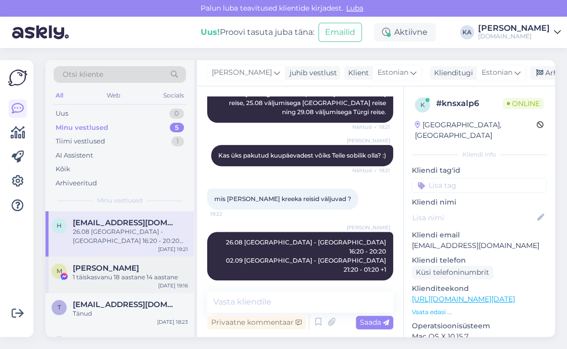
click at [54, 272] on div "M" at bounding box center [59, 271] width 15 height 15
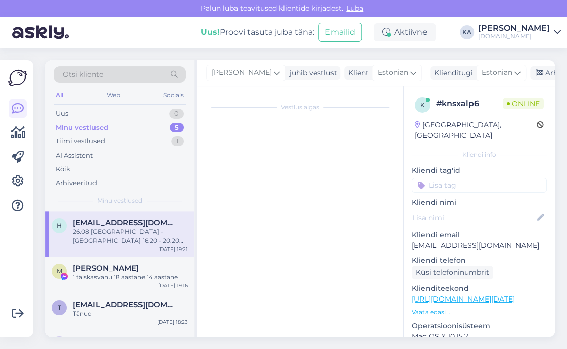
scroll to position [6616, 0]
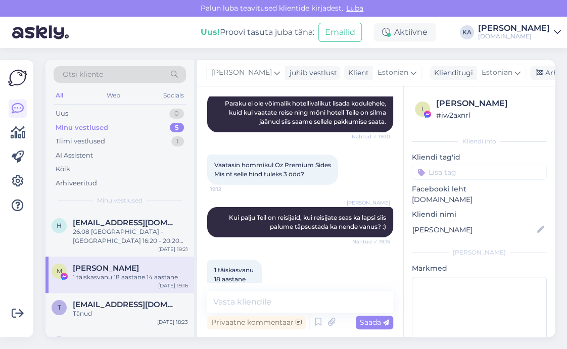
drag, startPoint x: 260, startPoint y: 315, endPoint x: 255, endPoint y: 307, distance: 9.1
click at [259, 315] on div "Privaatne kommentaar Saada" at bounding box center [300, 322] width 186 height 19
click at [240, 296] on textarea at bounding box center [300, 301] width 186 height 21
type textarea "K"
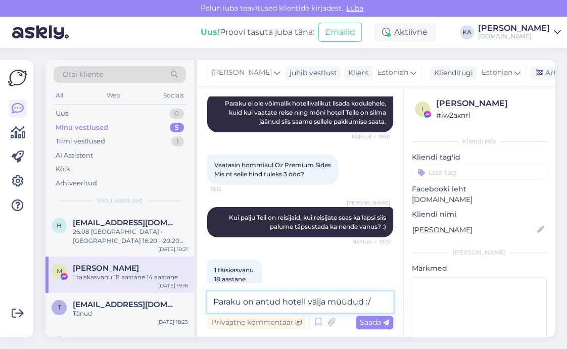
type textarea "Paraku on antud hotell välja müüdud :/"
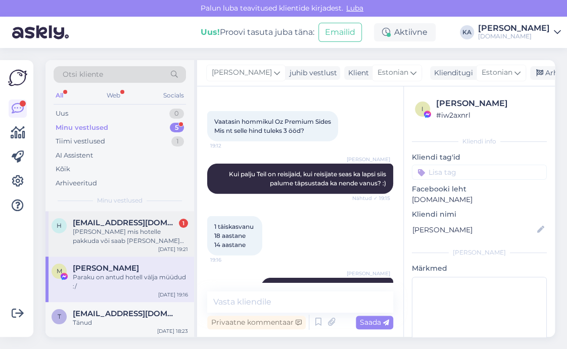
click at [125, 237] on div "[PERSON_NAME] mis hotelle pakkuda või saab [PERSON_NAME] lennupileteid ?" at bounding box center [130, 236] width 115 height 18
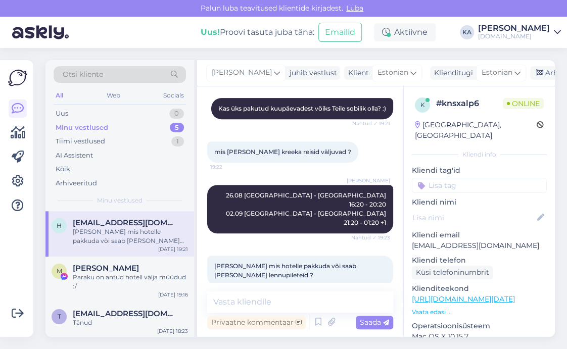
scroll to position [172, 0]
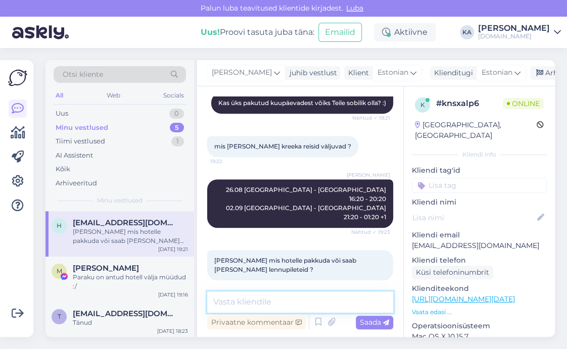
click at [264, 295] on textarea at bounding box center [300, 301] width 186 height 21
paste textarea "[URL][DOMAIN_NAME]"
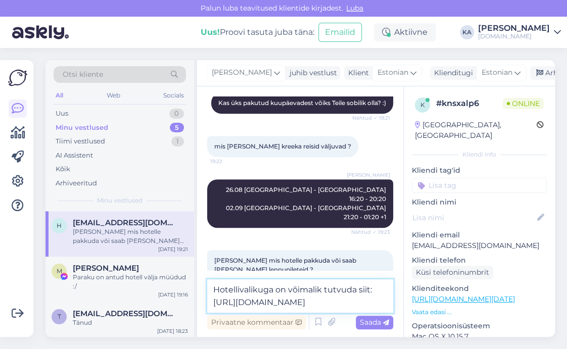
type textarea "Hotellivalikuga on võimalik tutvuda siit: [URL][DOMAIN_NAME]"
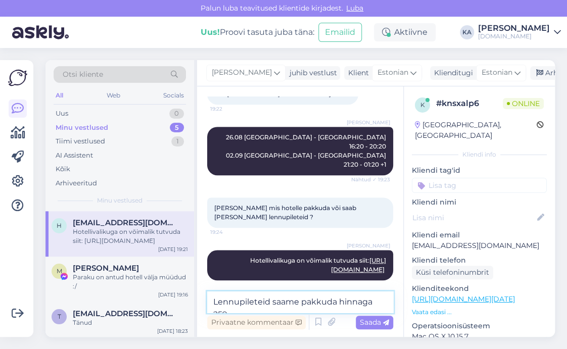
scroll to position [236, 0]
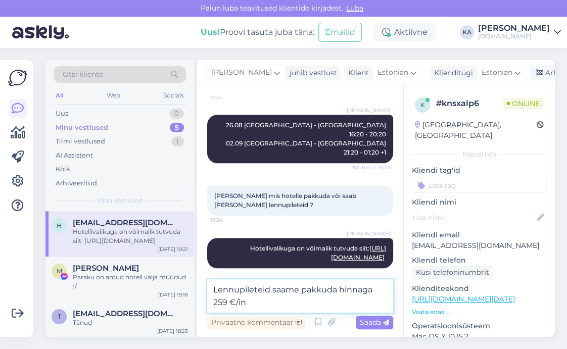
type textarea "Lennupileteid saame pakkuda hinnaga 259 €/in"
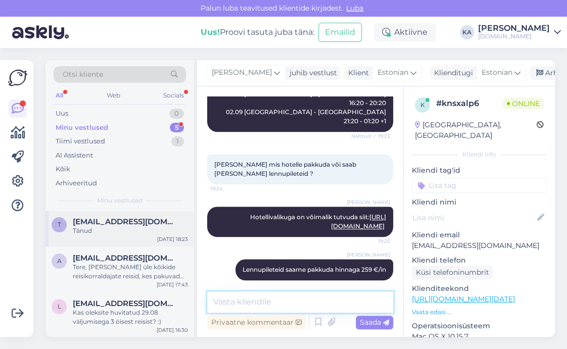
scroll to position [0, 0]
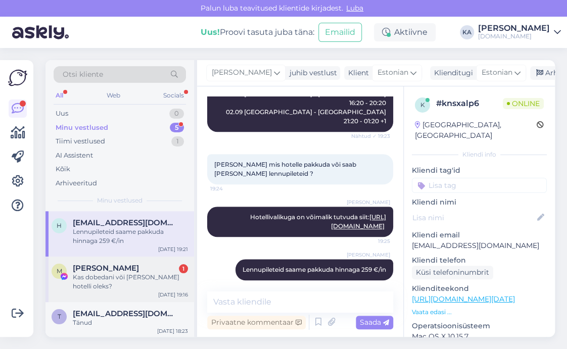
click at [115, 282] on div "Kas dobedani või [PERSON_NAME] hotelli oleks?" at bounding box center [130, 282] width 115 height 18
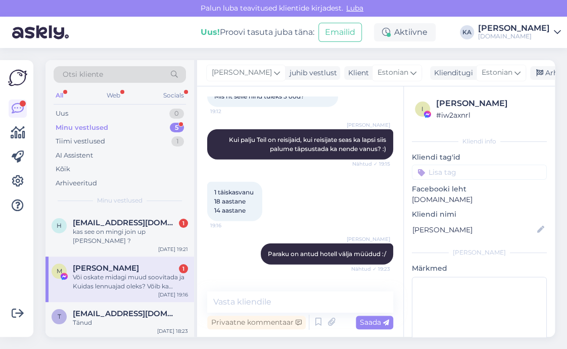
scroll to position [6606, 0]
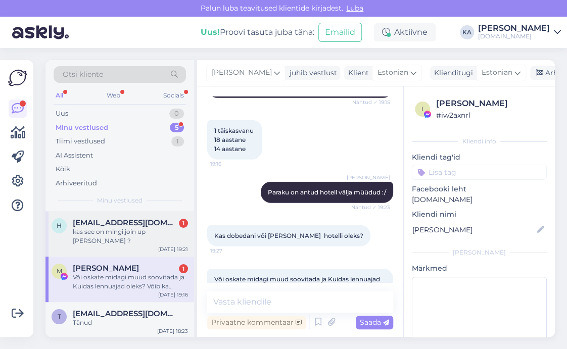
click at [98, 231] on div "kas see on mingi join up [PERSON_NAME] ?" at bounding box center [130, 236] width 115 height 18
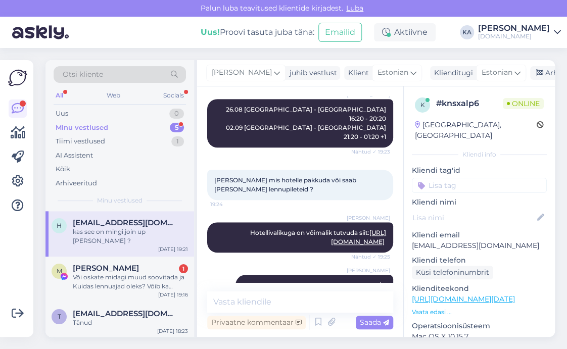
scroll to position [311, 0]
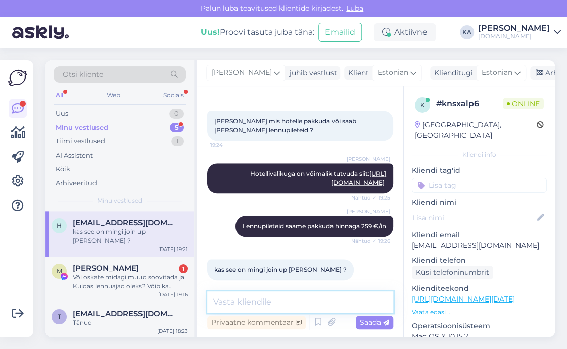
click at [273, 306] on textarea at bounding box center [300, 301] width 186 height 21
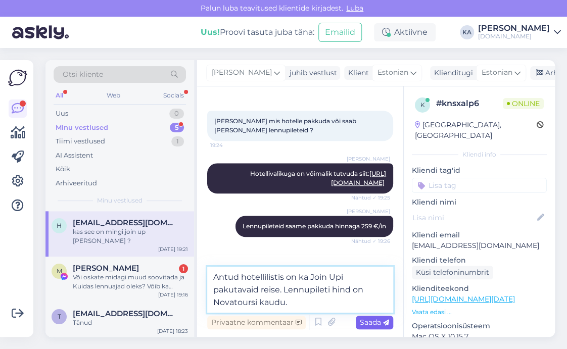
type textarea "Antud hotellilistis on ka Join Upi pakutavaid reise. Lennupileti hind on Novato…"
click at [374, 324] on span "Saada" at bounding box center [374, 322] width 29 height 9
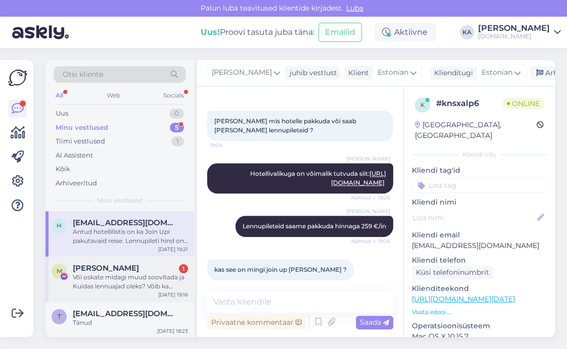
scroll to position [364, 0]
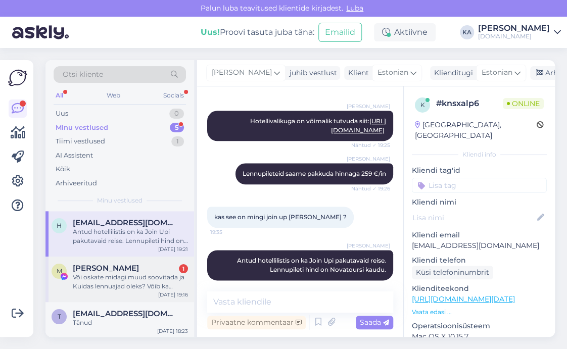
click at [93, 274] on div "Või oskate midagi muud soovitada ja Kuidas lennuajad oleks? Võib ka kuupäevadeg…" at bounding box center [130, 282] width 115 height 18
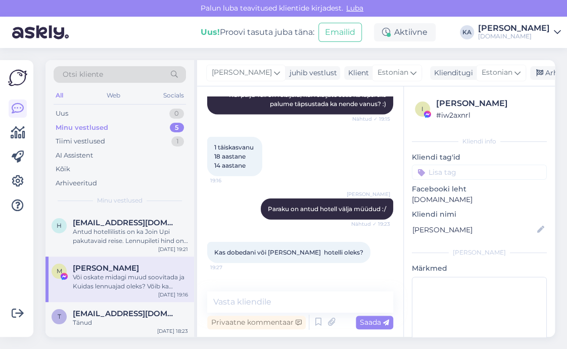
scroll to position [6542, 0]
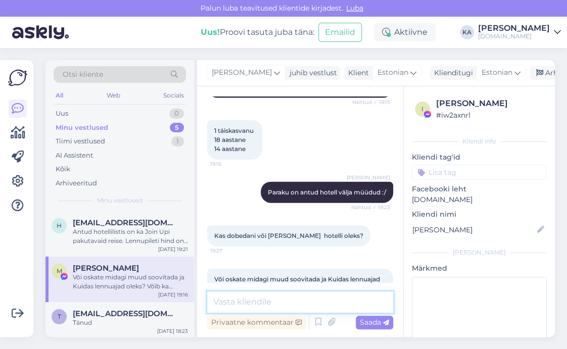
click at [235, 294] on textarea at bounding box center [300, 301] width 186 height 21
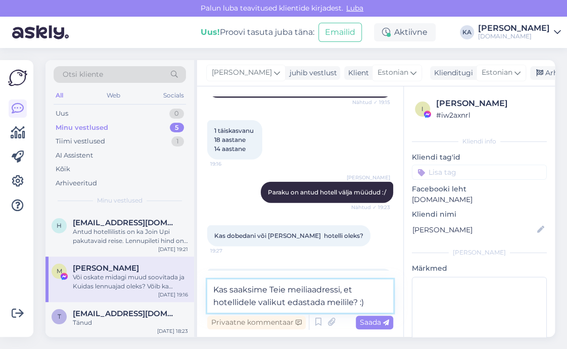
click at [352, 305] on textarea "Kas saaksime Teie meiliaadressi, et hotellidele valikut edastada meilile? :)" at bounding box center [300, 295] width 186 height 33
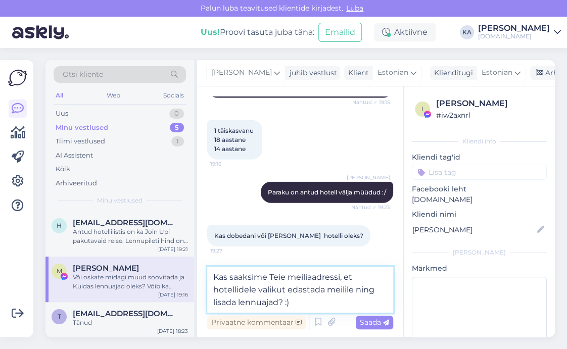
type textarea "Kas saaksime Teie meiliaadressi, et hotellidele valikut edastada meilile ning l…"
click at [361, 321] on span "Saada" at bounding box center [374, 322] width 29 height 9
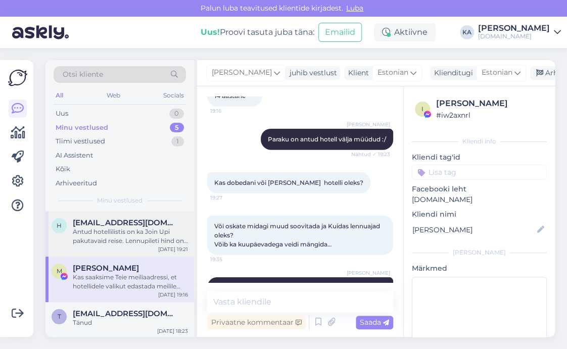
click at [119, 233] on div "Antud hotellilistis on ka Join Upi pakutavaid reise. Lennupileti hind on Novato…" at bounding box center [130, 236] width 115 height 18
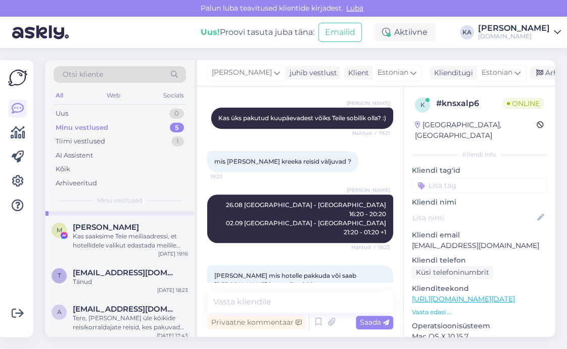
scroll to position [92, 0]
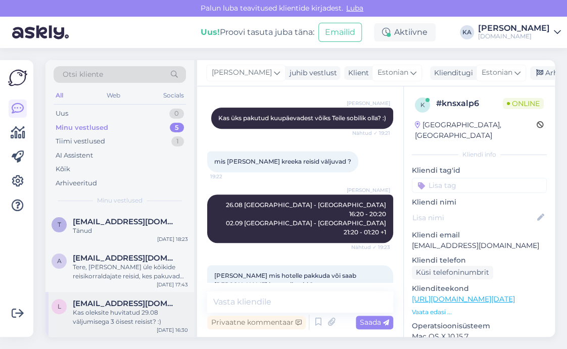
click at [129, 321] on div "Kas oleksite huvitatud 29.08 väljumisega 3 öisest reisist? :)" at bounding box center [130, 317] width 115 height 18
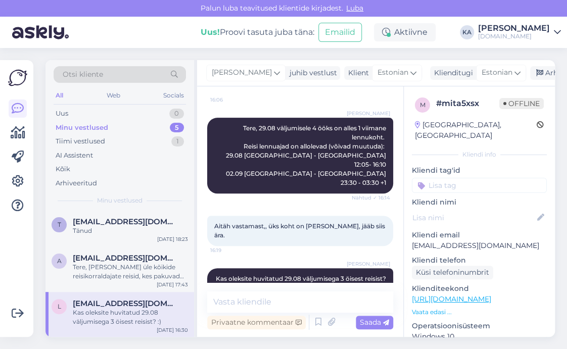
scroll to position [128, 0]
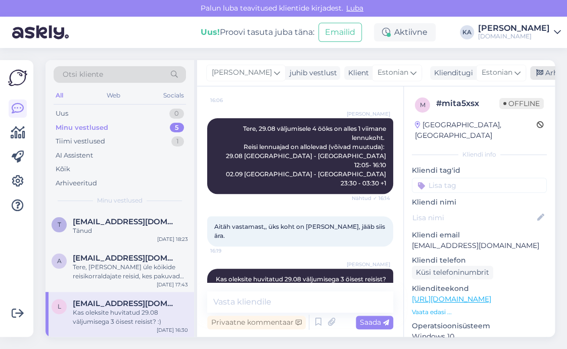
click at [534, 73] on div "Arhiveeri vestlus" at bounding box center [569, 73] width 78 height 14
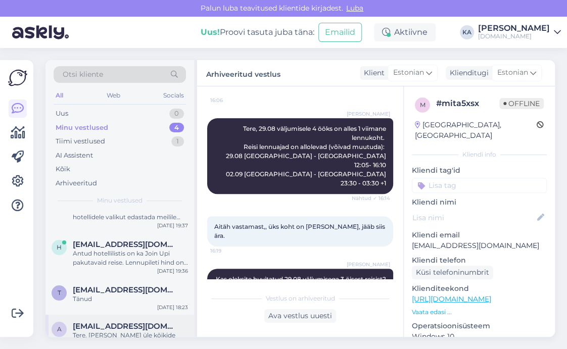
scroll to position [46, 0]
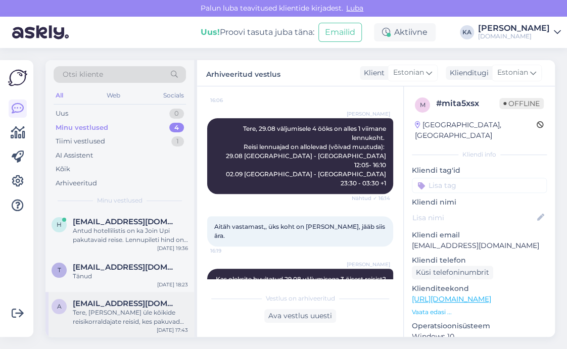
click at [120, 317] on div "Tere, [PERSON_NAME] üle kõikide reisikorraldajate reisid, kes pakuvad algusega …" at bounding box center [130, 317] width 115 height 18
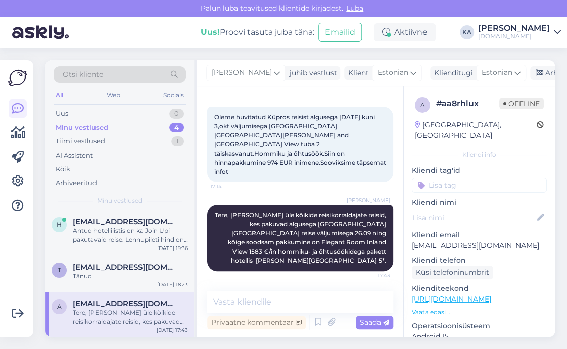
scroll to position [34, 0]
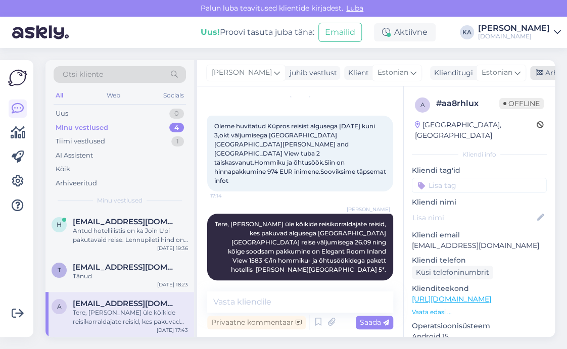
click at [539, 70] on div "Arhiveeri vestlus" at bounding box center [569, 73] width 78 height 14
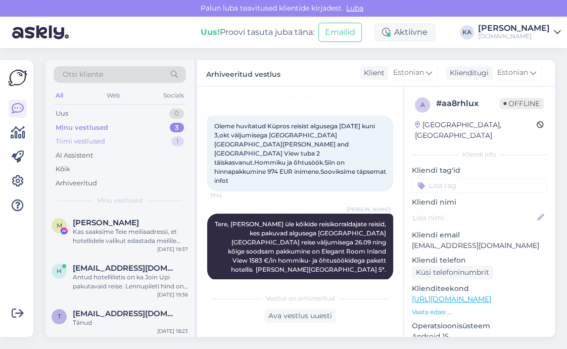
click at [117, 142] on div "Tiimi vestlused 1" at bounding box center [120, 141] width 132 height 14
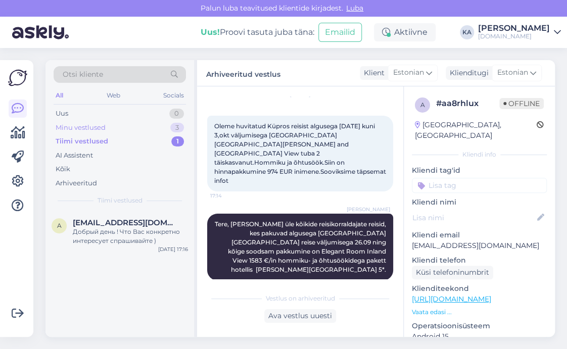
click at [108, 122] on div "Minu vestlused 3" at bounding box center [120, 128] width 132 height 14
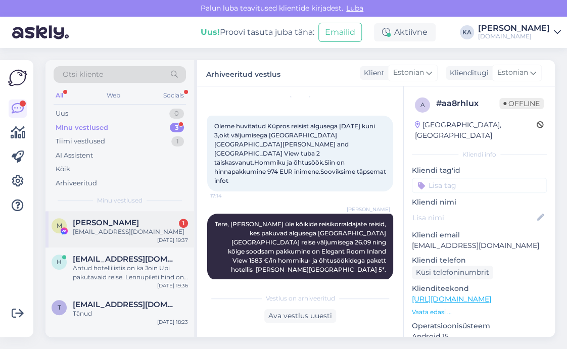
click at [145, 240] on div "M [PERSON_NAME] 1 [EMAIL_ADDRESS][DOMAIN_NAME] [DATE] 19:37" at bounding box center [119, 229] width 148 height 36
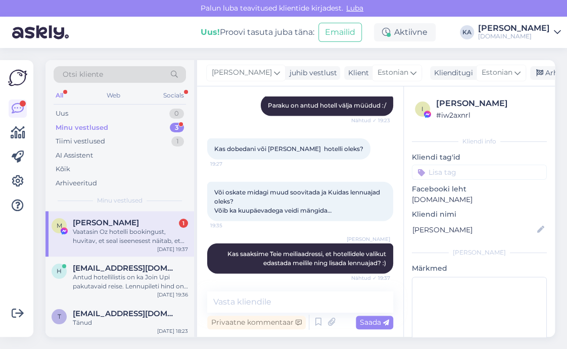
scroll to position [6578, 0]
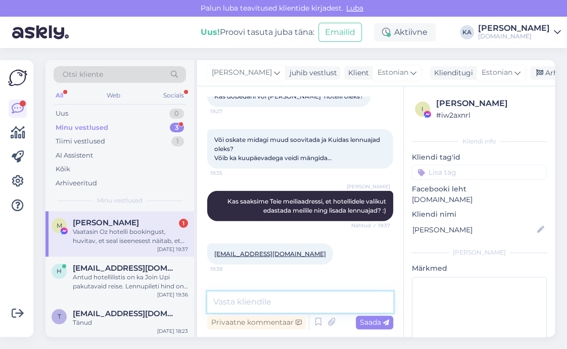
click at [279, 296] on textarea at bounding box center [300, 301] width 186 height 21
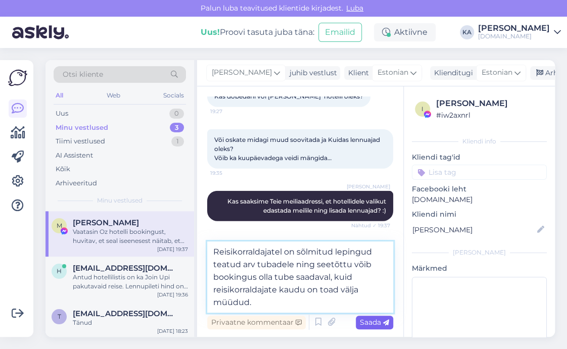
type textarea "Reisikorraldajatel on sõlmitud lepingud teatud arv tubadele ning seetõttu võib …"
click at [374, 324] on span "Saada" at bounding box center [374, 322] width 29 height 9
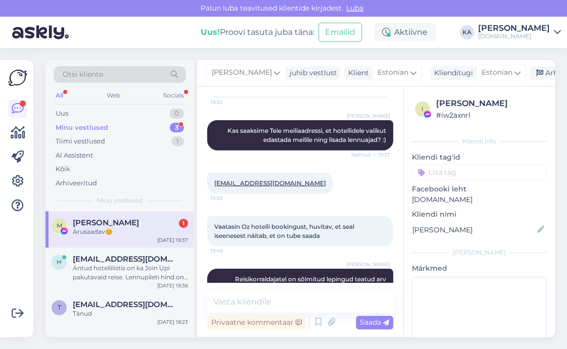
scroll to position [6692, 0]
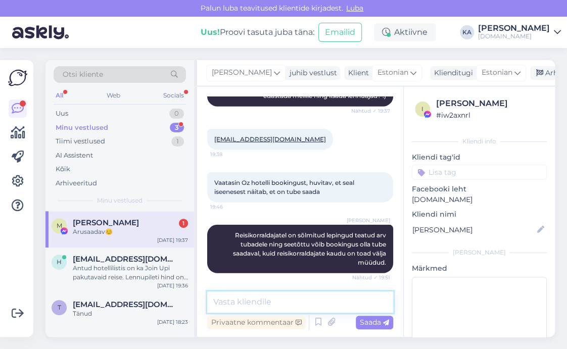
click at [262, 294] on textarea at bounding box center [300, 301] width 186 height 21
type textarea "Saatsime Teile ka hotelli valiku meilile :)"
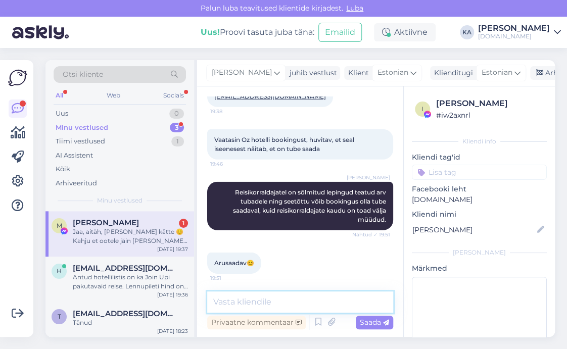
scroll to position [6824, 0]
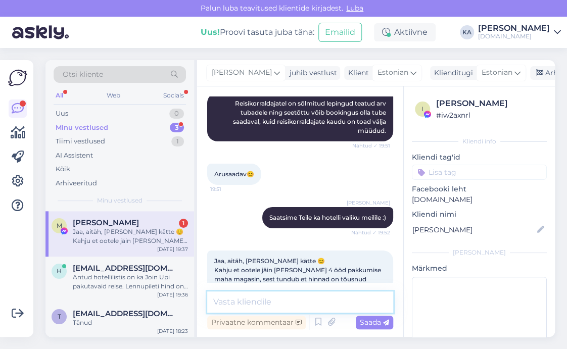
click at [241, 294] on textarea at bounding box center [300, 301] width 186 height 21
type textarea "V"
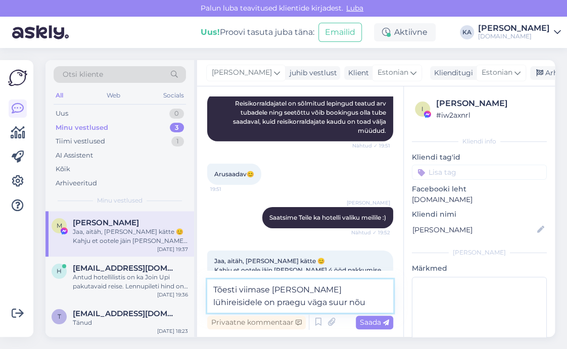
click at [346, 294] on textarea "Tõesti viimase [PERSON_NAME] lühireisidele on praegu väga suur nõu" at bounding box center [300, 295] width 186 height 33
click at [342, 297] on textarea "Tõesti viimase [PERSON_NAME] lühireisidele on praegu väga suur nõu" at bounding box center [300, 295] width 186 height 33
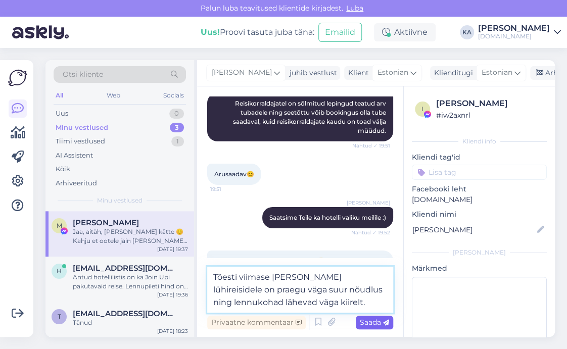
type textarea "Tõesti viimase [PERSON_NAME] lühireisidele on praegu väga suur nõudlus ning len…"
click at [366, 323] on span "Saada" at bounding box center [374, 322] width 29 height 9
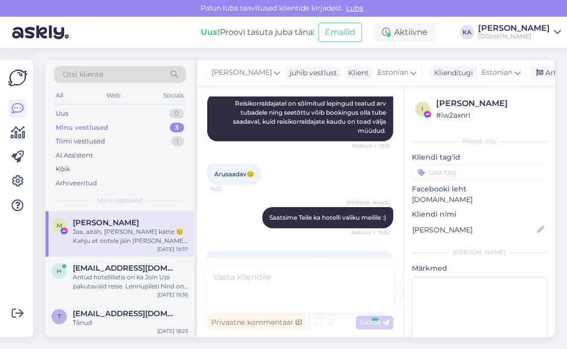
scroll to position [6877, 0]
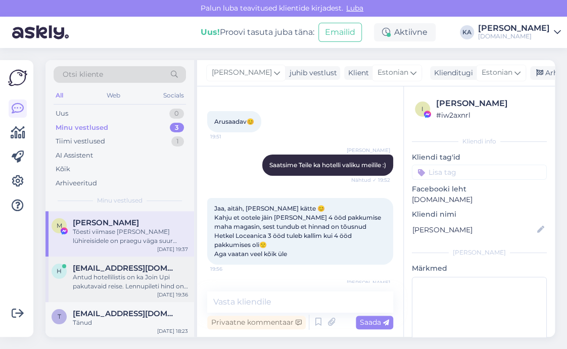
click at [115, 290] on div "h [EMAIL_ADDRESS][DOMAIN_NAME] Antud hotellilistis on ka Join Upi pakutavaid re…" at bounding box center [119, 279] width 148 height 45
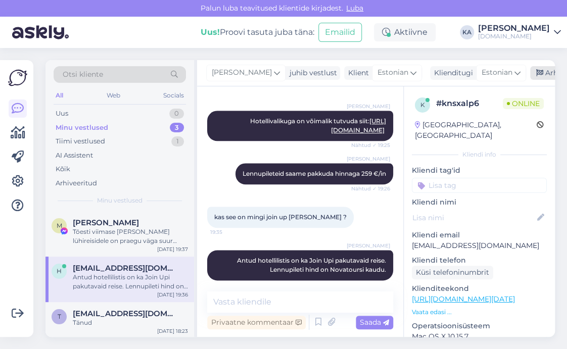
click at [536, 72] on icon at bounding box center [539, 73] width 7 height 7
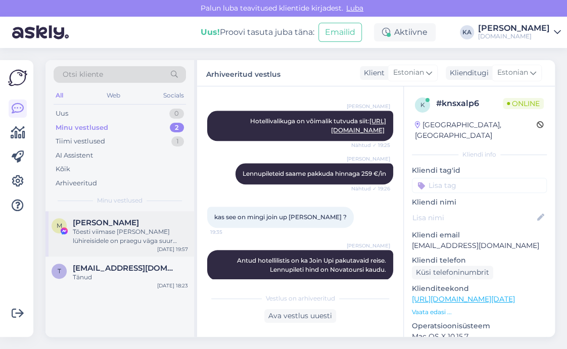
click at [98, 238] on div "Tõesti viimase [PERSON_NAME] lühireisidele on praegu väga suur nõudlus ning len…" at bounding box center [130, 236] width 115 height 18
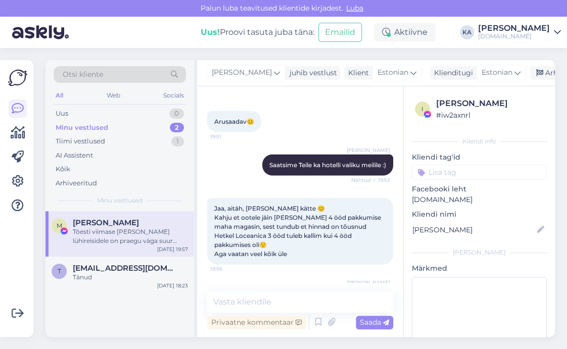
scroll to position [6466, 0]
click at [538, 76] on div "Arhiveeri vestlus" at bounding box center [569, 73] width 78 height 14
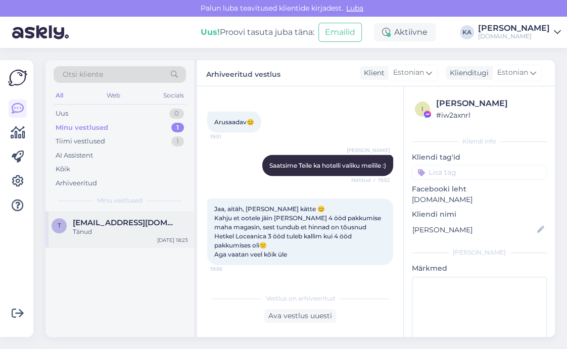
click at [95, 227] on div "Tänud" at bounding box center [130, 231] width 115 height 9
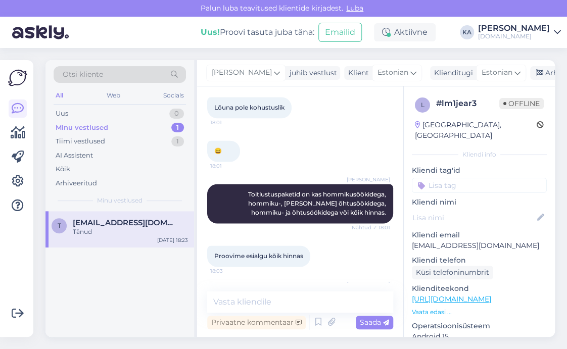
scroll to position [496, 0]
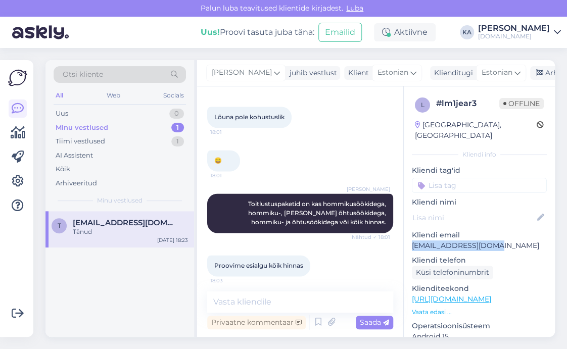
drag, startPoint x: 485, startPoint y: 236, endPoint x: 410, endPoint y: 234, distance: 74.8
click at [410, 234] on div "l # lm1jear3 Offline [GEOGRAPHIC_DATA], [GEOGRAPHIC_DATA] Kliendi info Kliendi …" at bounding box center [479, 299] width 151 height 426
copy p "[EMAIL_ADDRESS][DOMAIN_NAME]"
click at [323, 201] on span "Toitlustuspaketid on kas hommikusöökidega, hommiku-, [PERSON_NAME] õhtusöökideg…" at bounding box center [317, 213] width 139 height 26
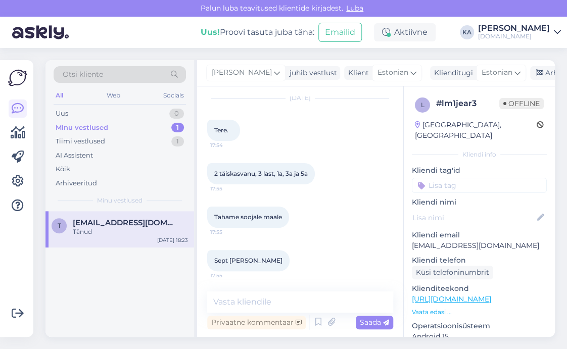
scroll to position [0, 0]
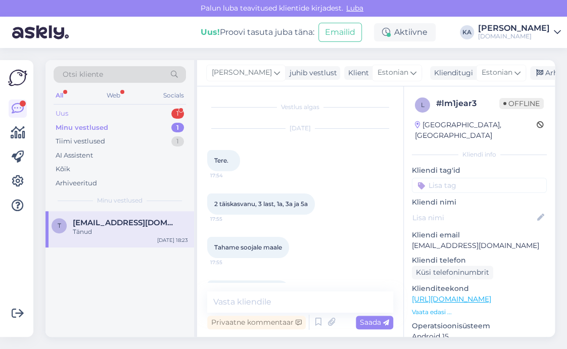
click at [96, 113] on div "Uus 1" at bounding box center [120, 114] width 132 height 14
click at [83, 240] on div "h [EMAIL_ADDRESS][DOMAIN_NAME] 1 chaniasse ei paku ? [DATE] 20:19" at bounding box center [119, 229] width 148 height 36
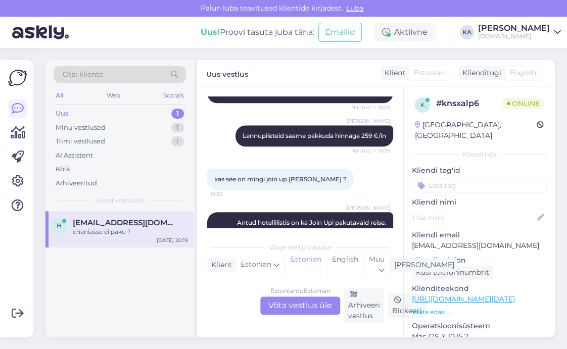
scroll to position [310, 0]
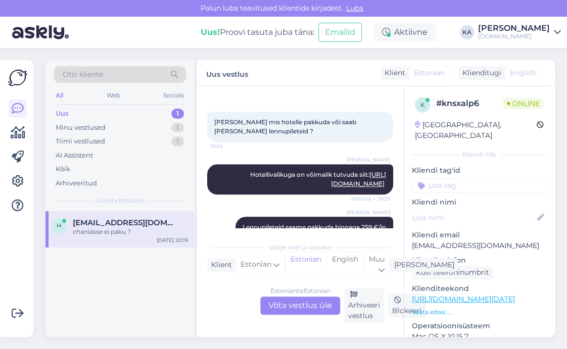
click at [336, 175] on link "[URL][DOMAIN_NAME]" at bounding box center [358, 179] width 55 height 17
click at [293, 307] on div "Estonian to Estonian Võta vestlus üle" at bounding box center [300, 305] width 80 height 18
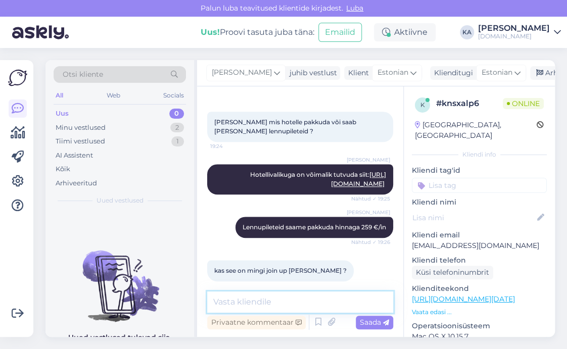
click at [257, 300] on textarea at bounding box center [300, 301] width 186 height 21
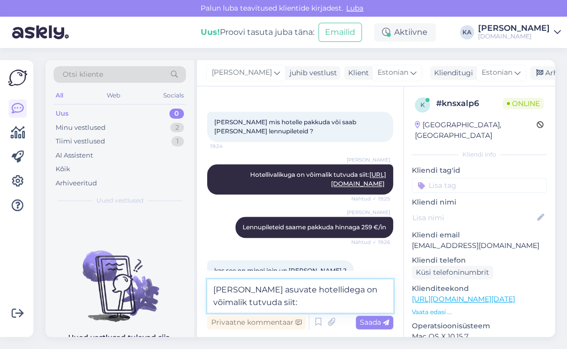
paste textarea "[URL][DOMAIN_NAME]"
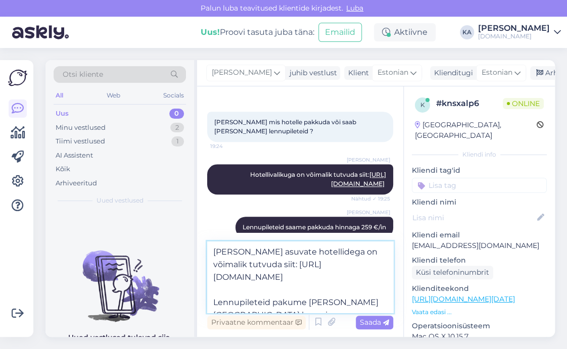
type textarea "[PERSON_NAME] asuvate hotellidega on võimalik tutvuda siit: [URL][DOMAIN_NAME] …"
click at [375, 321] on span "Saada" at bounding box center [374, 322] width 29 height 9
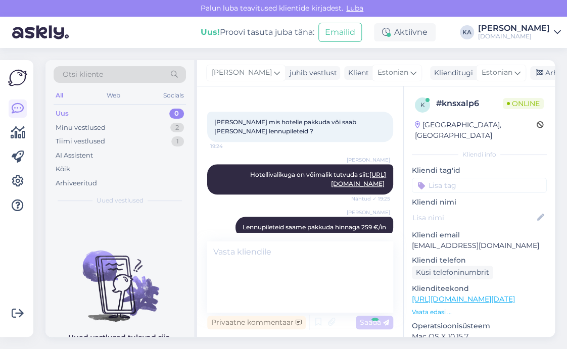
scroll to position [478, 0]
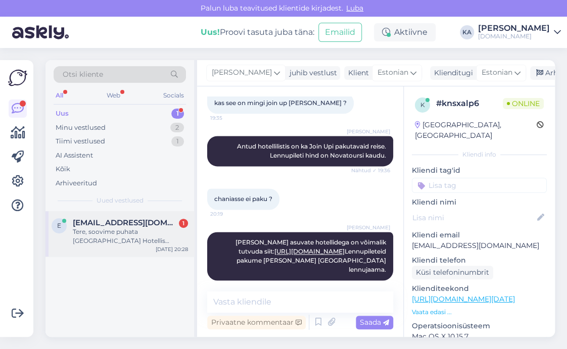
click at [112, 245] on div "e [EMAIL_ADDRESS][DOMAIN_NAME] 1 [PERSON_NAME], soovime puhata [GEOGRAPHIC_DATA…" at bounding box center [119, 233] width 148 height 45
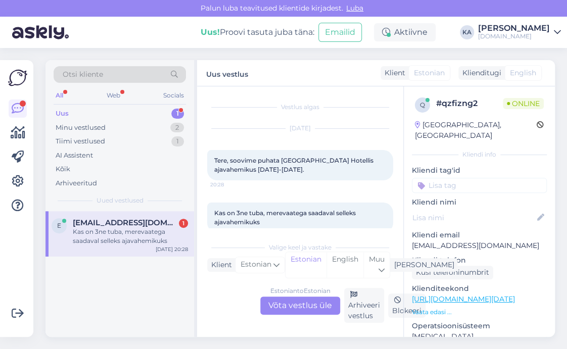
scroll to position [16, 0]
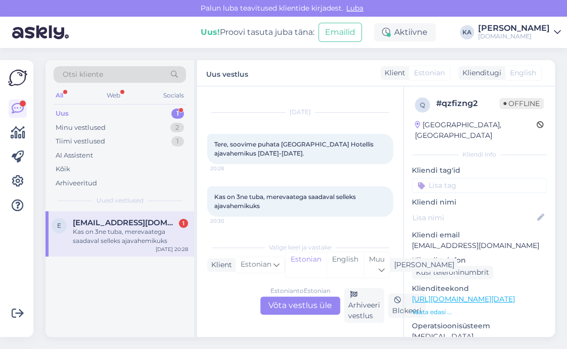
click at [282, 297] on div "Estonian to Estonian Võta vestlus üle" at bounding box center [300, 305] width 80 height 18
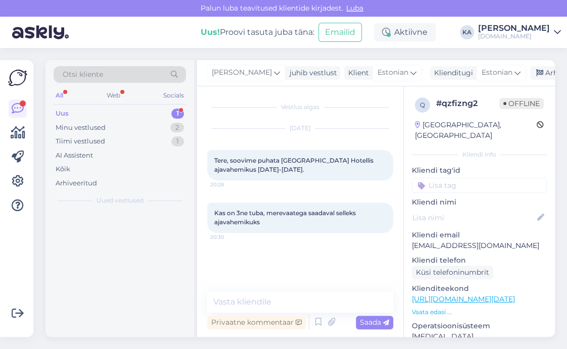
scroll to position [0, 0]
click at [266, 297] on textarea at bounding box center [300, 301] width 186 height 21
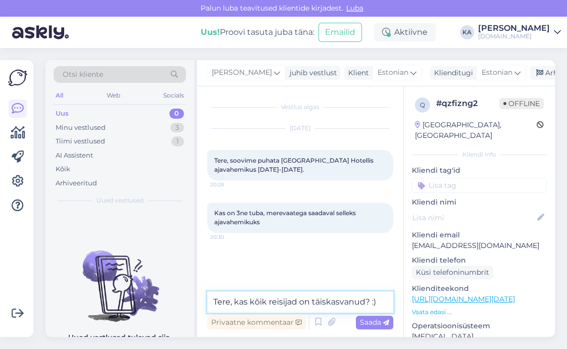
type textarea "Tere, kas kõik reisijad on täiskasvanud? :)"
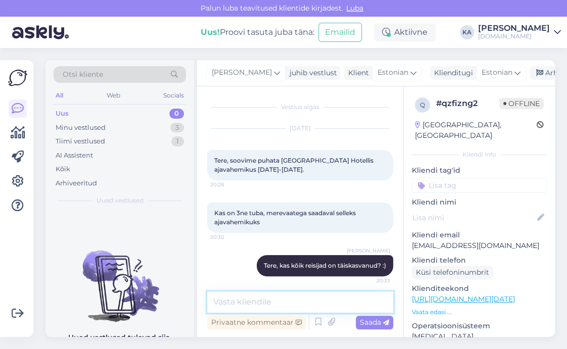
scroll to position [5, 0]
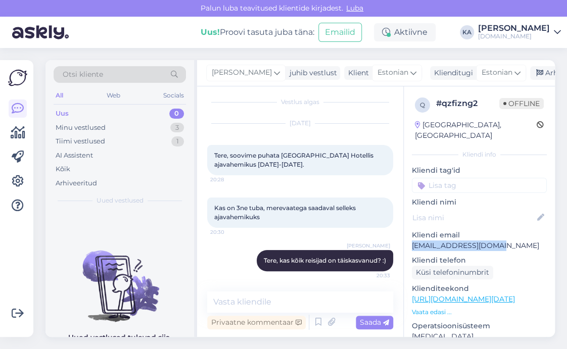
drag, startPoint x: 517, startPoint y: 228, endPoint x: 495, endPoint y: 234, distance: 22.9
click at [495, 234] on div "Kliendi email [EMAIL_ADDRESS][DOMAIN_NAME]" at bounding box center [479, 240] width 135 height 21
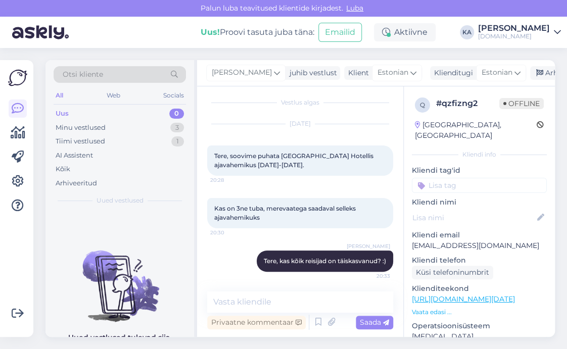
click at [442, 230] on p "Kliendi email" at bounding box center [479, 235] width 135 height 11
drag, startPoint x: 490, startPoint y: 234, endPoint x: 412, endPoint y: 239, distance: 78.9
click at [412, 240] on p "[EMAIL_ADDRESS][DOMAIN_NAME]" at bounding box center [479, 245] width 135 height 11
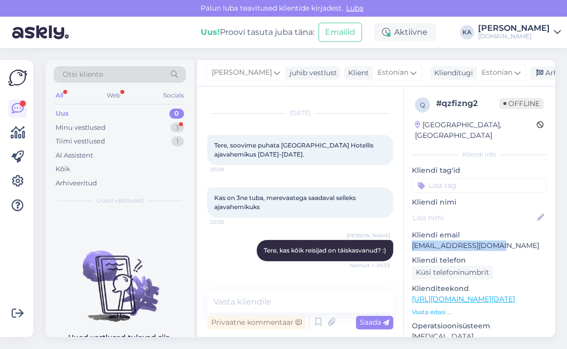
scroll to position [48, 0]
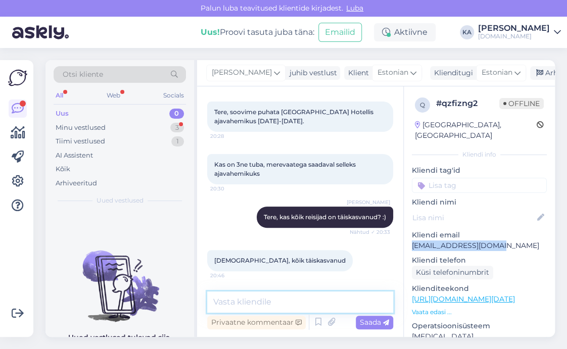
click at [228, 291] on textarea at bounding box center [300, 301] width 186 height 21
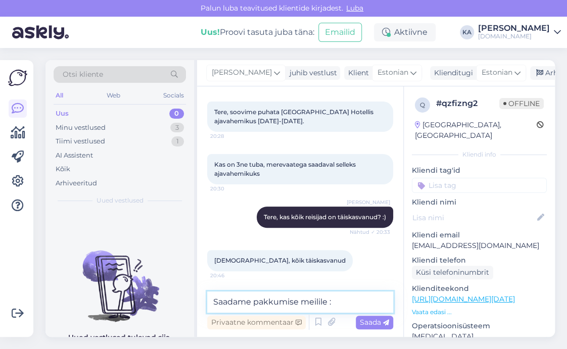
type textarea "Saadame pakkumise meilile :)"
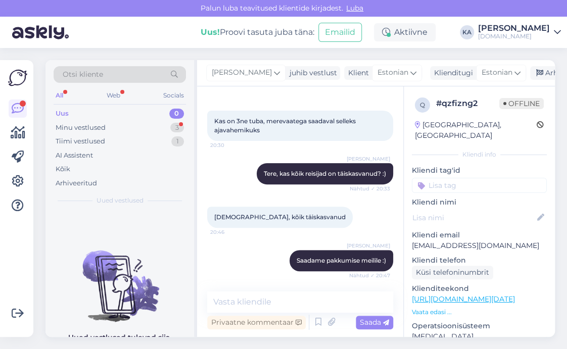
scroll to position [135, 0]
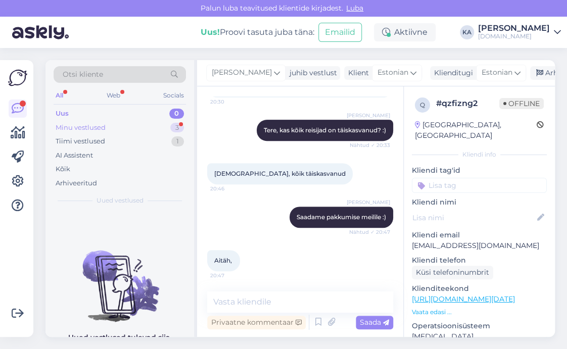
click at [103, 125] on div "Minu vestlused" at bounding box center [81, 128] width 50 height 10
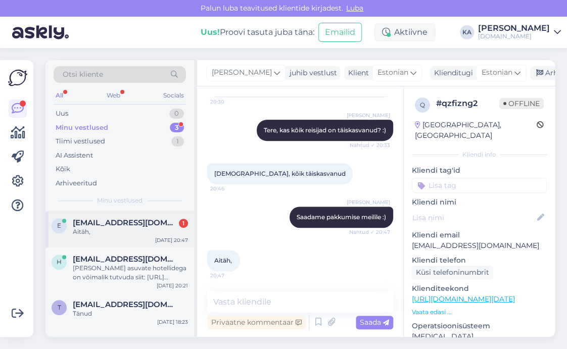
click at [102, 230] on div "Aitäh," at bounding box center [130, 231] width 115 height 9
click at [106, 109] on div "Uus 1" at bounding box center [120, 114] width 132 height 14
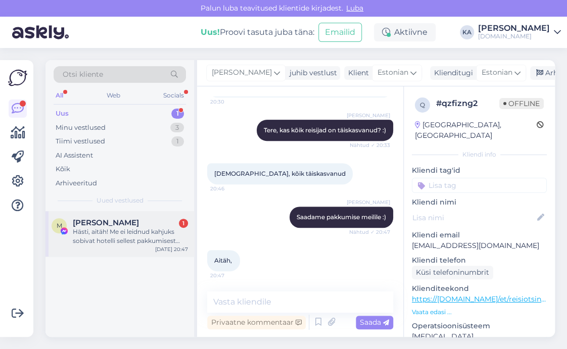
click at [137, 246] on div "M [PERSON_NAME] 1 Hästi, aitäh! Me ei leidnud kahjuks sobivat hotelli sellest p…" at bounding box center [119, 233] width 148 height 45
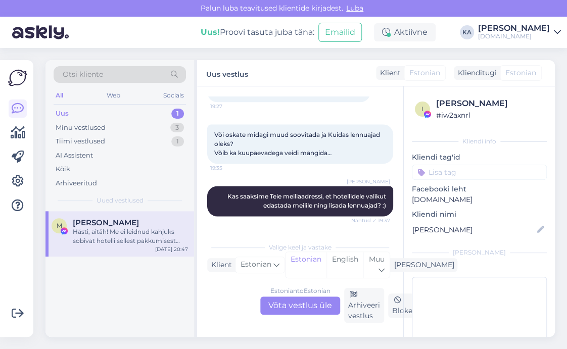
scroll to position [6176, 0]
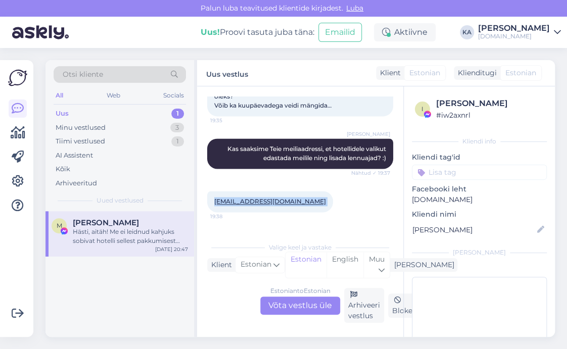
drag, startPoint x: 236, startPoint y: 147, endPoint x: 208, endPoint y: 146, distance: 27.8
click at [208, 191] on div "[EMAIL_ADDRESS][DOMAIN_NAME] 19:38" at bounding box center [270, 201] width 126 height 21
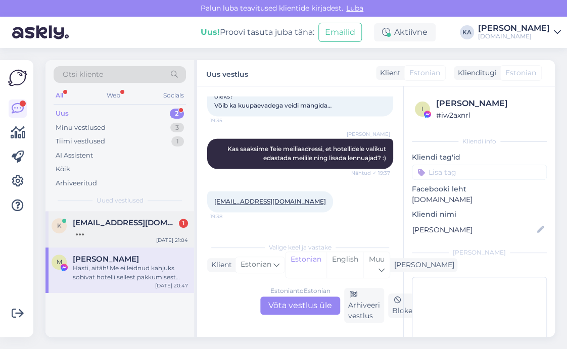
click at [94, 237] on div "k [EMAIL_ADDRESS][DOMAIN_NAME] [DATE] 21:04" at bounding box center [119, 229] width 148 height 36
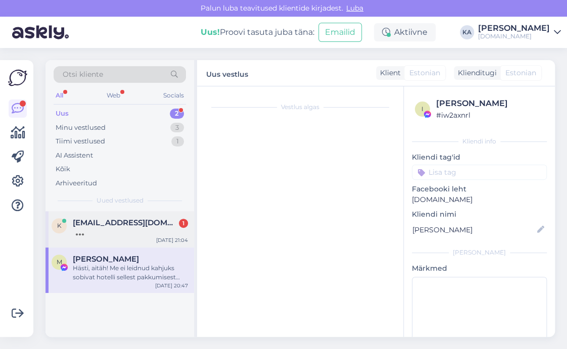
scroll to position [0, 0]
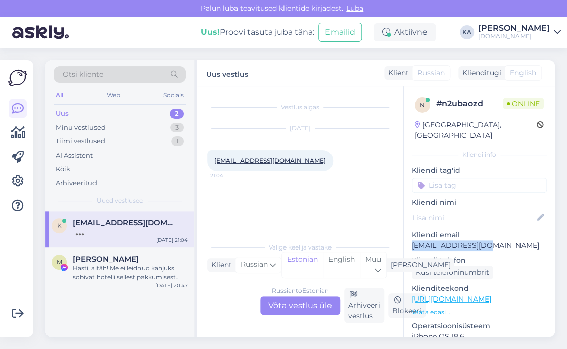
drag, startPoint x: 493, startPoint y: 232, endPoint x: 411, endPoint y: 237, distance: 82.5
click at [411, 237] on div "n # n2ubaozd Online [GEOGRAPHIC_DATA], [GEOGRAPHIC_DATA] Kliendi info Kliendi t…" at bounding box center [479, 299] width 151 height 426
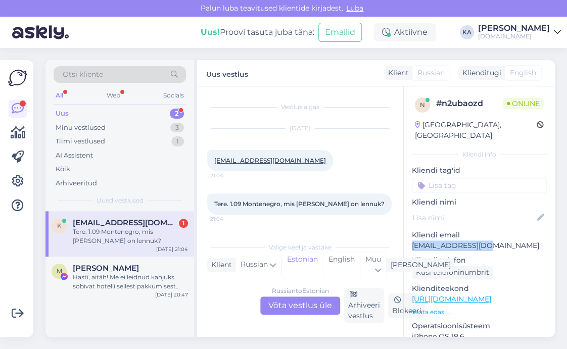
click at [101, 78] on span "Otsi kliente" at bounding box center [83, 74] width 40 height 11
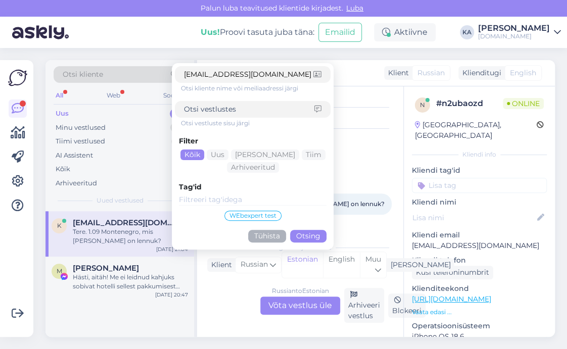
type input "[EMAIL_ADDRESS][DOMAIN_NAME]"
click at [312, 234] on button "Otsing" at bounding box center [308, 236] width 36 height 13
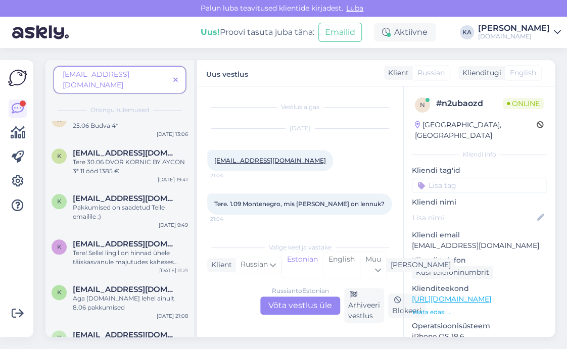
scroll to position [545, 0]
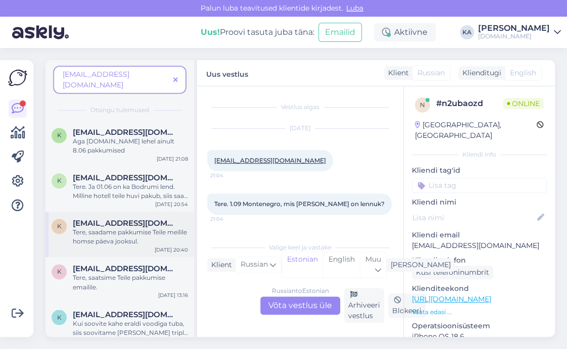
click at [121, 230] on div "Tere, saadame pakkumise Teile meilile homse päeva jooksul." at bounding box center [130, 237] width 115 height 18
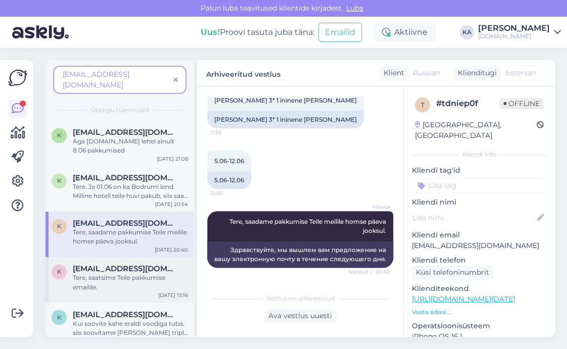
click at [99, 273] on div "Tere, saatsime Teile pakkumise emailile." at bounding box center [130, 282] width 115 height 18
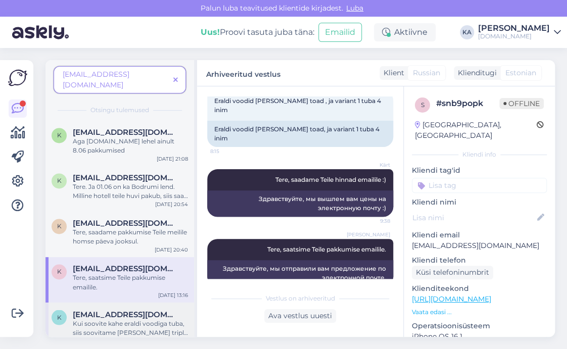
click at [120, 302] on div "k [EMAIL_ADDRESS][DOMAIN_NAME] Kui soovite kahe eraldi voodiga tuba, siis soovi…" at bounding box center [119, 324] width 148 height 45
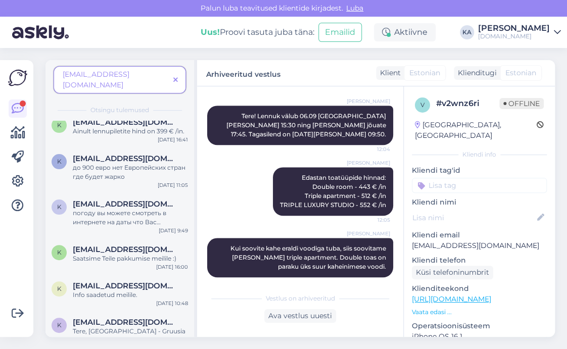
scroll to position [0, 0]
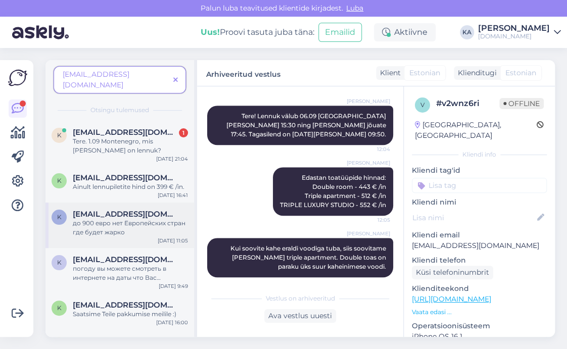
click at [125, 222] on div "до 900 евро нет Европейских стран где будет жарко" at bounding box center [130, 228] width 115 height 18
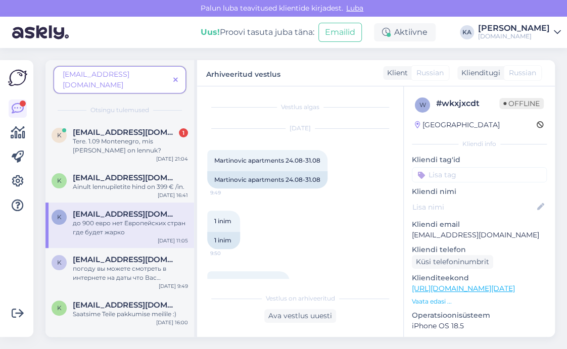
click at [175, 77] on icon at bounding box center [175, 80] width 5 height 7
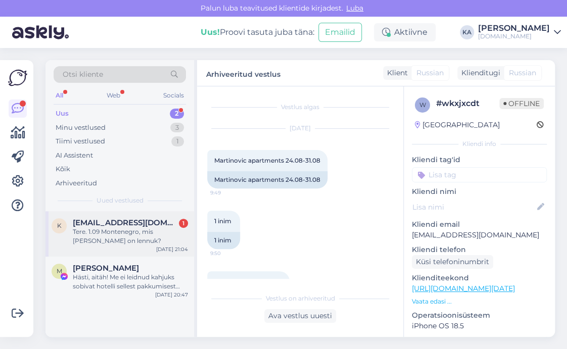
click at [127, 227] on div "Tere. 1.09 Montenegro, mis [PERSON_NAME] on lennuk?" at bounding box center [130, 236] width 115 height 18
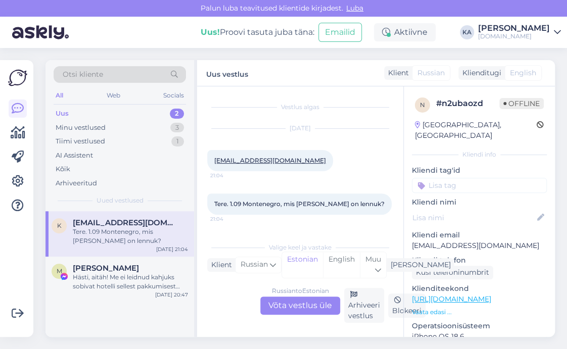
click at [267, 308] on div "Russian to Estonian Võta vestlus üle" at bounding box center [300, 305] width 80 height 18
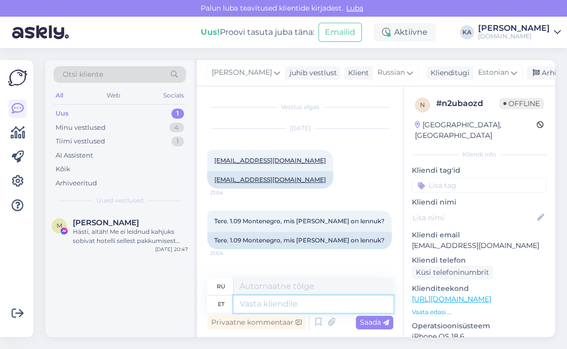
click at [261, 298] on textarea at bounding box center [313, 303] width 160 height 17
click at [256, 306] on textarea at bounding box center [313, 303] width 160 height 17
type textarea "Tere,"
type textarea "Привет,"
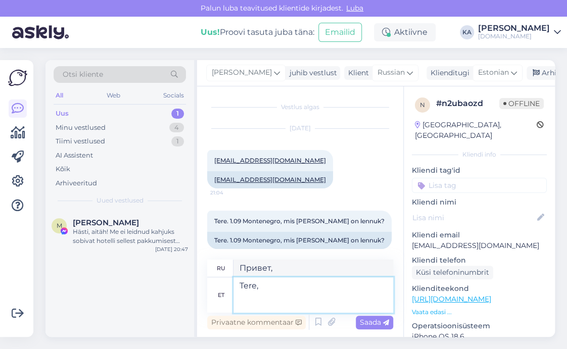
paste textarea "10:30 TLL - 12:30 TIV"
type textarea "Tere, 10:30 TLL - 12:30 TIV"
type textarea "Здравствуйте, 10:30 TLL - 12:30 TIV"
click at [238, 305] on textarea "Tere, 10:30 TLL - 12:30 TIV" at bounding box center [313, 294] width 160 height 35
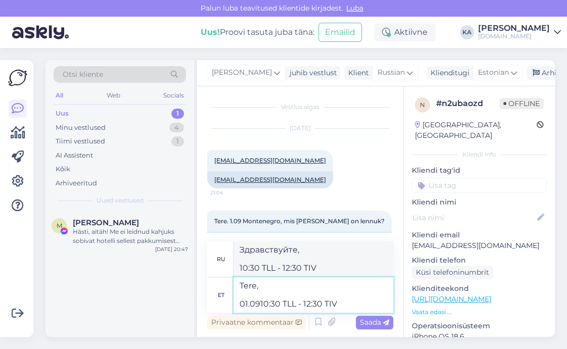
type textarea "Tere, [DATE] 10:30 TLL - 12:30 TIV"
click at [347, 305] on textarea "Tere, [DATE] 10:30 TLL - 12:30 TIV" at bounding box center [313, 294] width 160 height 35
type textarea "Здравствуйте, [DATE] 10:30 TLL - 12:30 TIV"
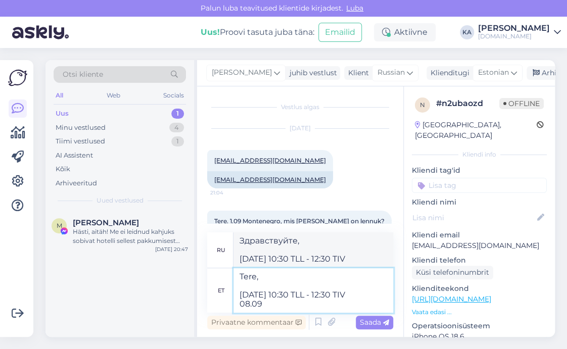
type textarea "Tere, [DATE] 10:30 TLL - 12:30 TIV 08.09"
type textarea "Здравствуйте, [DATE] 10:30 TLL - 12:30 TIV 08.09"
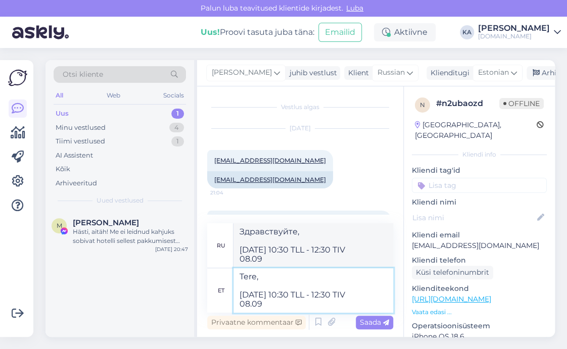
paste textarea "13:30 TIV - 17:30 TLL"
type textarea "Tere, [DATE] 10:30 TLL - 12:30 TIV [DATE] 13:30 TIV - 17:30 TLL"
type textarea "Здравствуйте, [DATE] 10:30 TLL - 12:30 TIV [DATE] 13:30 TIV - 17:30 TLL"
type textarea "Tere, [DATE] 10:30 TLL - 12:30 TIV [DATE] 13:30 TIV - 17:30 TLL"
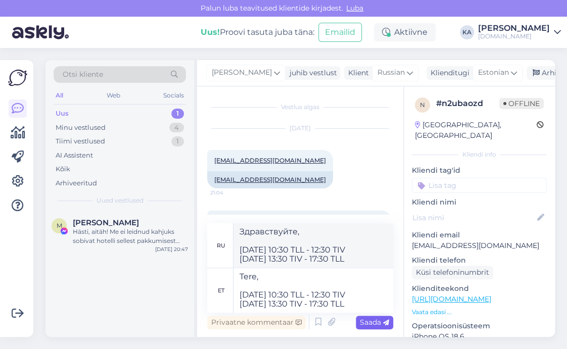
click at [370, 323] on span "Saada" at bounding box center [374, 322] width 29 height 9
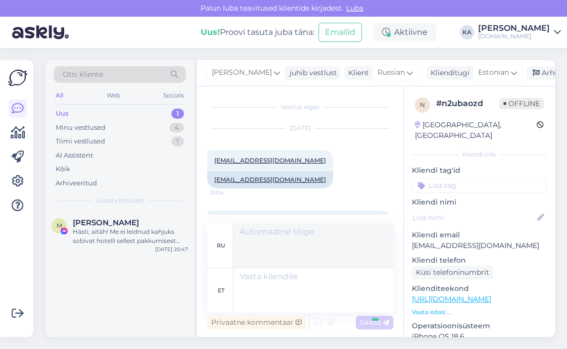
scroll to position [106, 0]
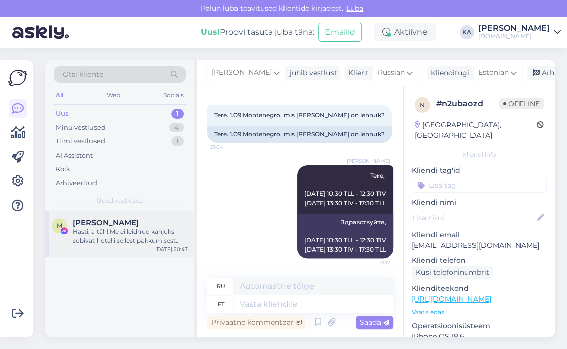
click at [114, 240] on div "Hästi, aitäh! Me ei leidnud kahjuks sobivat hotelli sellest pakkumisest hetkel🙁" at bounding box center [130, 236] width 115 height 18
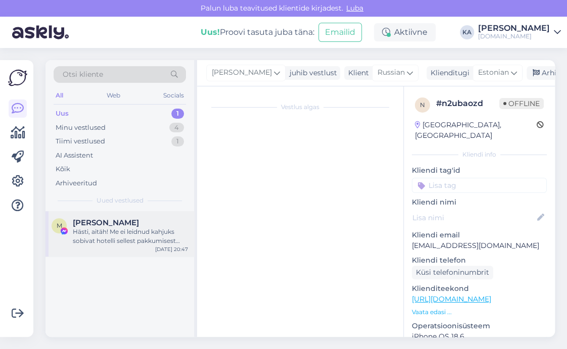
scroll to position [0, 0]
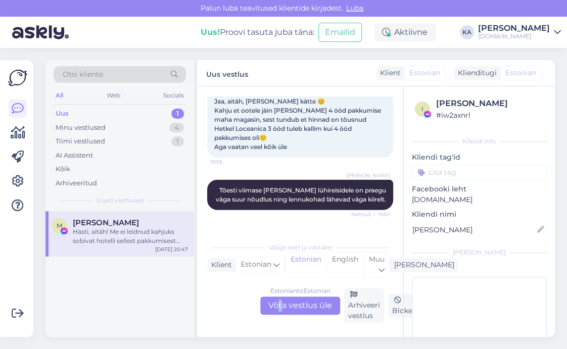
drag, startPoint x: 280, startPoint y: 305, endPoint x: 274, endPoint y: 300, distance: 8.3
click at [279, 305] on div "Estonian to Estonian Võta vestlus üle" at bounding box center [300, 305] width 80 height 18
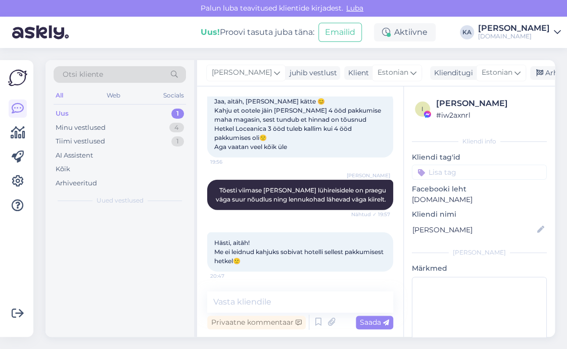
scroll to position [6475, 0]
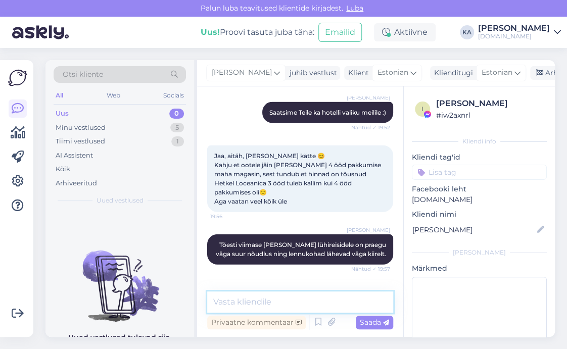
click at [257, 296] on textarea at bounding box center [300, 301] width 186 height 21
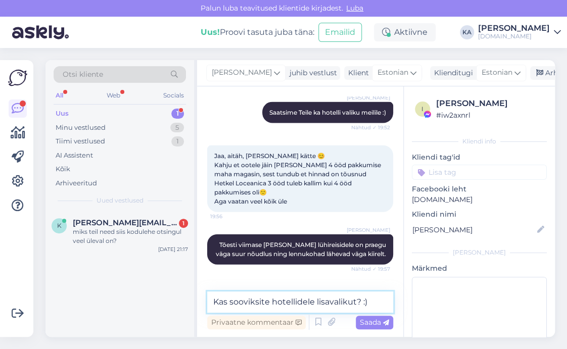
type textarea "Kas sooviksite hotellidele lisavalikut? :)"
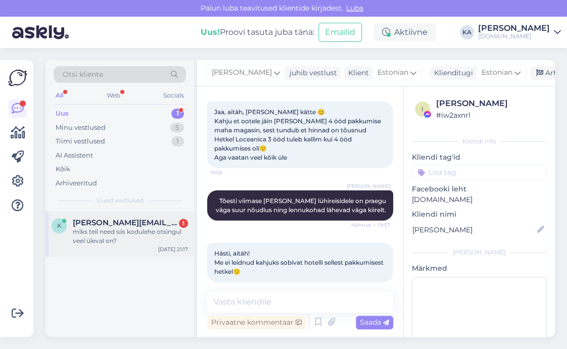
click at [103, 241] on div "miks teil need siis kodulehe otsingul veel üleval on?" at bounding box center [130, 236] width 115 height 18
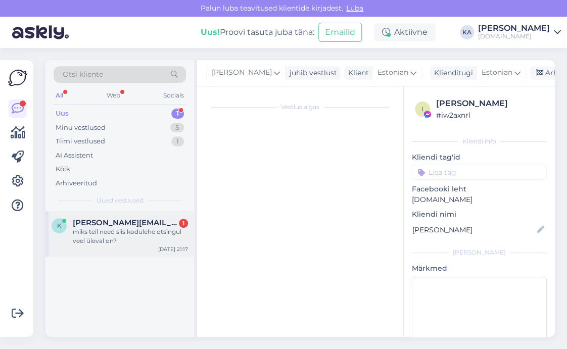
scroll to position [208, 0]
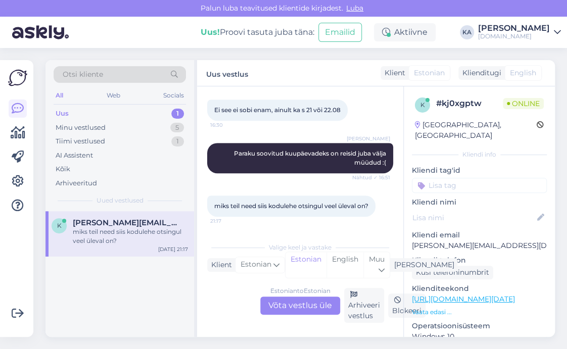
click at [288, 307] on div "Estonian to Estonian Võta vestlus üle" at bounding box center [300, 305] width 80 height 18
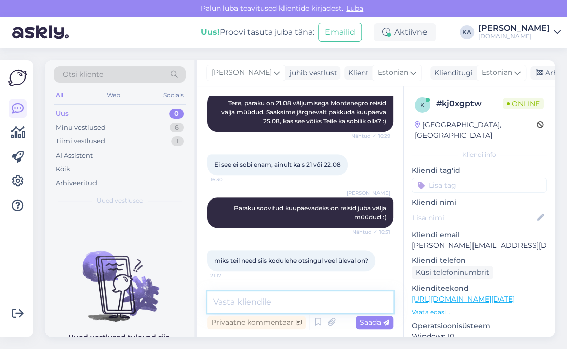
click at [267, 303] on textarea at bounding box center [300, 301] width 186 height 21
type textarea "K"
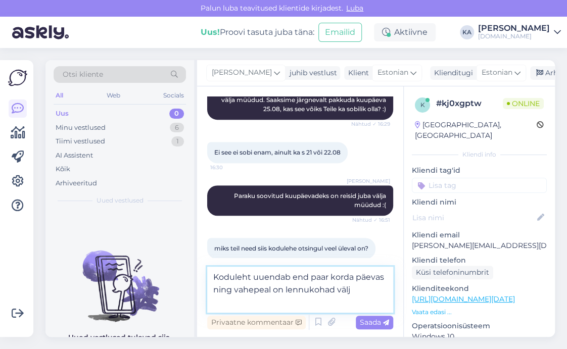
scroll to position [178, 0]
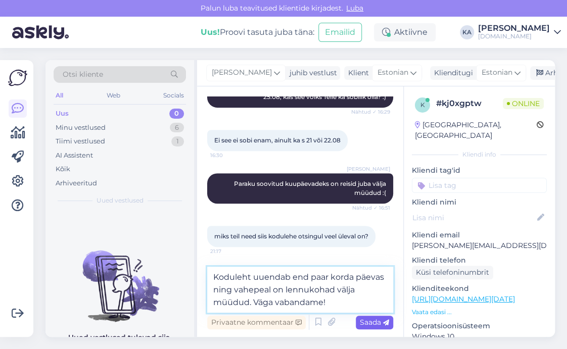
type textarea "Koduleht uuendab end paar korda päevas ning vahepeal on lennukohad välja müüdud…"
click at [371, 325] on span "Saada" at bounding box center [374, 322] width 29 height 9
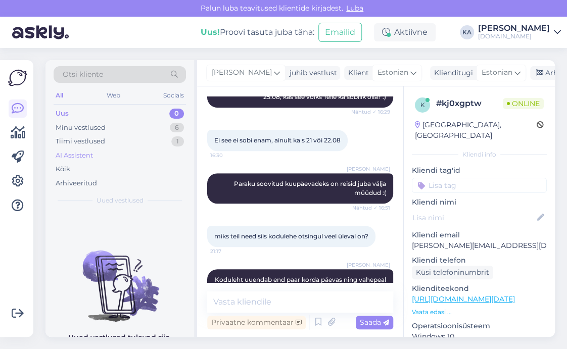
scroll to position [215, 0]
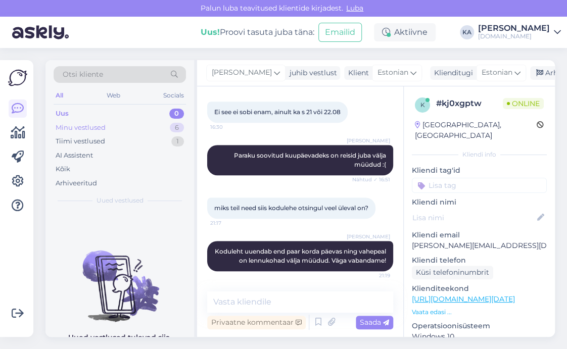
click at [93, 121] on div "Minu vestlused 6" at bounding box center [120, 128] width 132 height 14
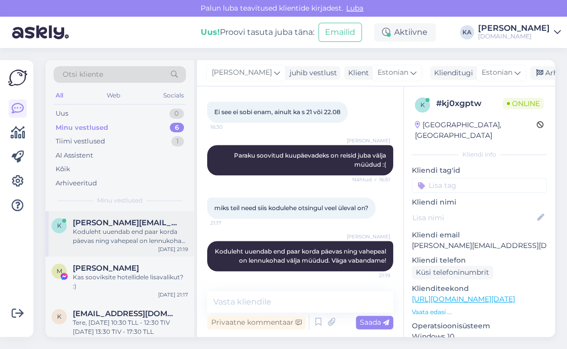
click at [106, 223] on span "[PERSON_NAME][EMAIL_ADDRESS][DOMAIN_NAME]" at bounding box center [125, 222] width 105 height 9
click at [108, 273] on div "Kas sooviksite hotellidele lisavalikut? :)" at bounding box center [130, 282] width 115 height 18
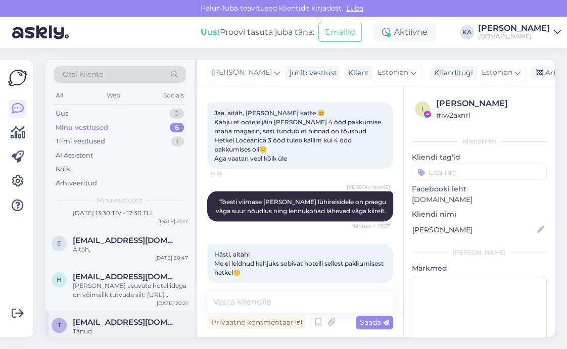
scroll to position [119, 0]
click at [122, 326] on div "Tänud" at bounding box center [130, 330] width 115 height 9
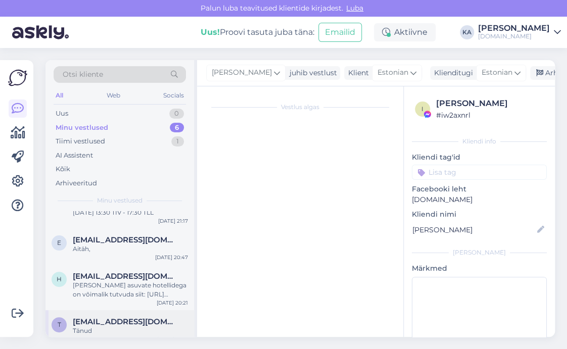
scroll to position [597, 0]
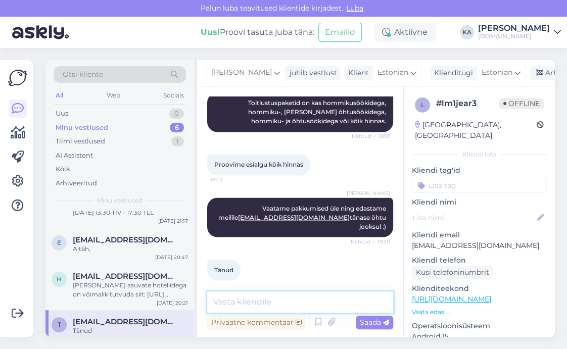
click at [261, 306] on textarea at bounding box center [300, 301] width 186 height 21
type textarea "Saatsime pakkumise meilile :)"
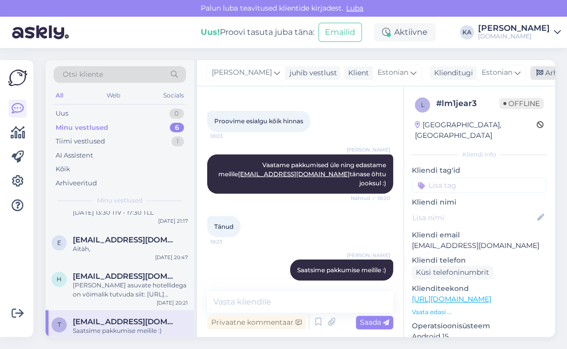
click at [544, 78] on div "Arhiveeri vestlus" at bounding box center [569, 73] width 78 height 14
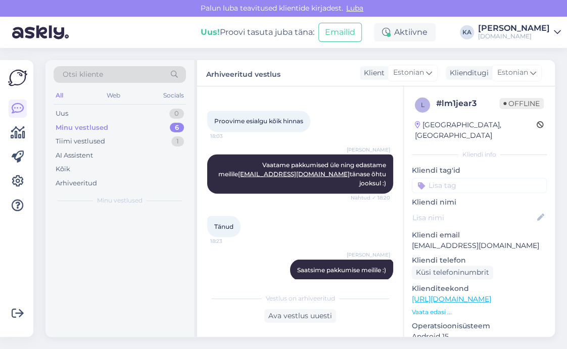
scroll to position [0, 0]
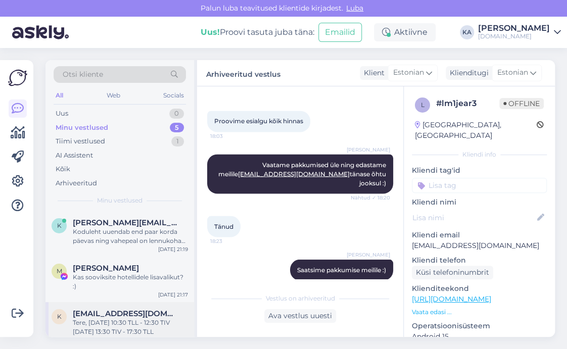
click at [121, 318] on div "Tere, [DATE] 10:30 TLL - 12:30 TIV [DATE] 13:30 TIV - 17:30 TLL" at bounding box center [130, 327] width 115 height 18
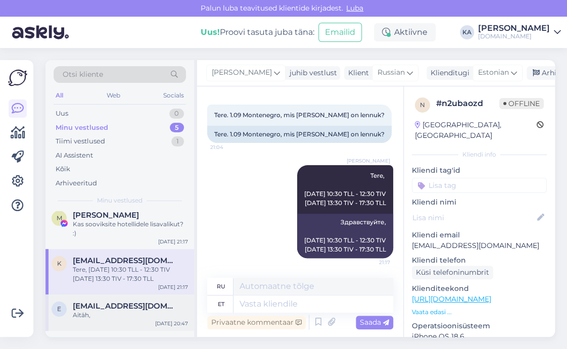
scroll to position [83, 0]
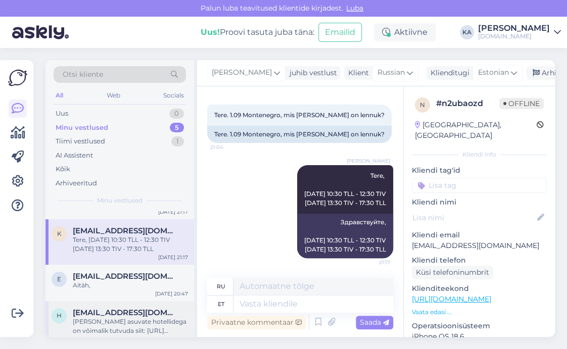
click at [127, 317] on div "[PERSON_NAME] asuvate hotellidega on võimalik tutvuda siit: [URL][DOMAIN_NAME] …" at bounding box center [130, 326] width 115 height 18
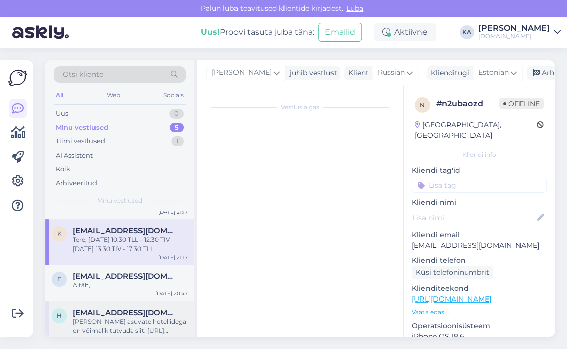
scroll to position [478, 0]
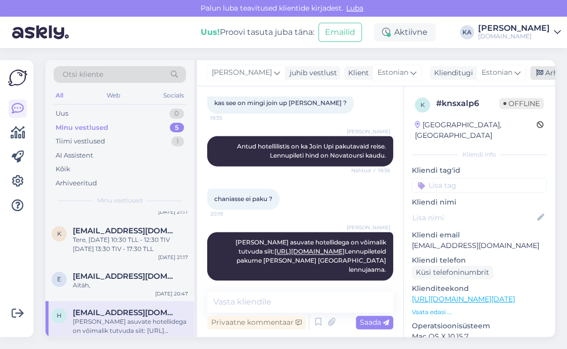
click at [534, 70] on div "Arhiveeri vestlus" at bounding box center [569, 73] width 78 height 14
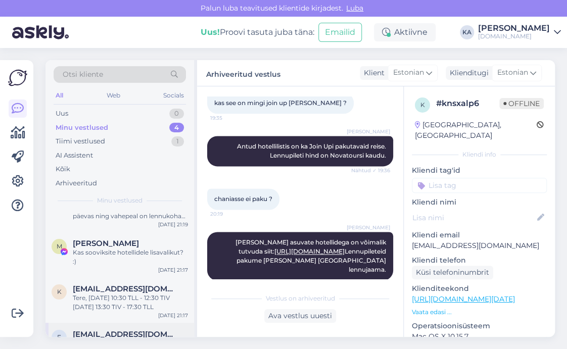
scroll to position [37, 0]
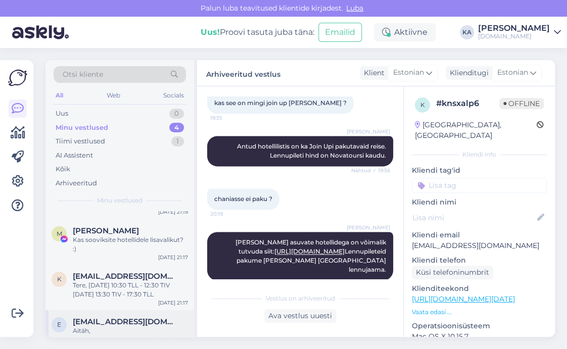
click at [95, 326] on div "Aitäh," at bounding box center [130, 330] width 115 height 9
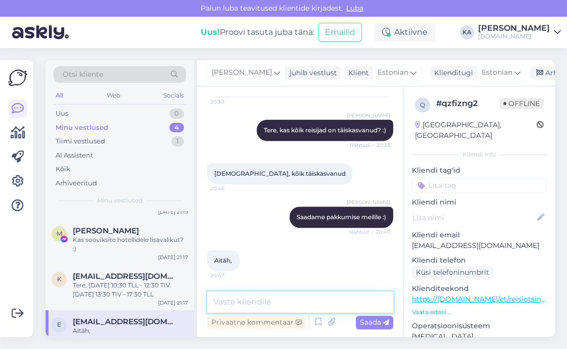
click at [272, 303] on textarea at bounding box center [300, 301] width 186 height 21
type textarea "Saatsime pakkumise :)"
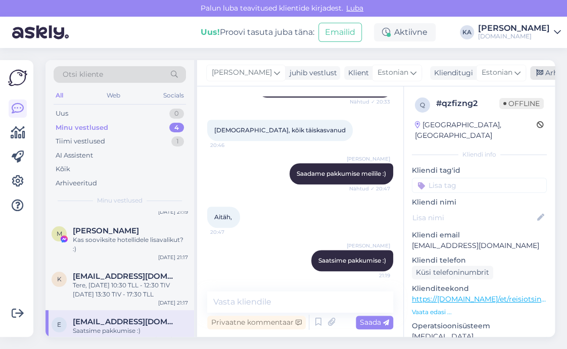
click at [535, 60] on div "Otsi kliente All Web Socials Uus 0 Minu vestlused 4 Tiimi vestlused 1 AI Assist…" at bounding box center [302, 198] width 527 height 301
click at [535, 73] on div "Arhiveeri vestlus" at bounding box center [569, 73] width 78 height 14
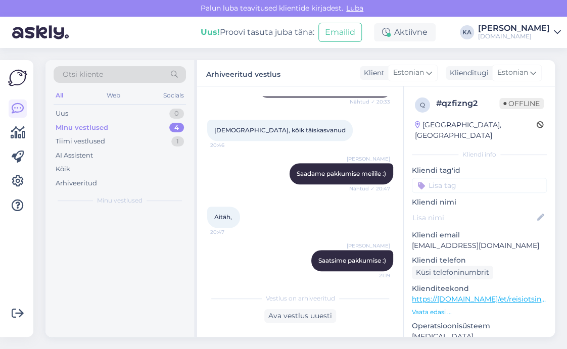
scroll to position [0, 0]
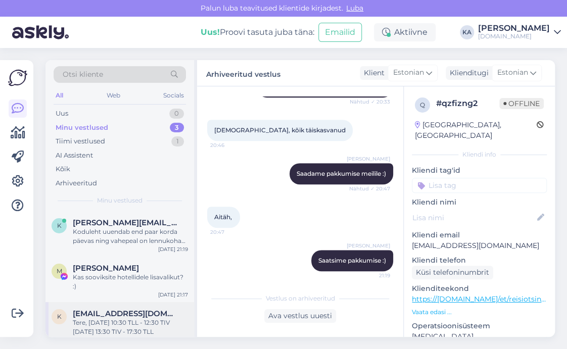
click at [104, 309] on span "[EMAIL_ADDRESS][DOMAIN_NAME]" at bounding box center [125, 313] width 105 height 9
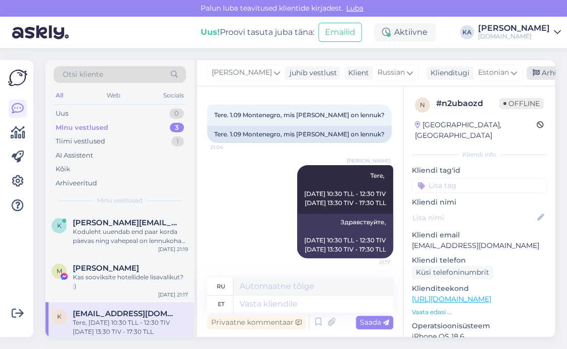
click at [539, 74] on div "Arhiveeri vestlus" at bounding box center [565, 73] width 78 height 14
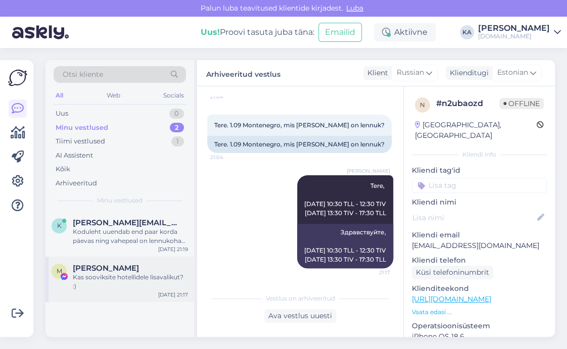
click at [103, 284] on div "M [PERSON_NAME] Kas sooviksite hotellidele lisavalikut? :) [DATE] 21:17" at bounding box center [119, 279] width 148 height 45
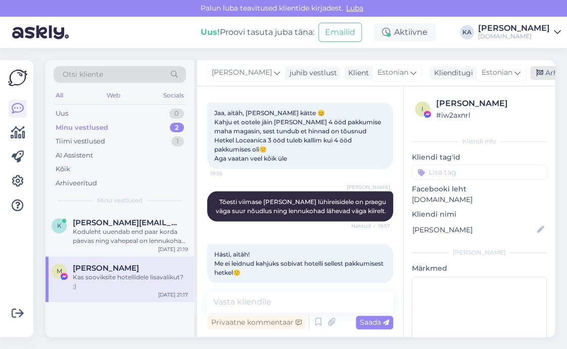
click at [536, 73] on icon at bounding box center [539, 73] width 7 height 7
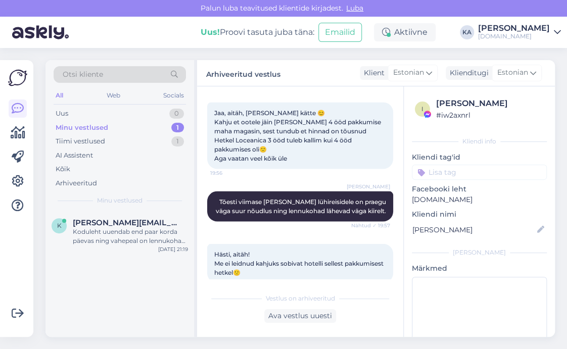
click at [111, 254] on div "k [PERSON_NAME][EMAIL_ADDRESS][DOMAIN_NAME] Koduleht uuendab end paar korda päe…" at bounding box center [119, 233] width 148 height 45
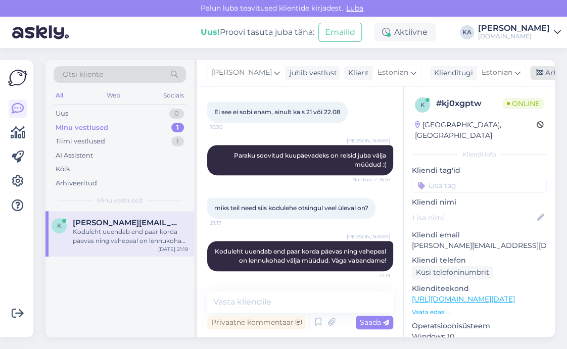
click at [547, 73] on div "Arhiveeri vestlus" at bounding box center [569, 73] width 78 height 14
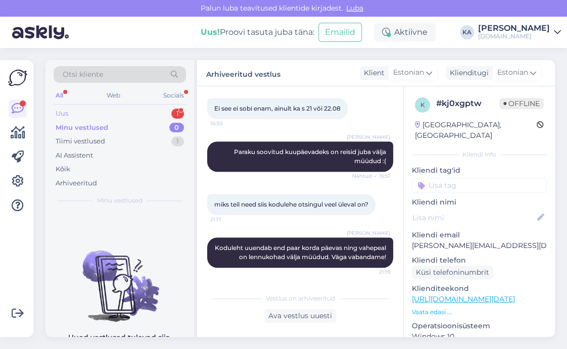
click at [105, 111] on div "Uus 1" at bounding box center [120, 114] width 132 height 14
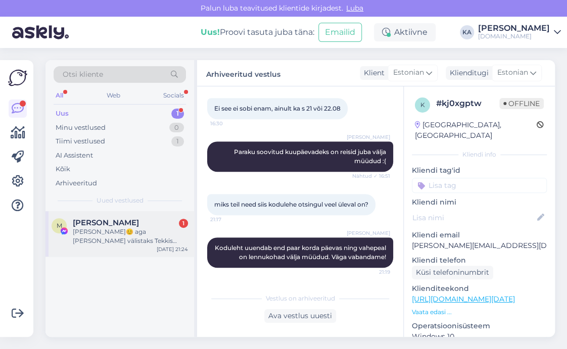
click at [136, 244] on div "[PERSON_NAME]😊 aga [PERSON_NAME] välistaks Tekkis lennuaegade kohta ka küsimus,…" at bounding box center [130, 236] width 115 height 18
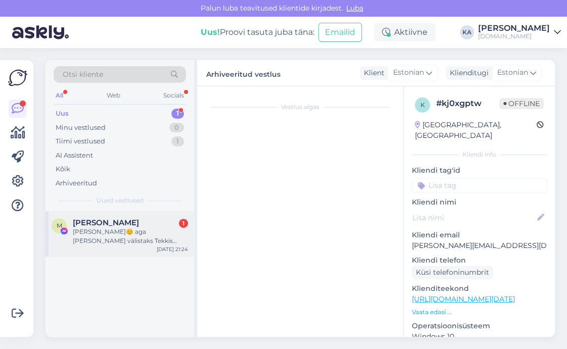
scroll to position [6436, 0]
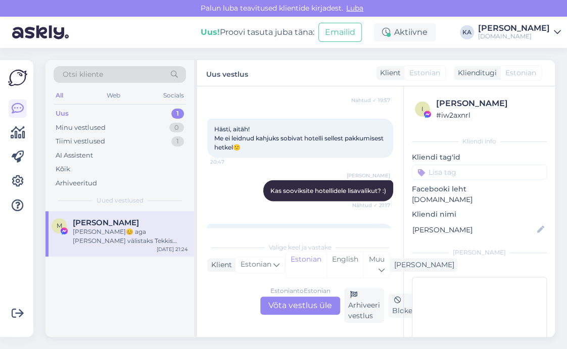
click at [274, 303] on div "Estonian to Estonian Võta vestlus üle" at bounding box center [300, 305] width 80 height 18
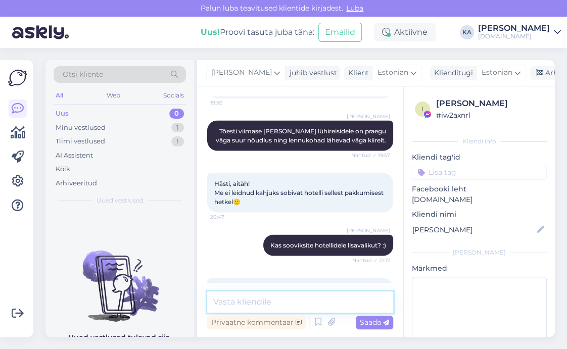
click at [244, 296] on textarea at bounding box center [300, 301] width 186 height 21
click at [235, 303] on textarea at bounding box center [300, 301] width 186 height 21
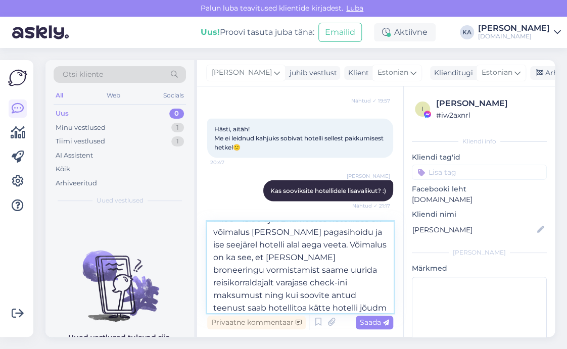
scroll to position [51, 0]
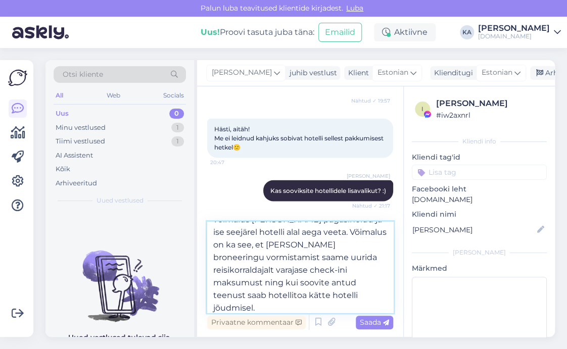
type textarea "Hotellitoad saab kätte vastavalt rahvusvahelistele hotellireeglitele kella 14:0…"
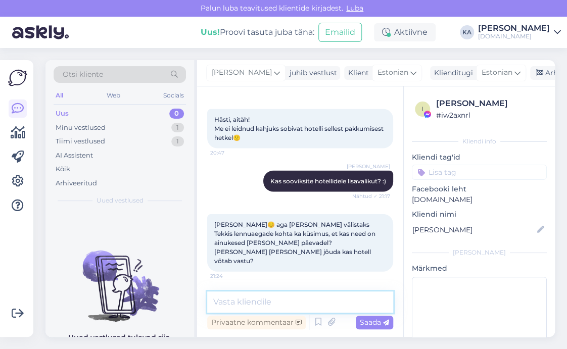
scroll to position [6489, 0]
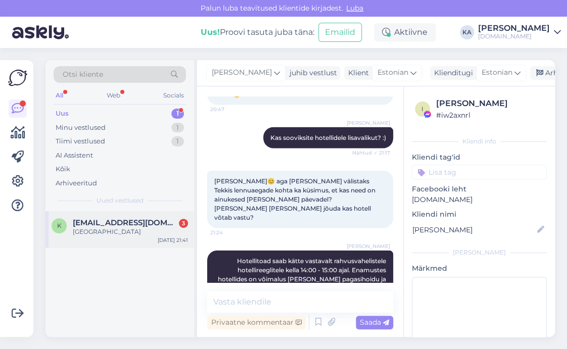
click at [92, 223] on span "[EMAIL_ADDRESS][DOMAIN_NAME]" at bounding box center [125, 222] width 105 height 9
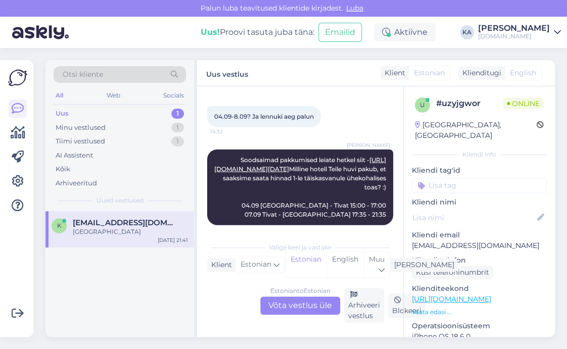
scroll to position [816, 0]
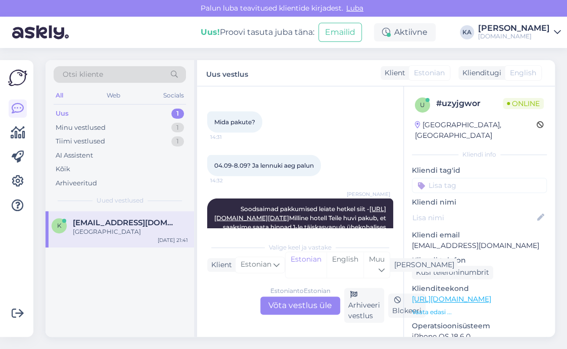
drag, startPoint x: 275, startPoint y: 304, endPoint x: 265, endPoint y: 290, distance: 17.3
click at [275, 304] on div "Estonian to Estonian Võta vestlus üle" at bounding box center [300, 305] width 80 height 18
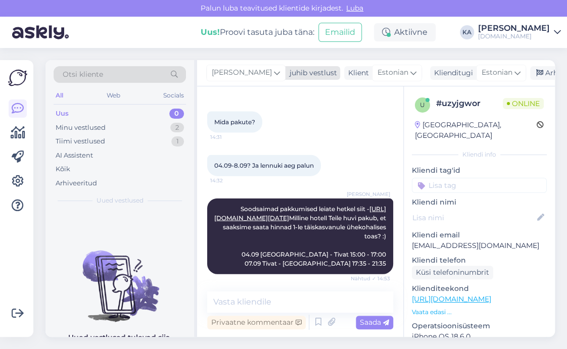
click at [232, 75] on span "[PERSON_NAME]" at bounding box center [242, 72] width 60 height 11
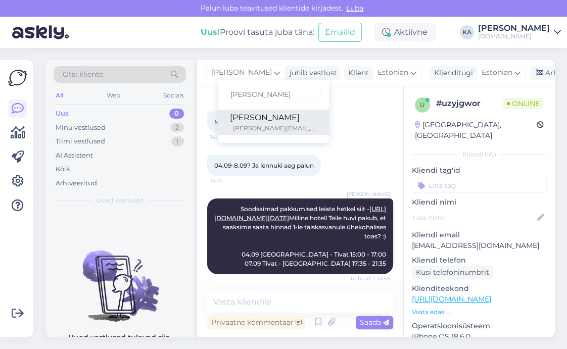
type input "[PERSON_NAME]"
click at [233, 129] on div "[PERSON_NAME][EMAIL_ADDRESS][DOMAIN_NAME]" at bounding box center [275, 128] width 84 height 9
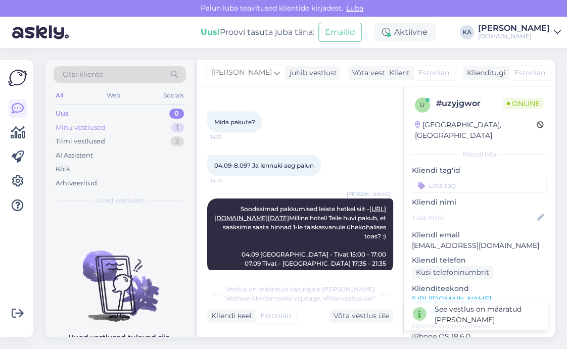
click at [102, 129] on div "Minu vestlused" at bounding box center [81, 128] width 50 height 10
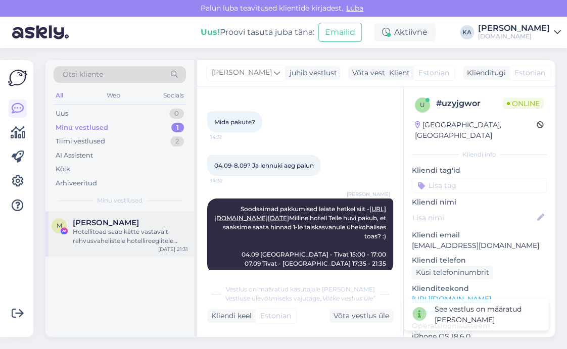
click at [119, 242] on div "Hotellitoad saab kätte vastavalt rahvusvahelistele hotellireeglitele kella 14:0…" at bounding box center [130, 236] width 115 height 18
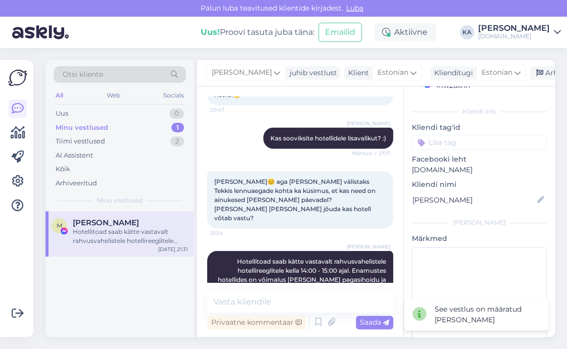
scroll to position [45, 0]
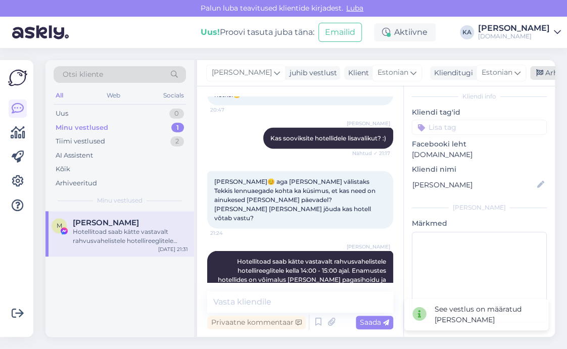
click at [536, 72] on icon at bounding box center [539, 73] width 7 height 7
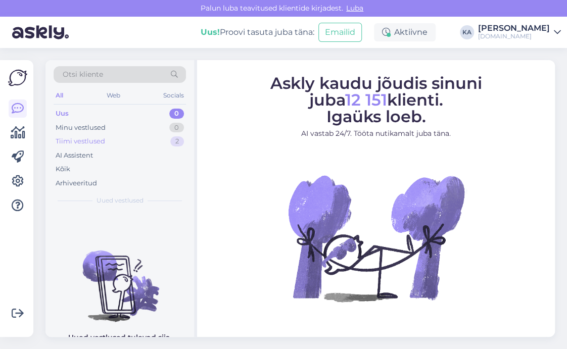
click at [64, 137] on div "Tiimi vestlused" at bounding box center [80, 141] width 49 height 10
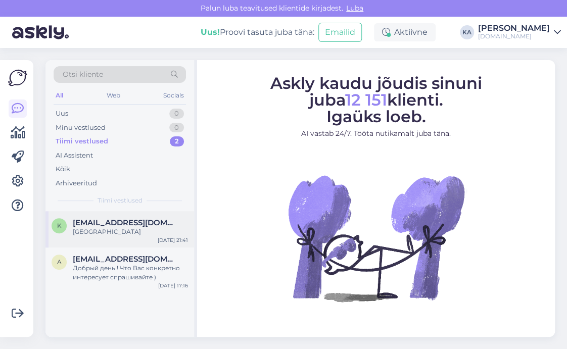
click at [121, 237] on div "k ksjuscha84@mail.ru Montenegro Aug 19 21:41" at bounding box center [119, 229] width 148 height 36
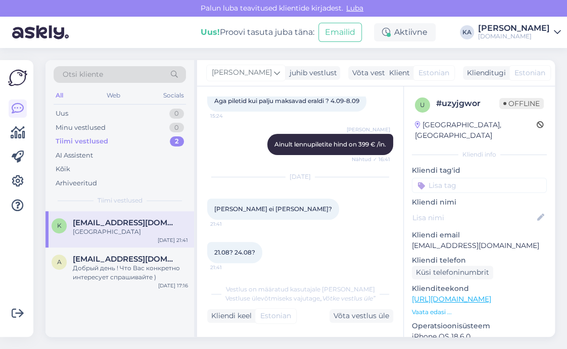
scroll to position [1515, 0]
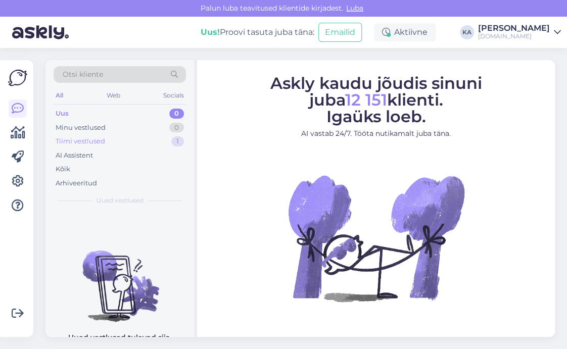
click at [74, 144] on div "Tiimi vestlused" at bounding box center [80, 141] width 49 height 10
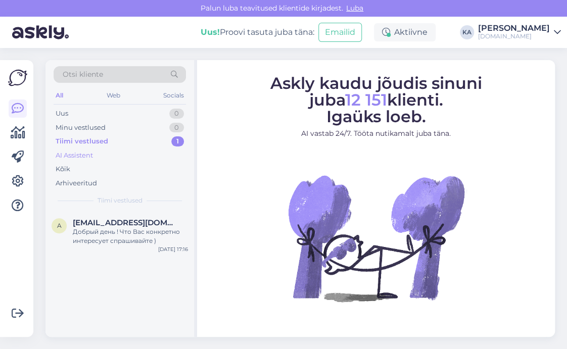
click at [76, 156] on div "AI Assistent" at bounding box center [74, 155] width 37 height 10
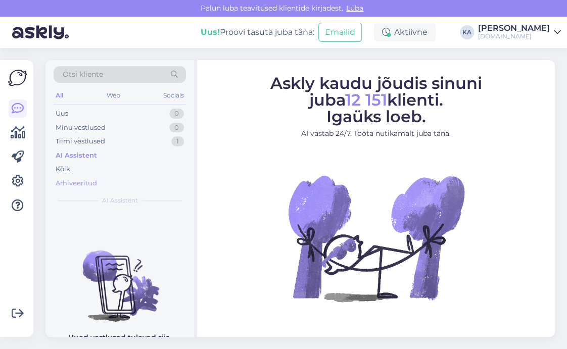
click at [76, 181] on div "Arhiveeritud" at bounding box center [76, 183] width 41 height 10
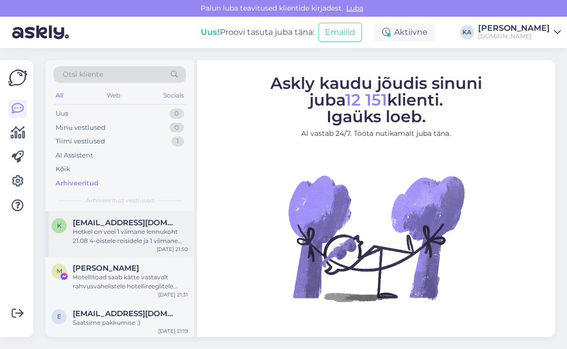
click at [125, 238] on div "Hetkel on veel 1 viimane lennukoht 21.08 4-öistele reisidele ja 1 viimane lennu…" at bounding box center [130, 236] width 115 height 18
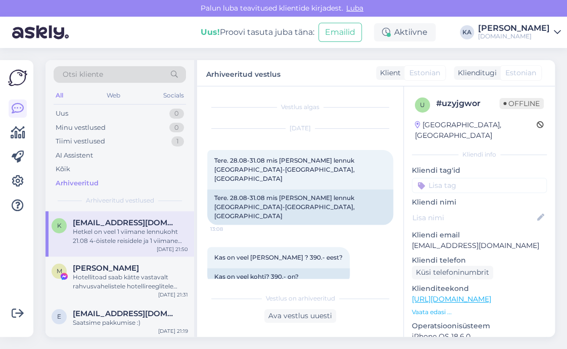
scroll to position [1584, 0]
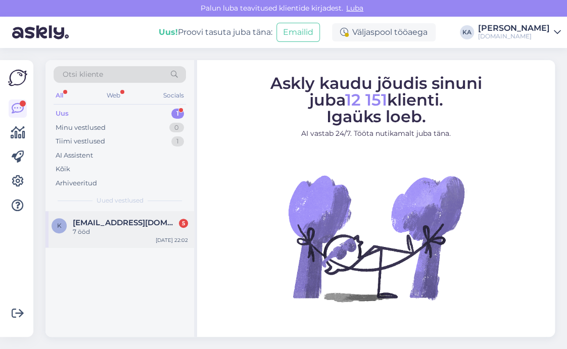
click at [114, 240] on div "k [EMAIL_ADDRESS][DOMAIN_NAME] 5 7 ööd [DATE] 22:02" at bounding box center [119, 229] width 148 height 36
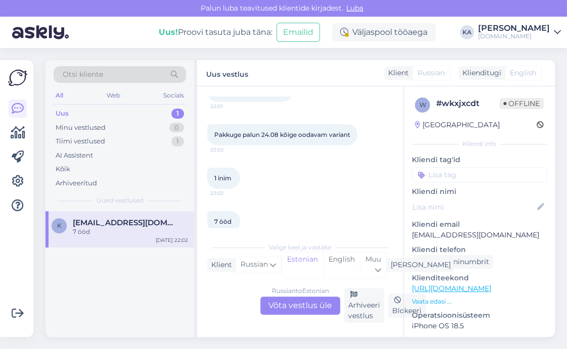
scroll to position [2377, 0]
